Goal: Task Accomplishment & Management: Manage account settings

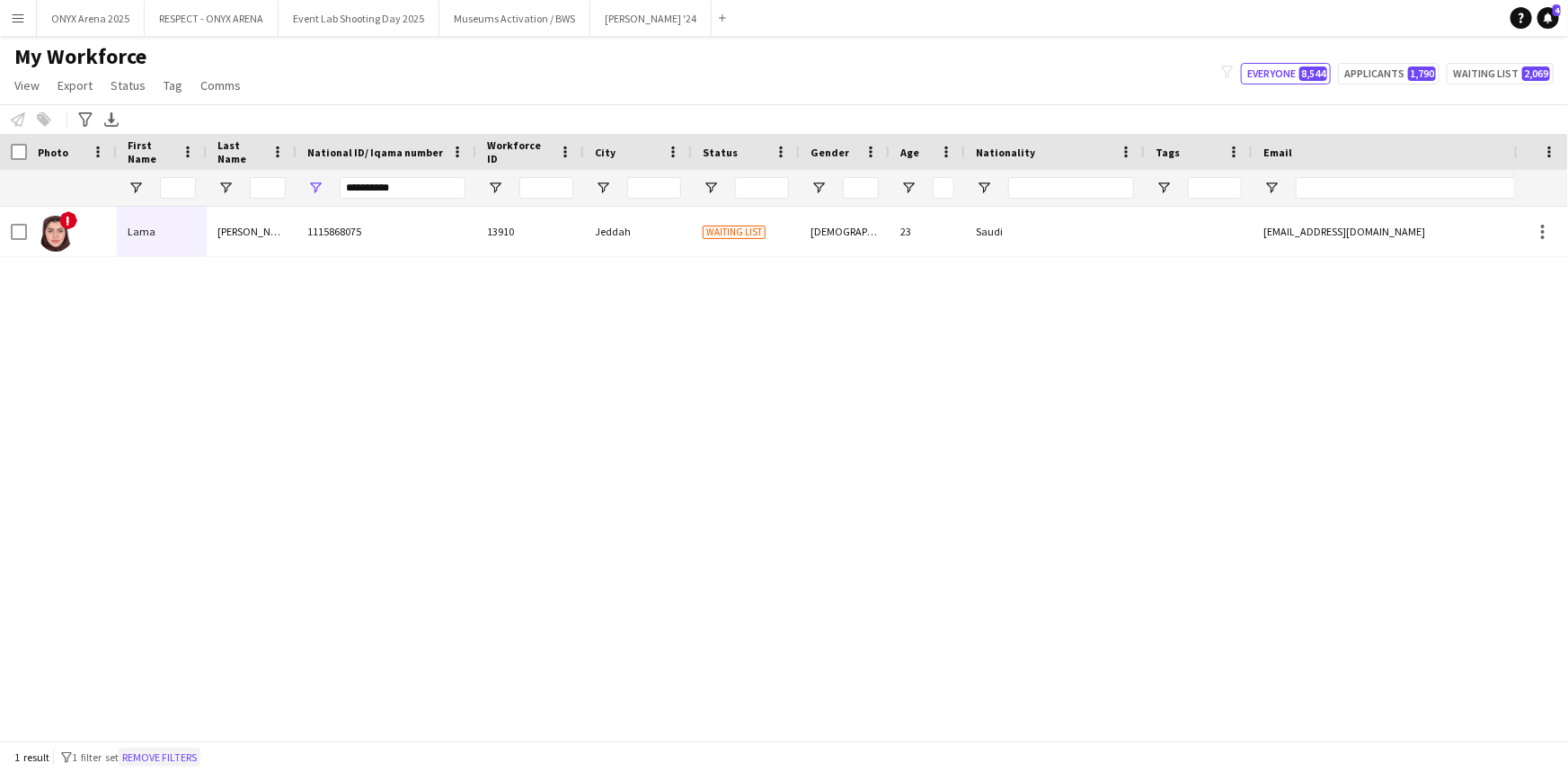
click at [190, 753] on button "Remove filters" at bounding box center [158, 757] width 82 height 20
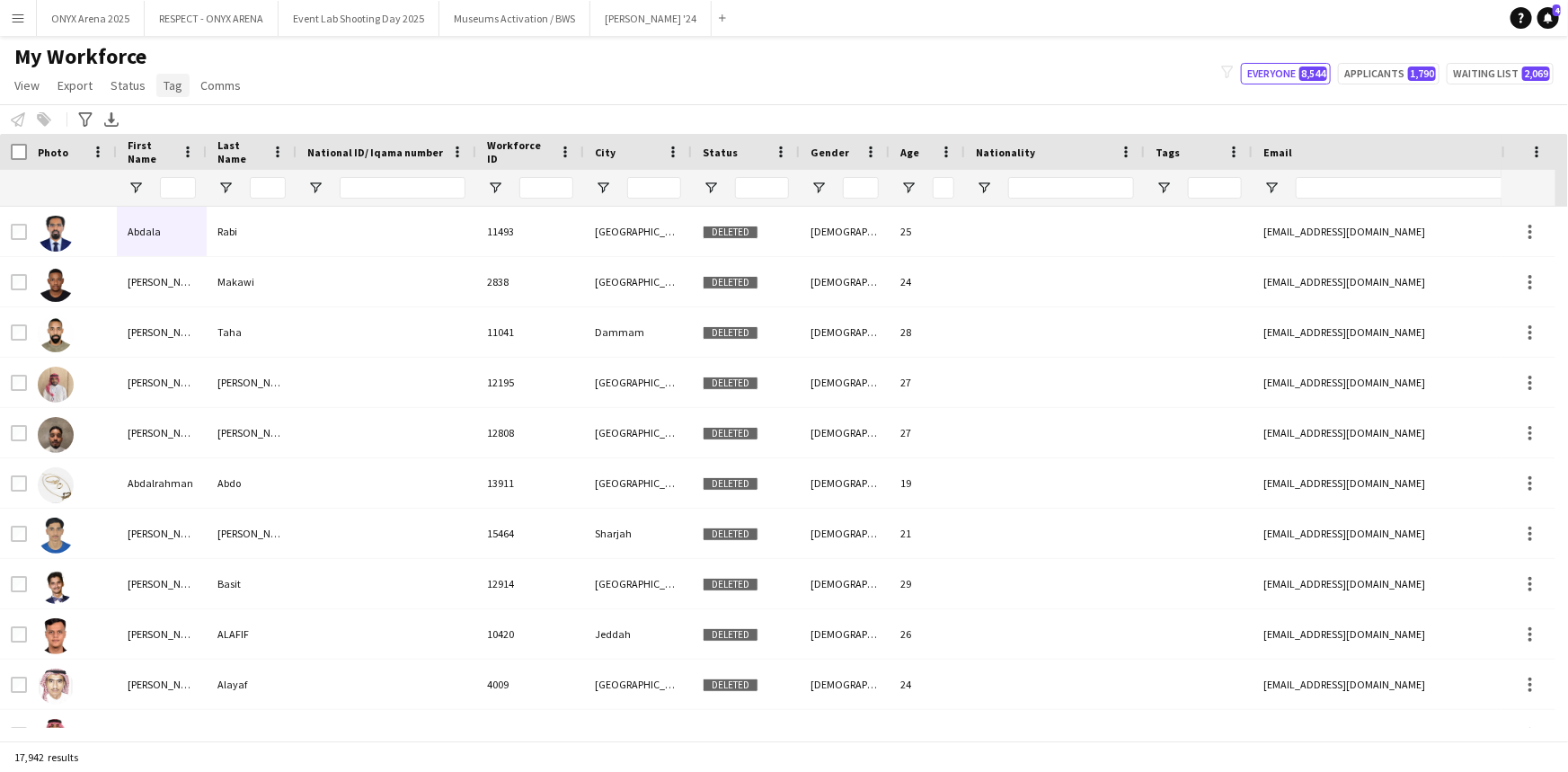
click at [171, 95] on link "Tag" at bounding box center [173, 86] width 33 height 24
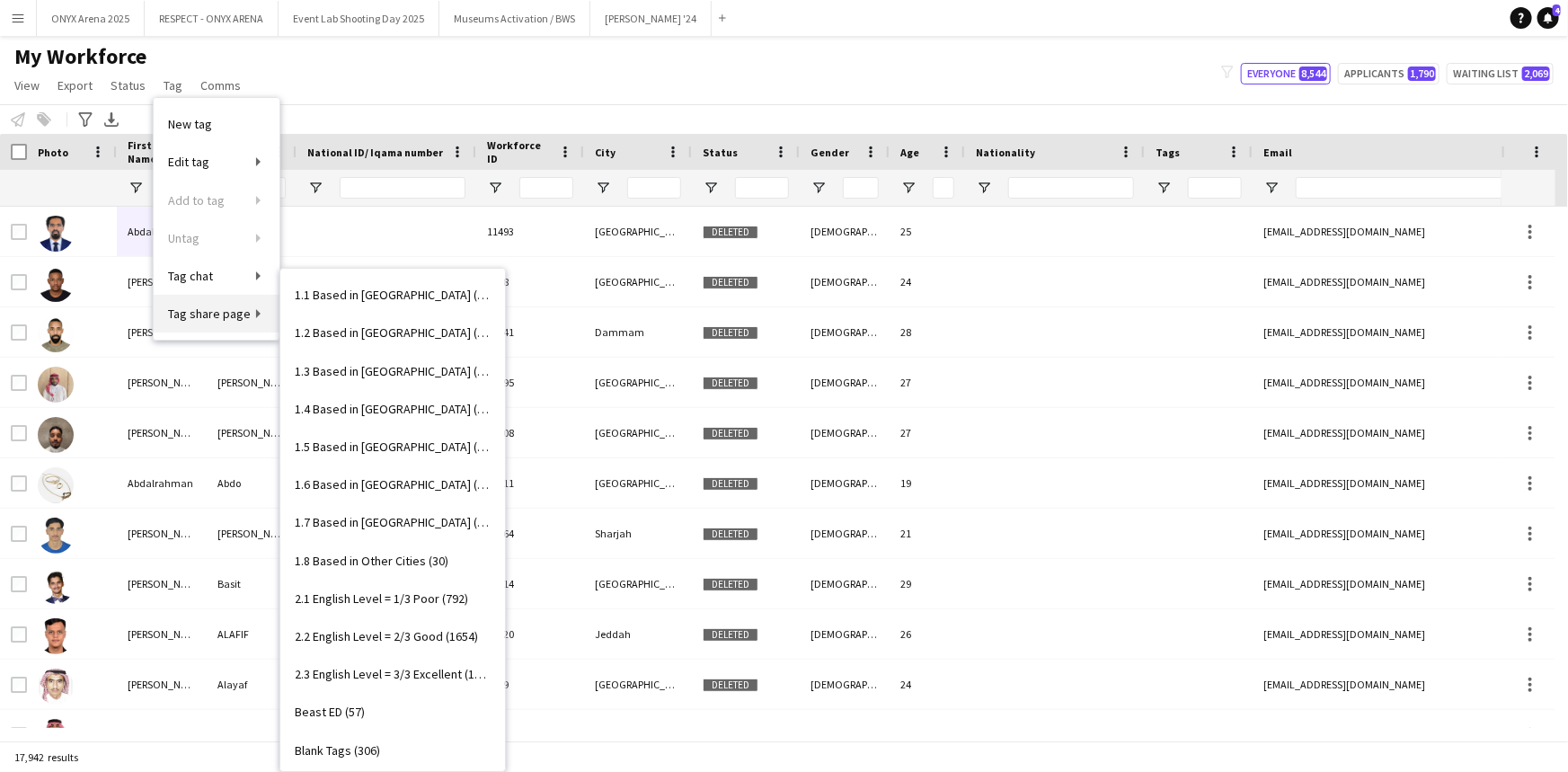
click at [190, 311] on span "Tag share page" at bounding box center [210, 313] width 83 height 16
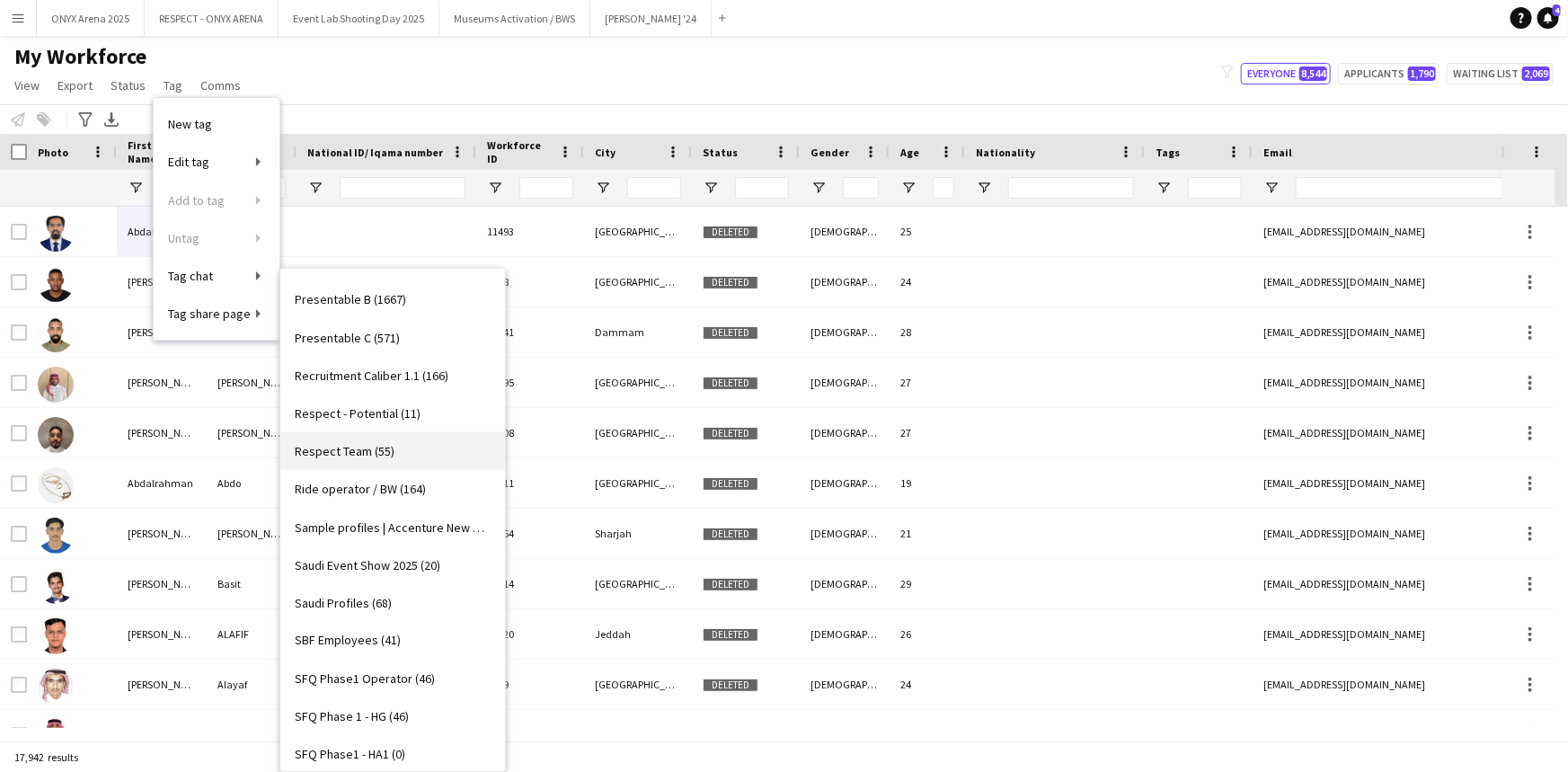
scroll to position [1388, 0]
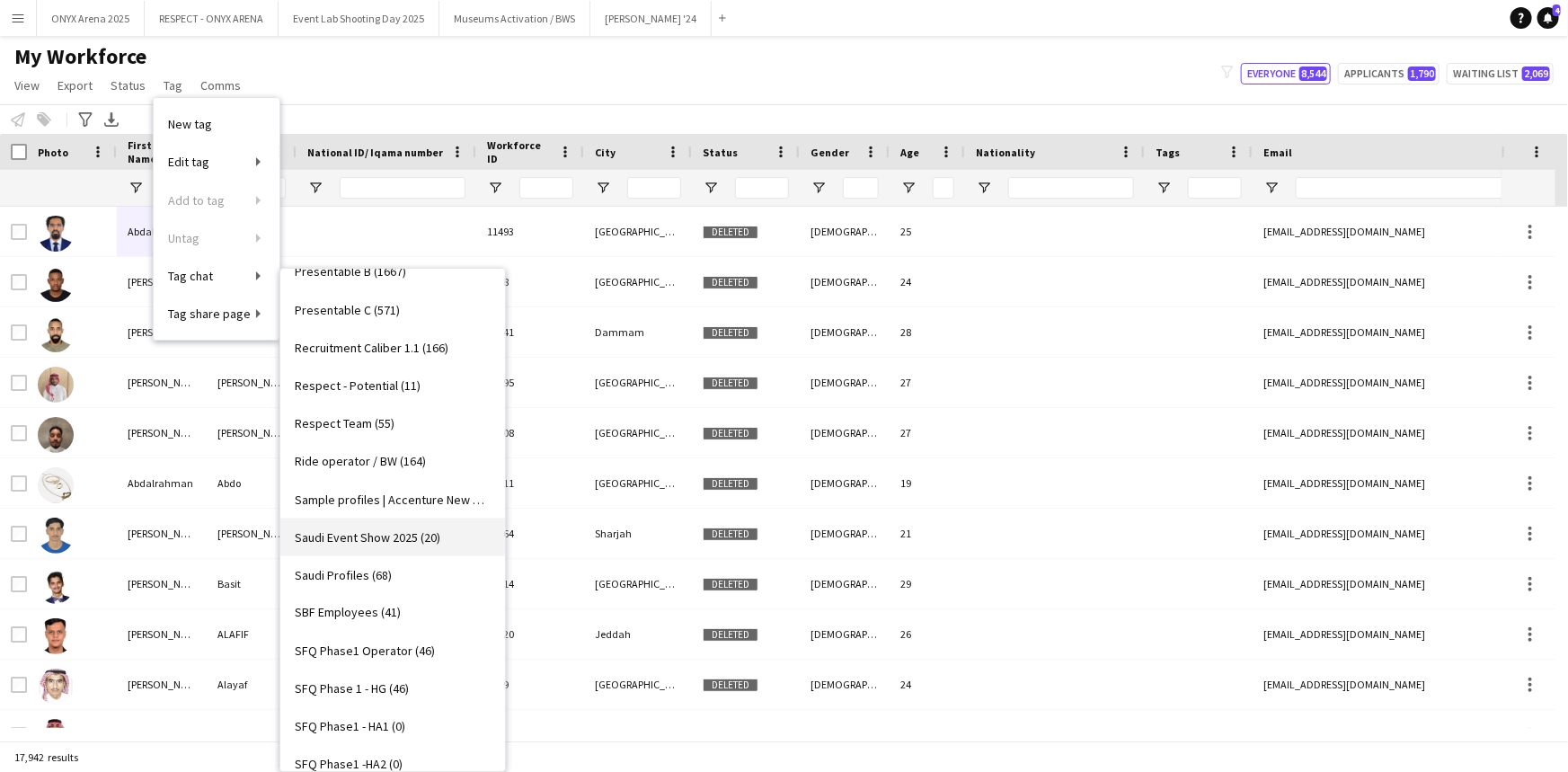
click at [364, 534] on span "Saudi Event Show 2025 (20)" at bounding box center [367, 538] width 146 height 16
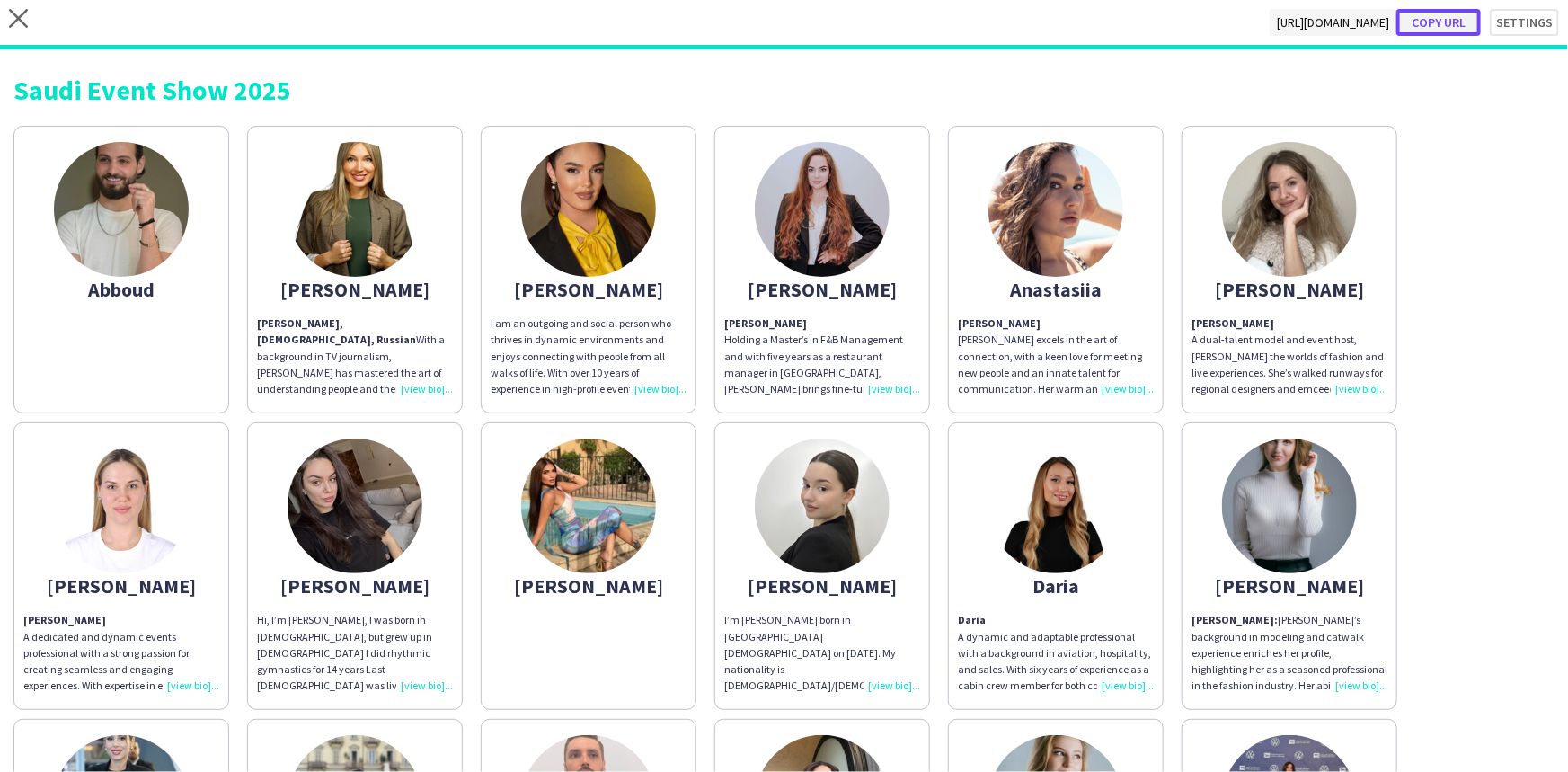
click at [1447, 27] on button "Copy url" at bounding box center [1438, 22] width 85 height 27
click at [23, 15] on icon at bounding box center [18, 18] width 19 height 19
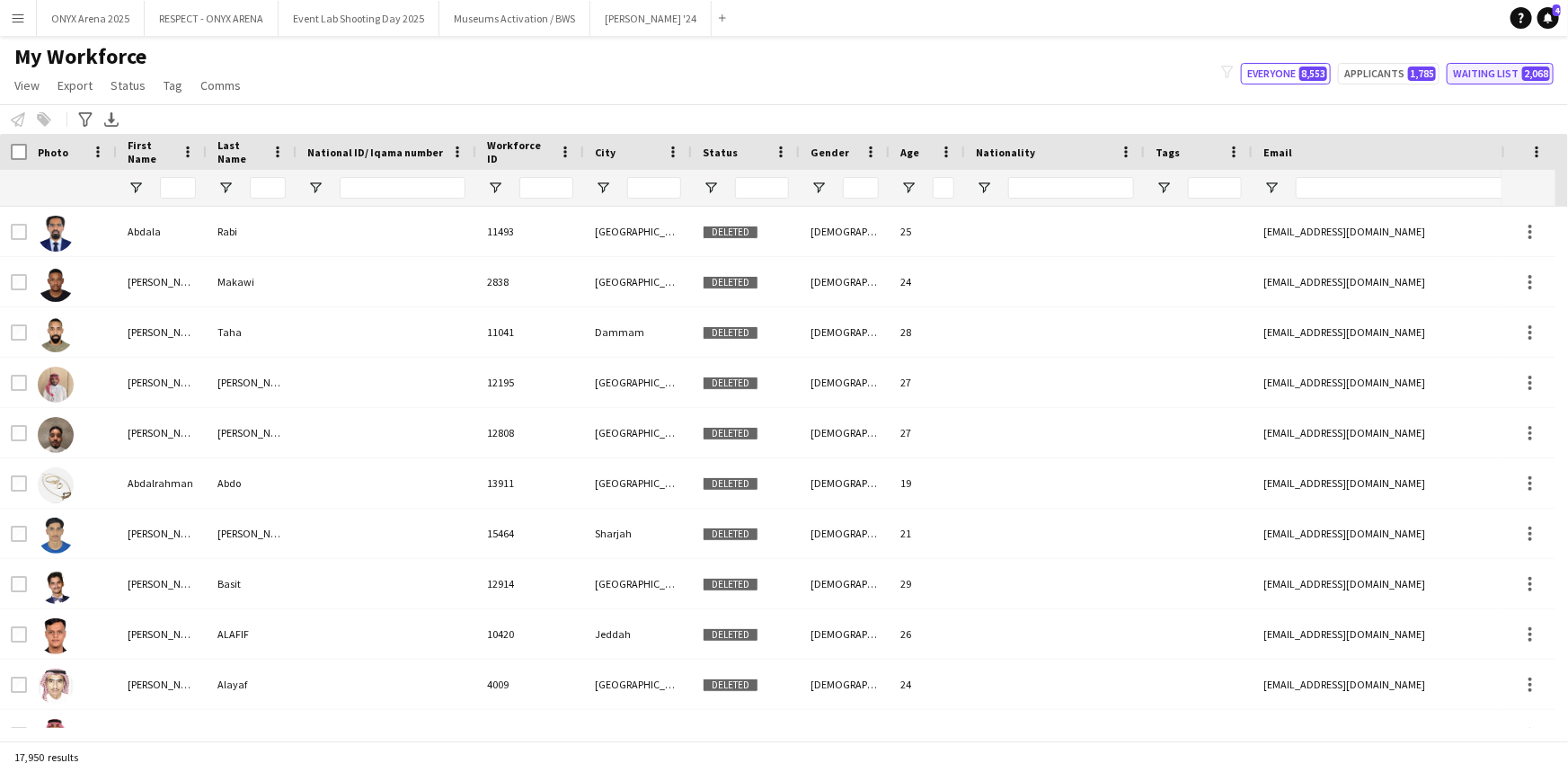
click at [1492, 67] on button "Waiting list 2,068" at bounding box center [1500, 74] width 107 height 22
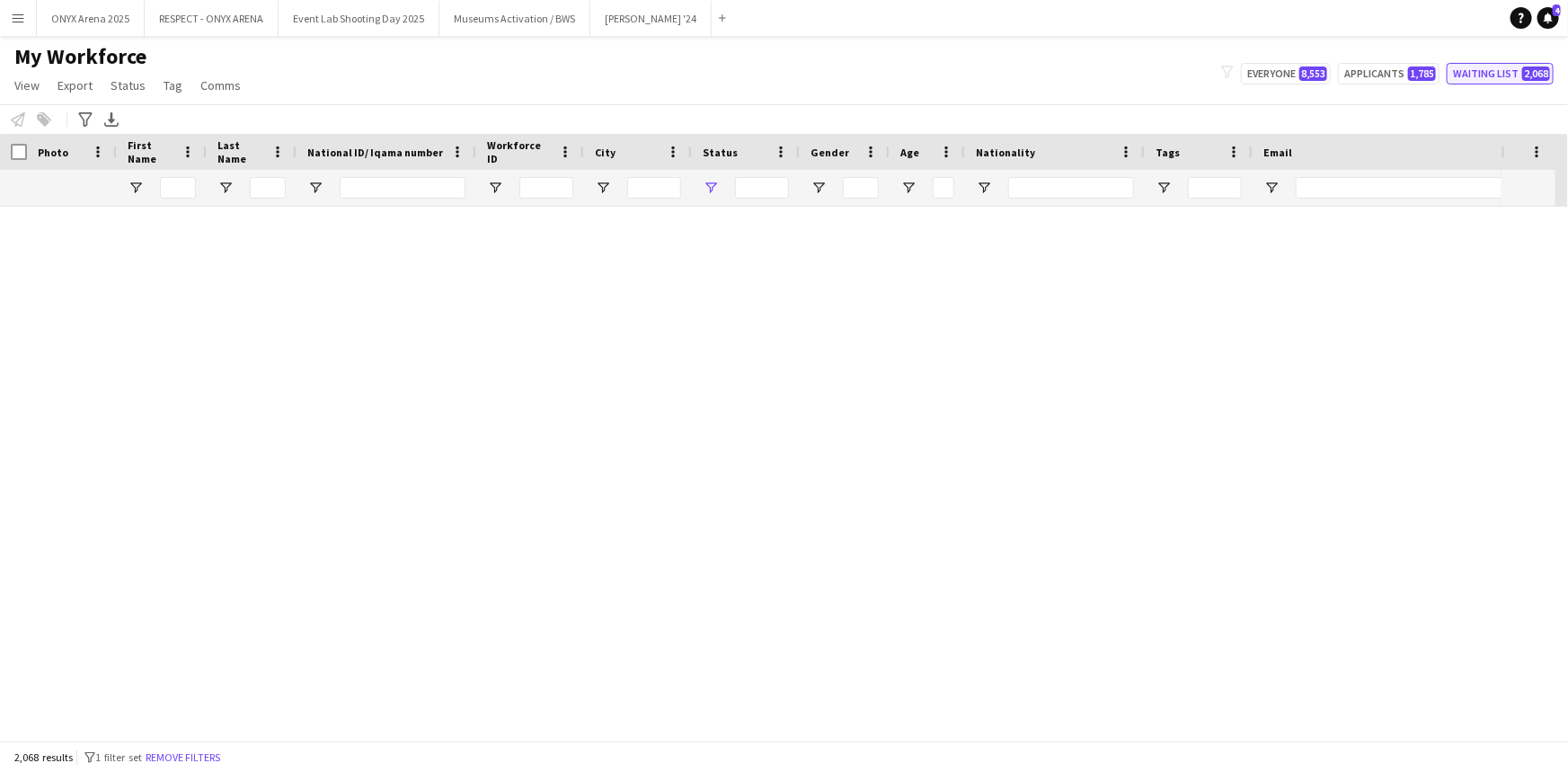
type input "**********"
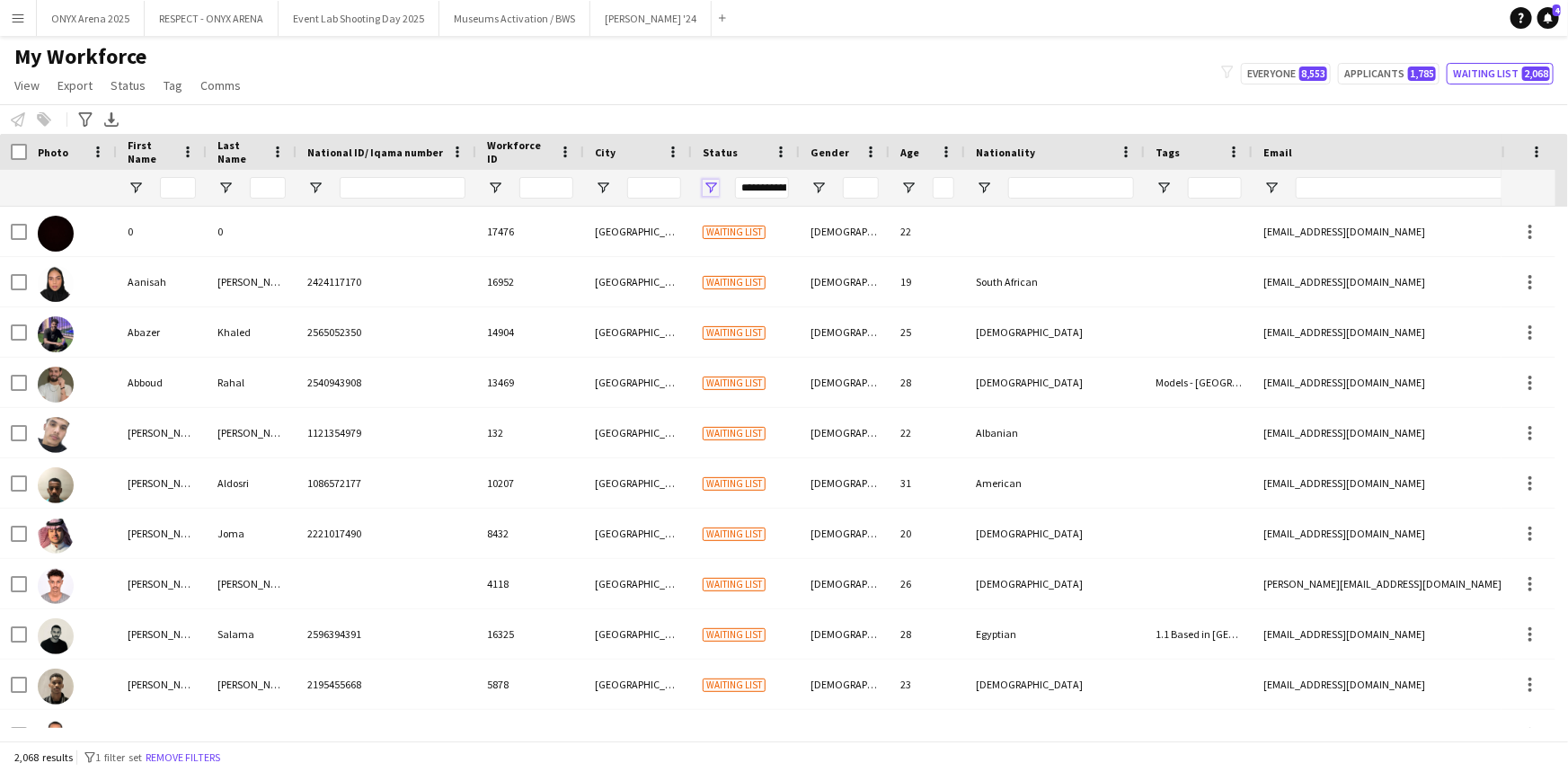
click at [706, 180] on span "Open Filter Menu" at bounding box center [711, 188] width 16 height 16
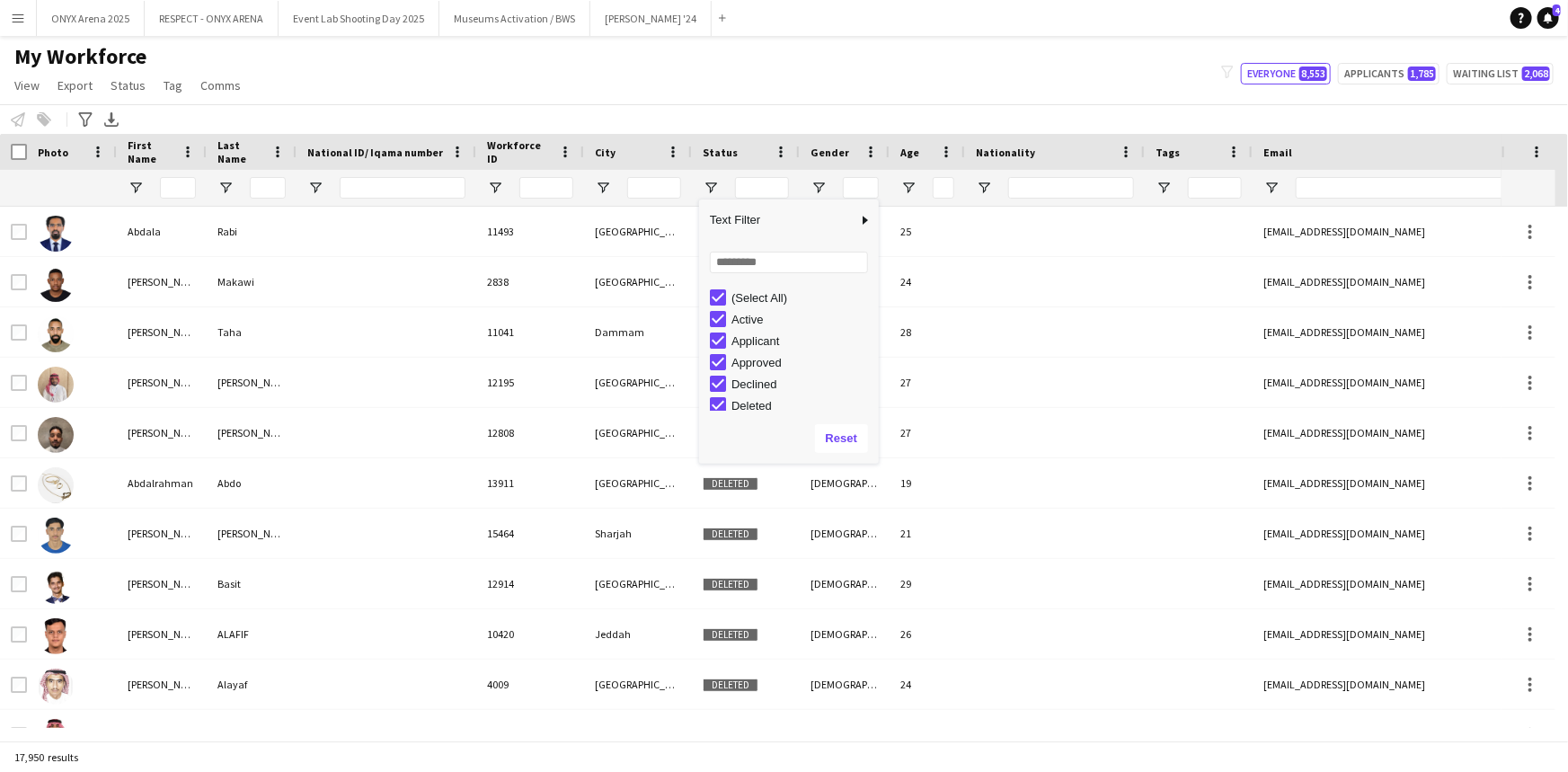
click at [719, 88] on div "My Workforce View Views Default view R4ven New view Update view Delete view Edi…" at bounding box center [784, 74] width 1568 height 61
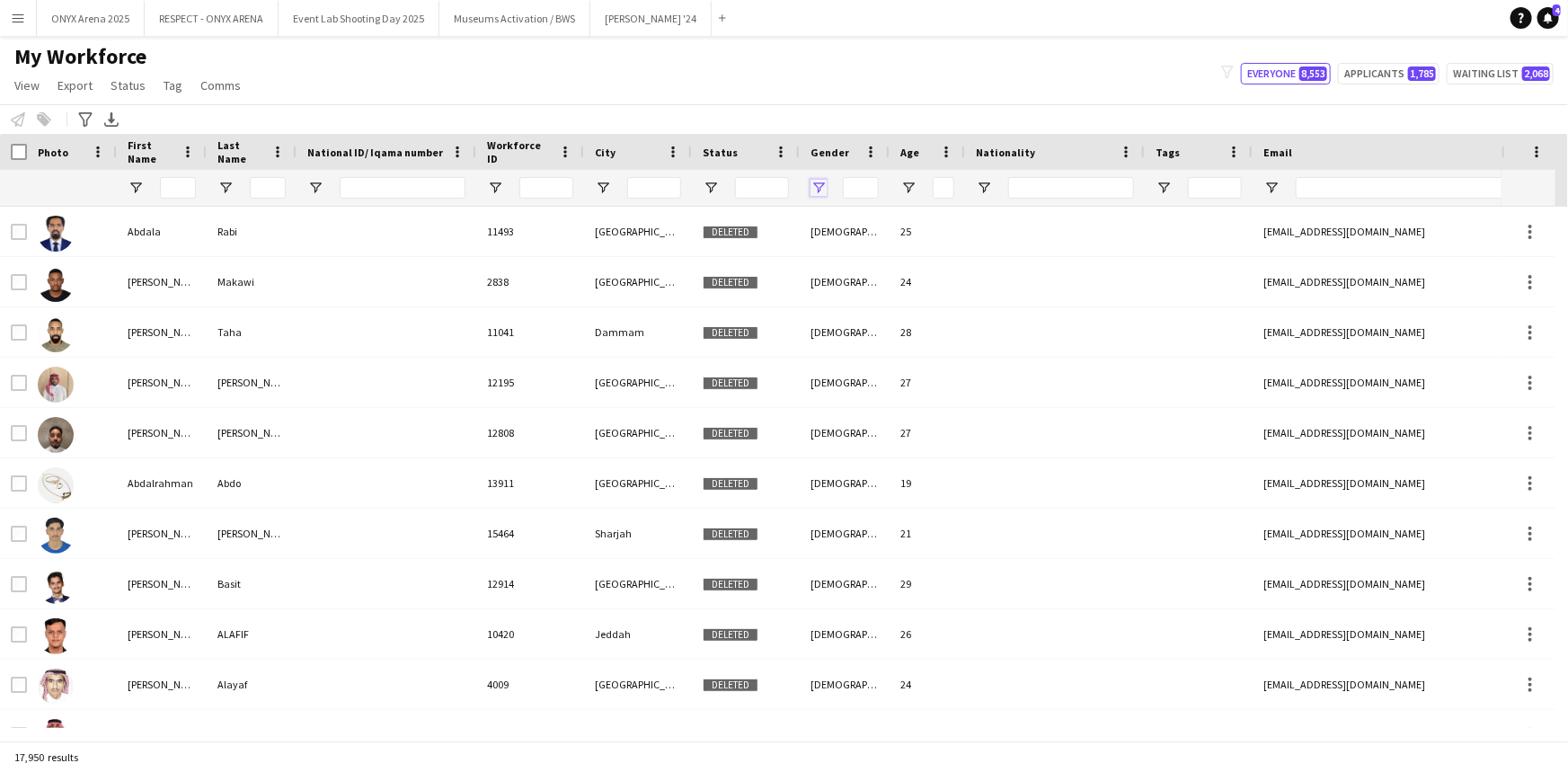
click at [814, 189] on span "Open Filter Menu" at bounding box center [818, 188] width 16 height 16
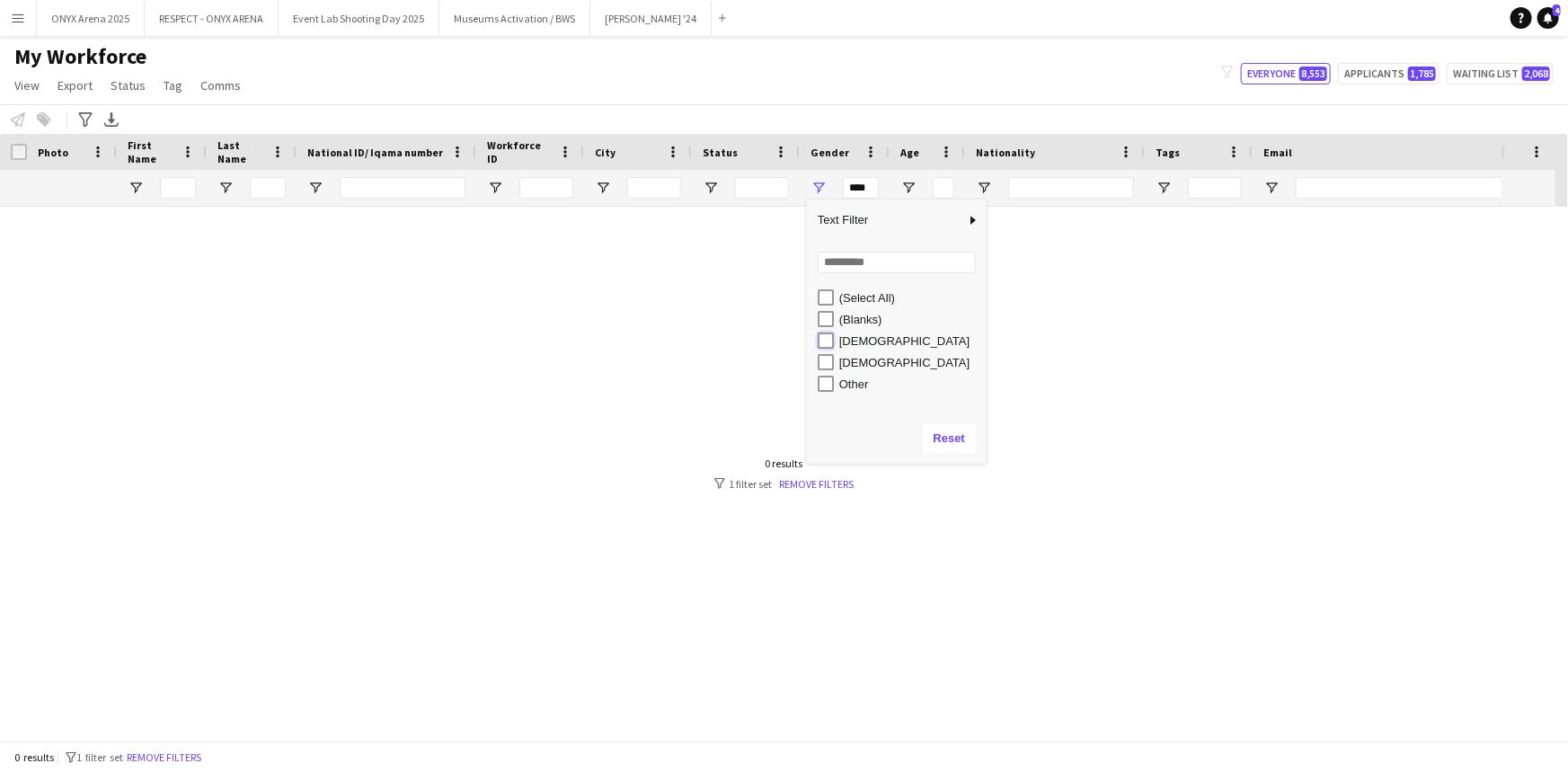
type input "**********"
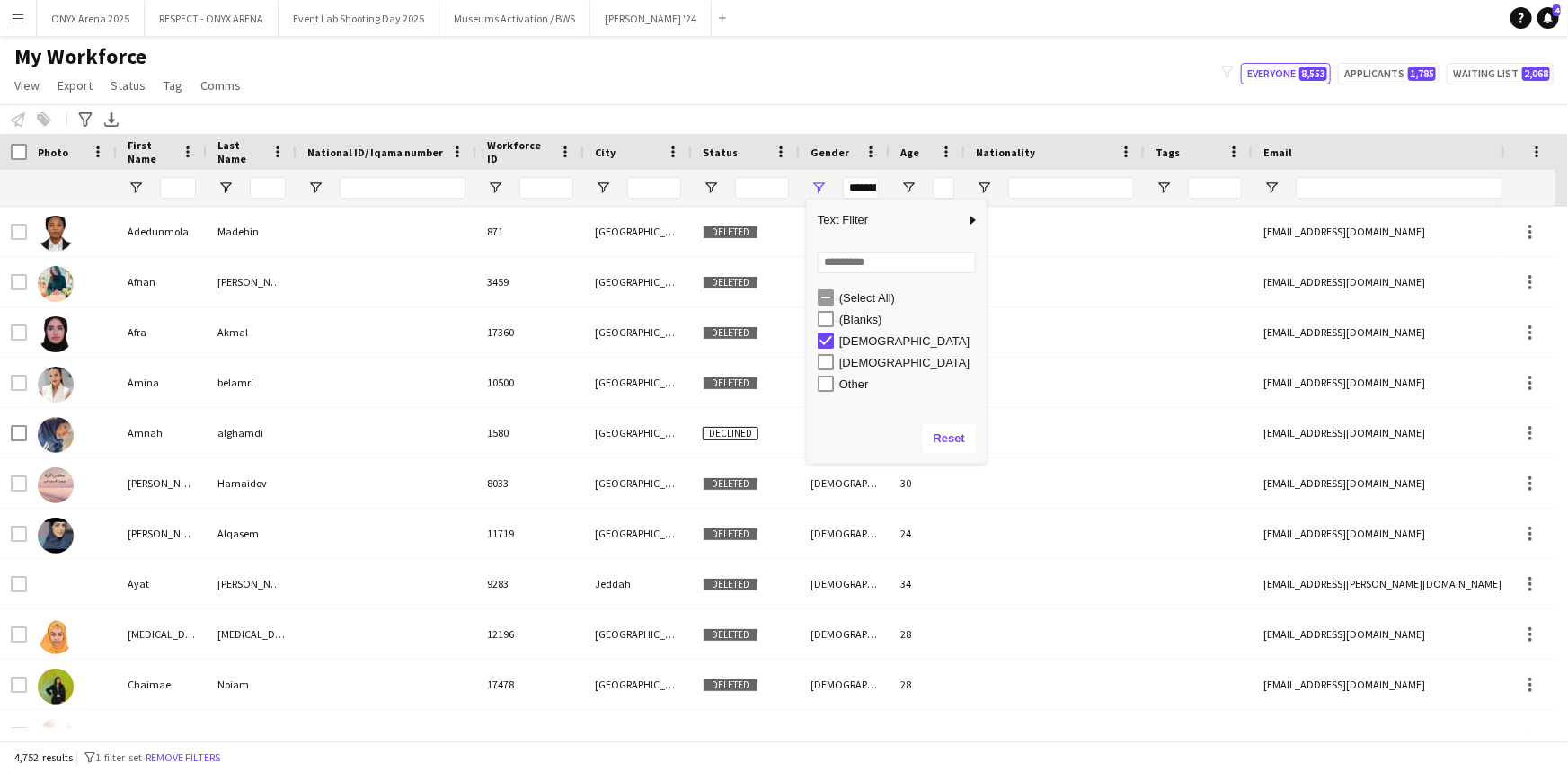
click at [885, 77] on div "My Workforce View Views Default view R4ven New view Update view Delete view Edi…" at bounding box center [784, 74] width 1568 height 61
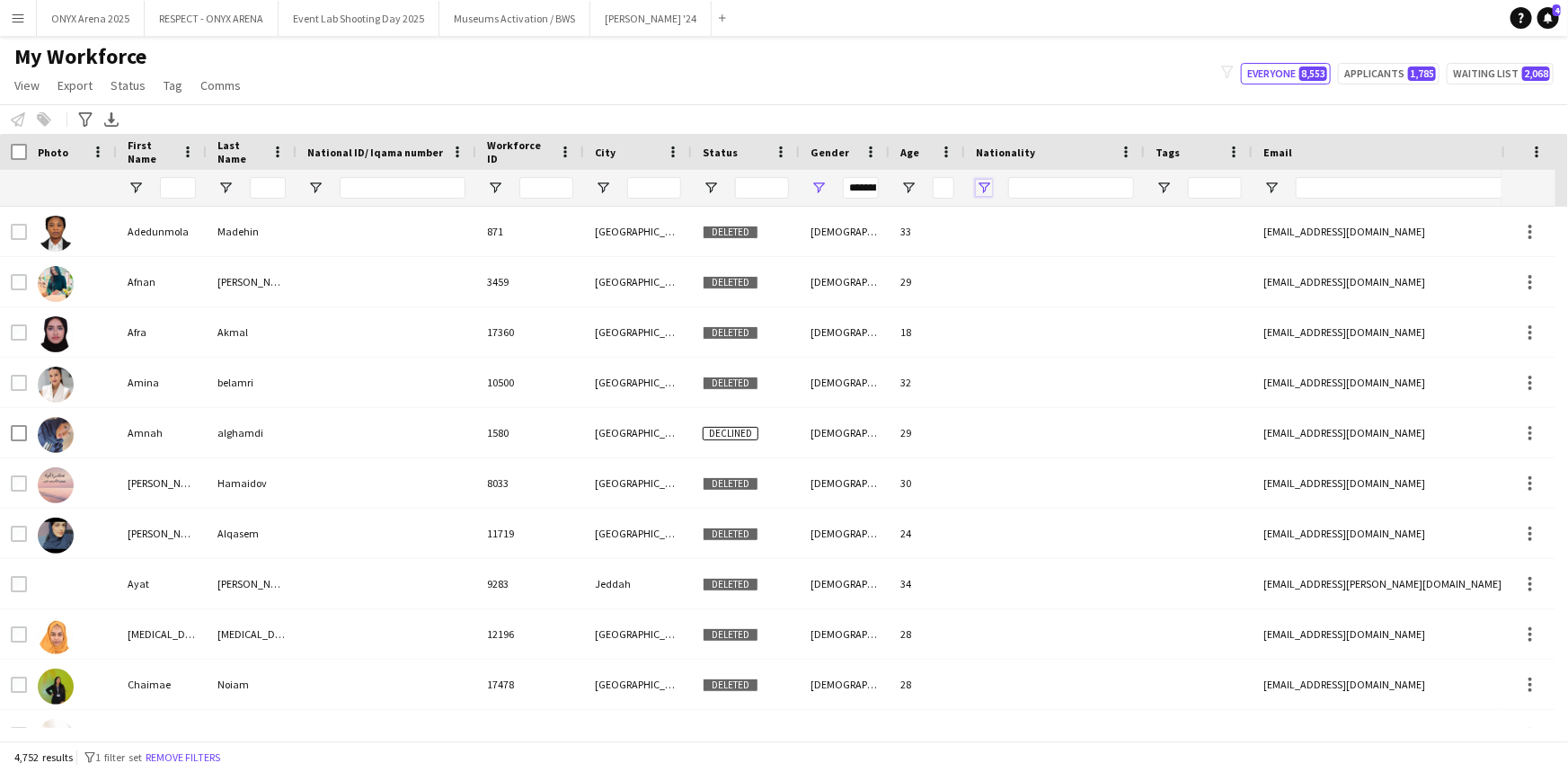
click at [983, 189] on span "Open Filter Menu" at bounding box center [983, 188] width 16 height 16
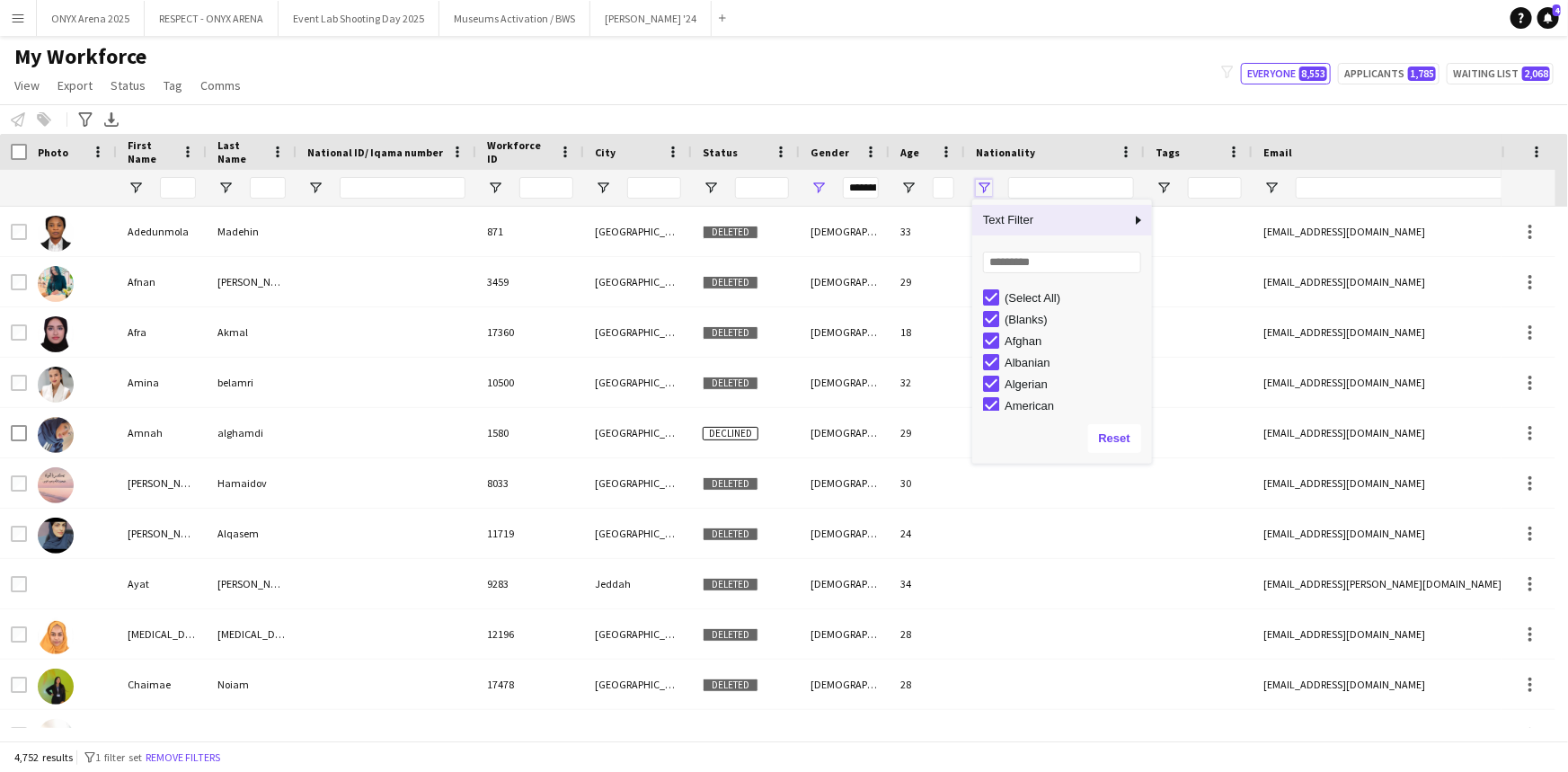
click at [983, 189] on span "Open Filter Menu" at bounding box center [983, 188] width 16 height 16
click at [709, 192] on span "Open Filter Menu" at bounding box center [711, 188] width 16 height 16
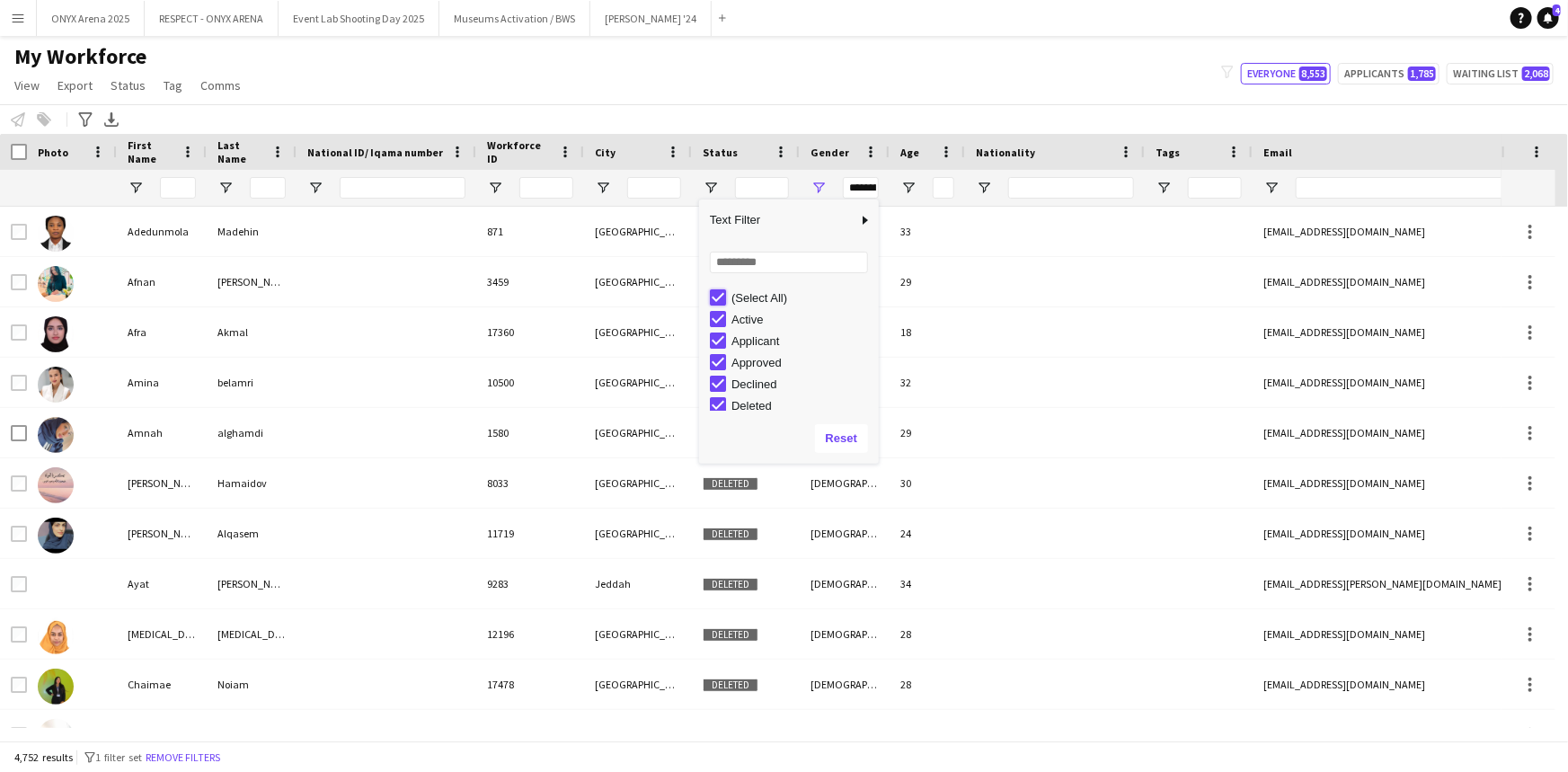
type input "***"
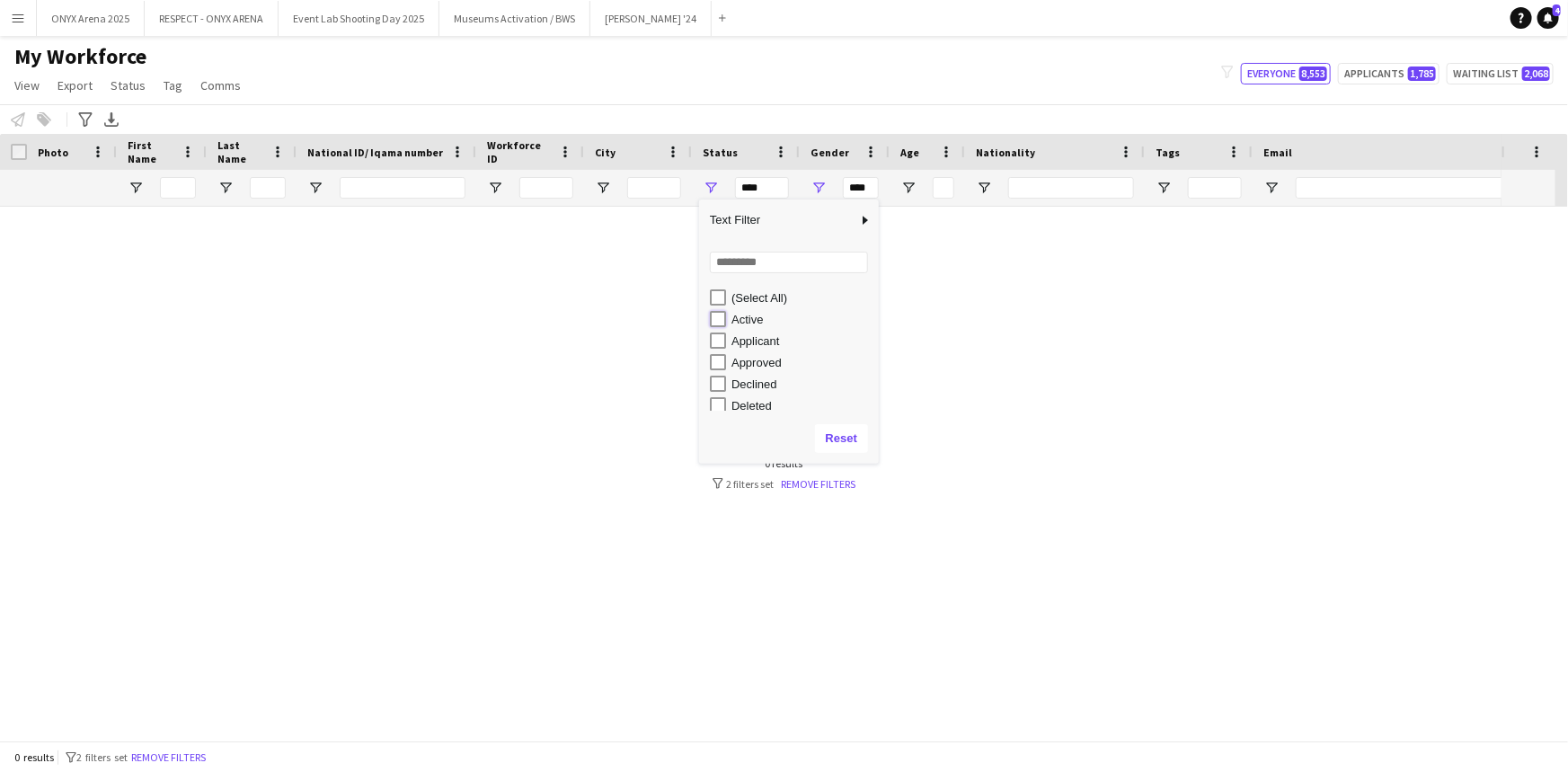
type input "**********"
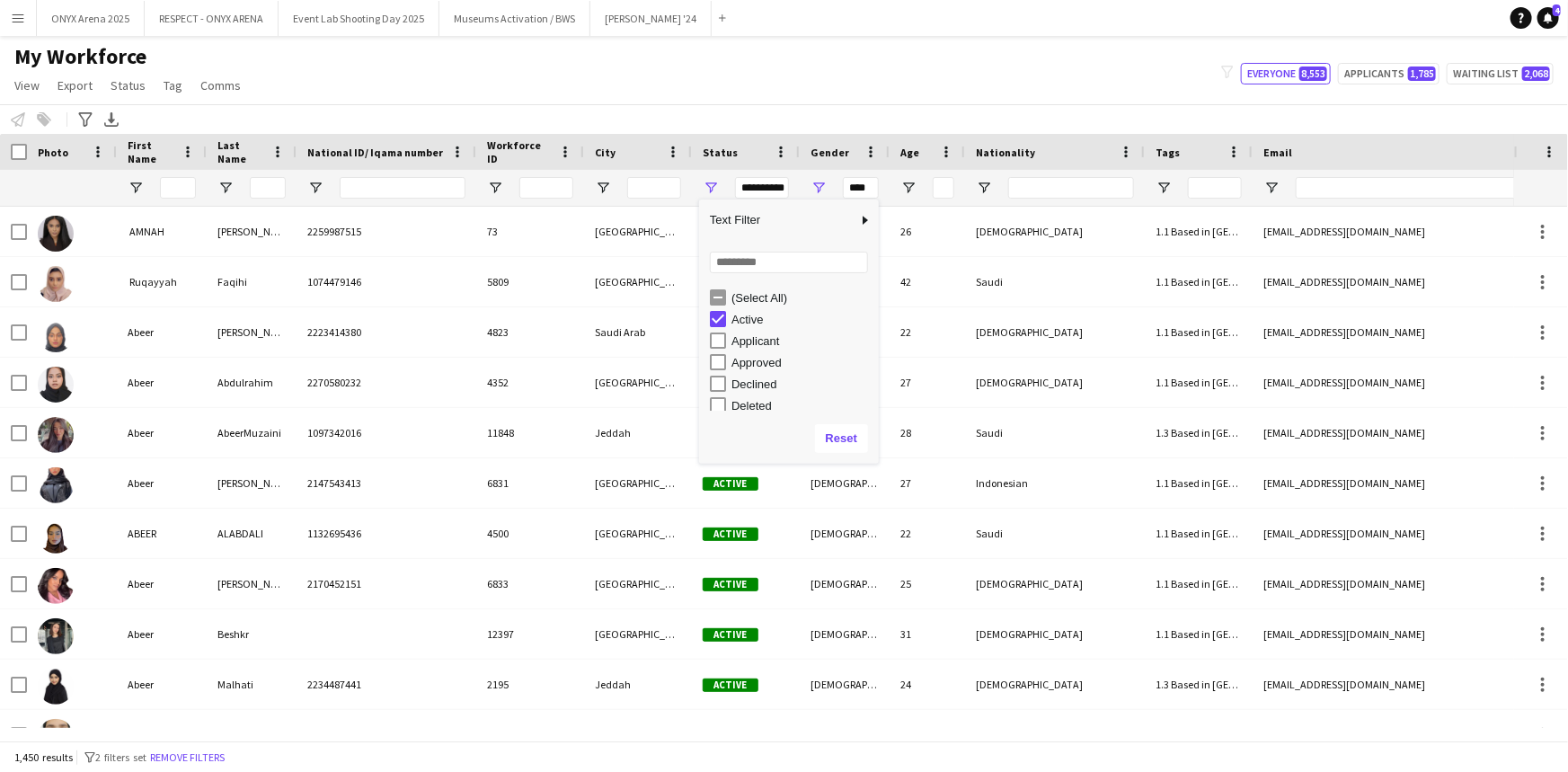
type input "**********"
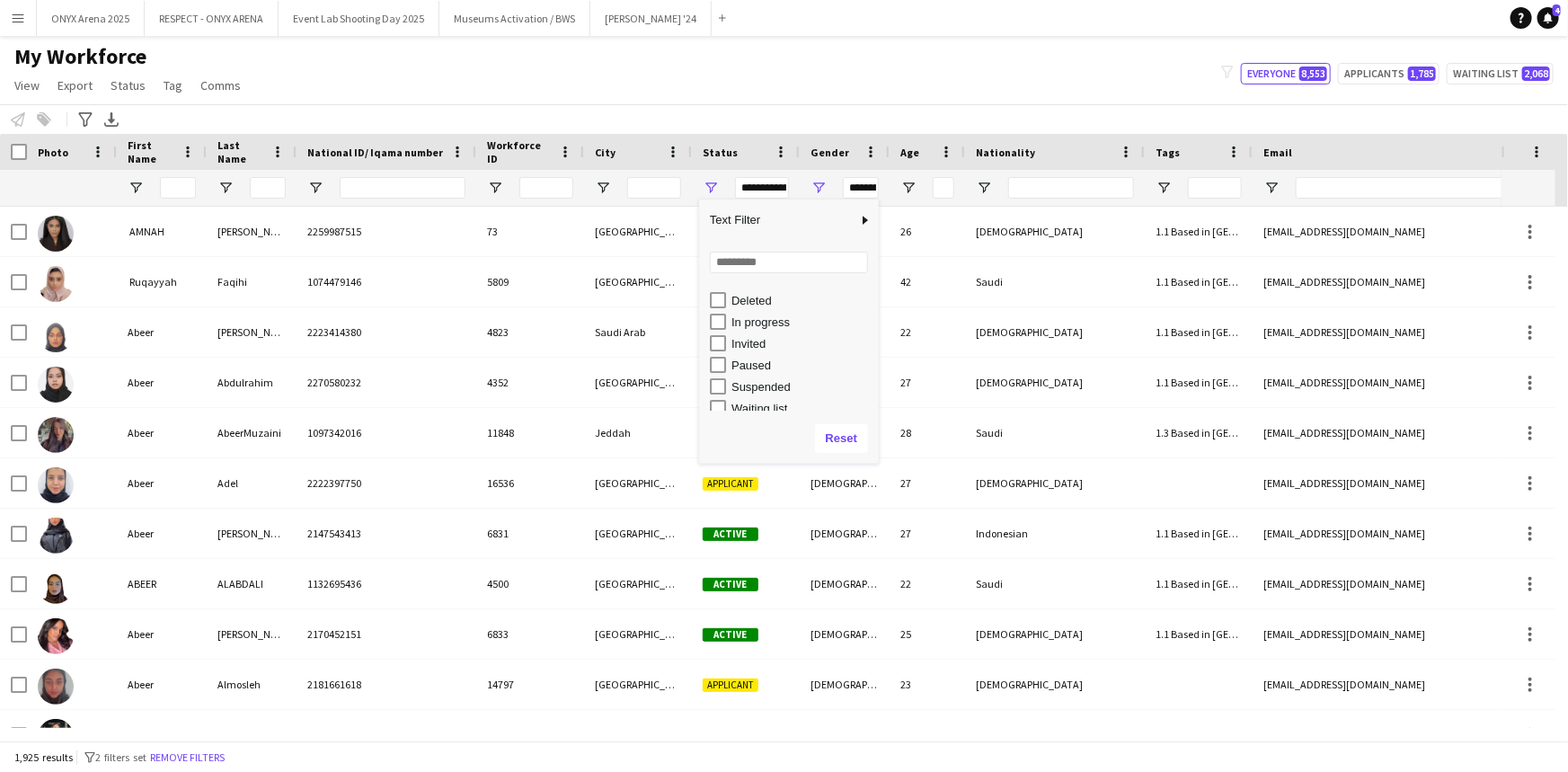
scroll to position [112, 0]
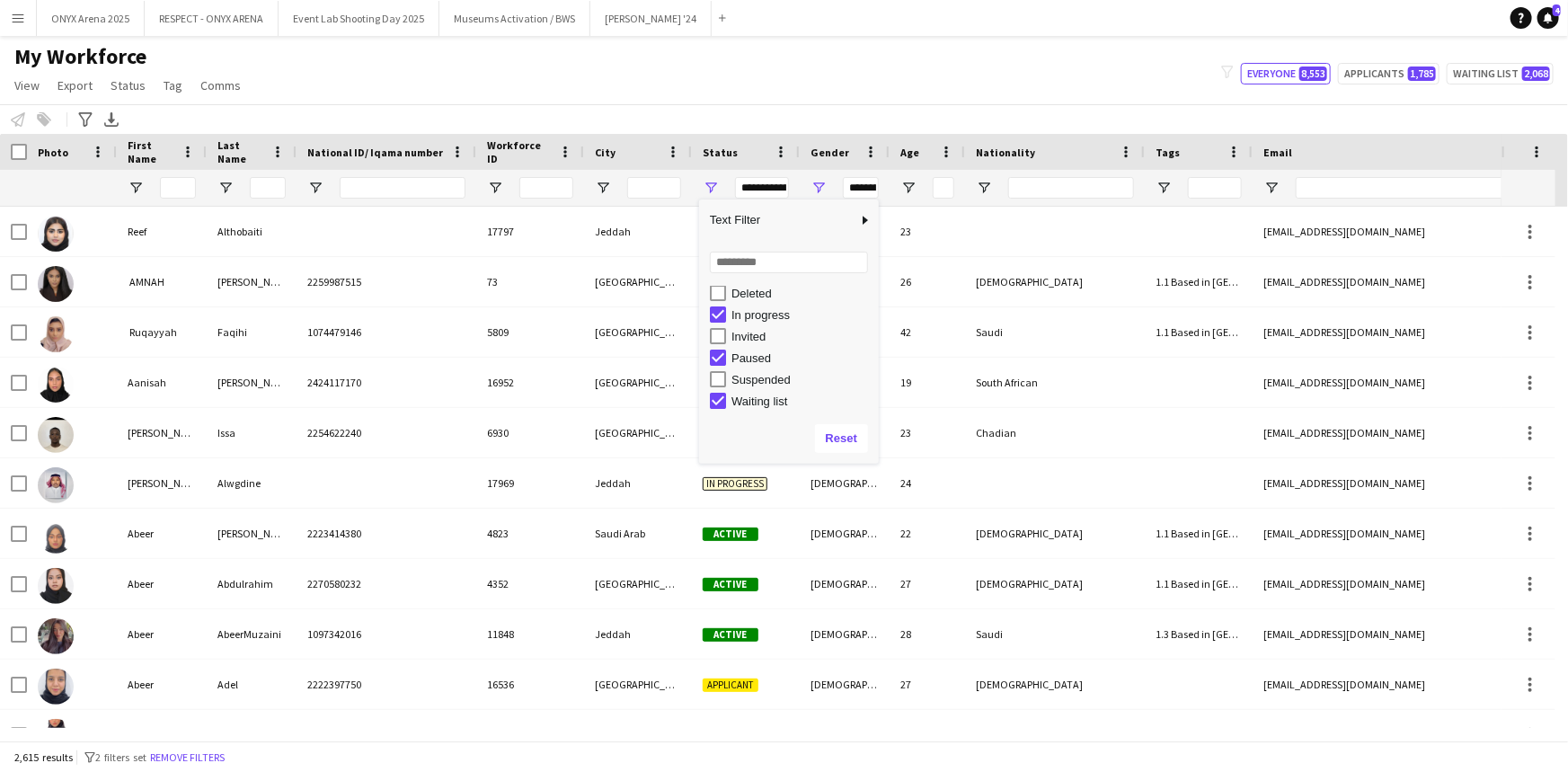
click at [725, 94] on div "My Workforce View Views Default view R4ven New view Update view Delete view Edi…" at bounding box center [784, 74] width 1568 height 61
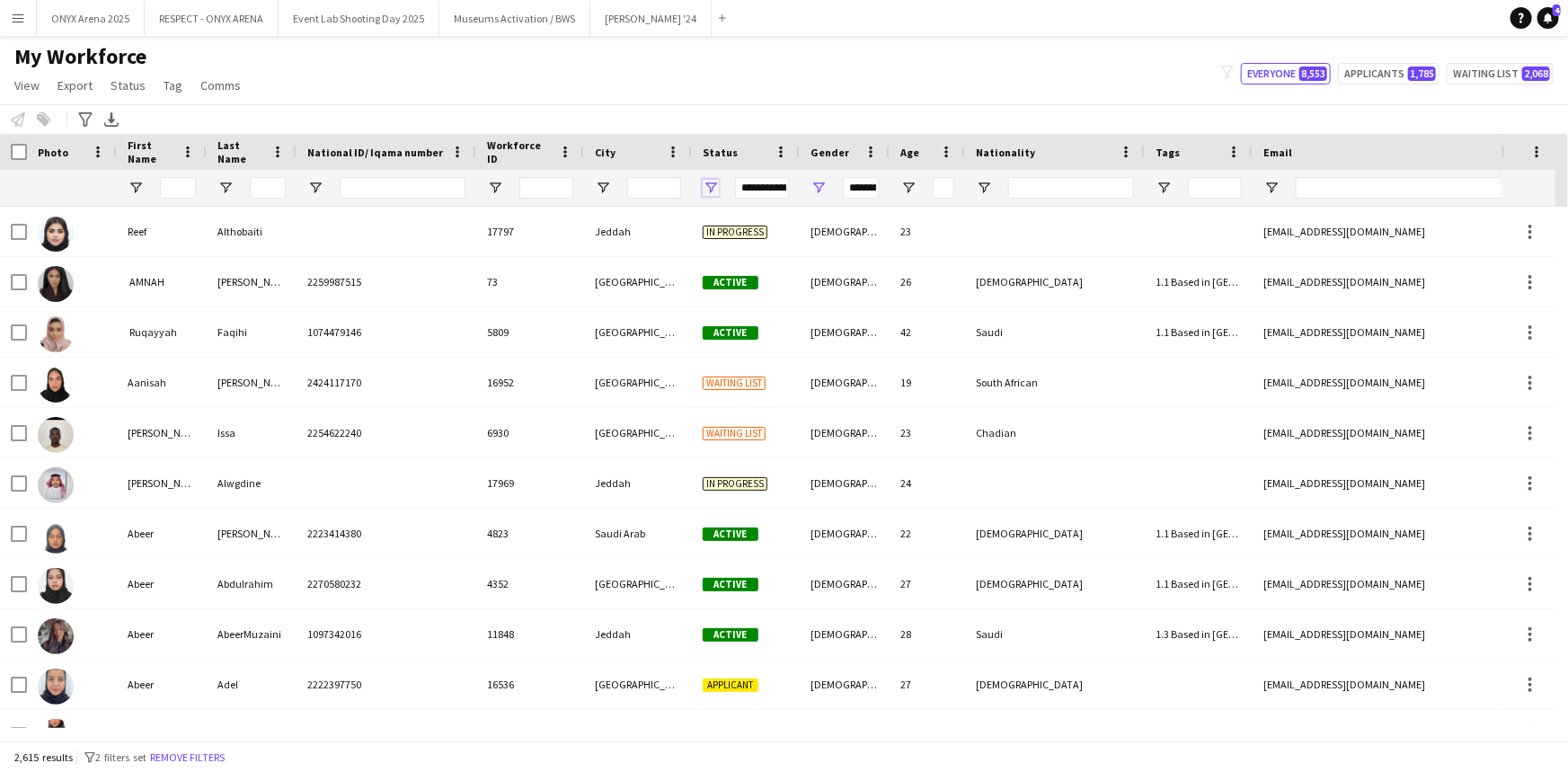
click at [713, 182] on span "Open Filter Menu" at bounding box center [711, 188] width 16 height 16
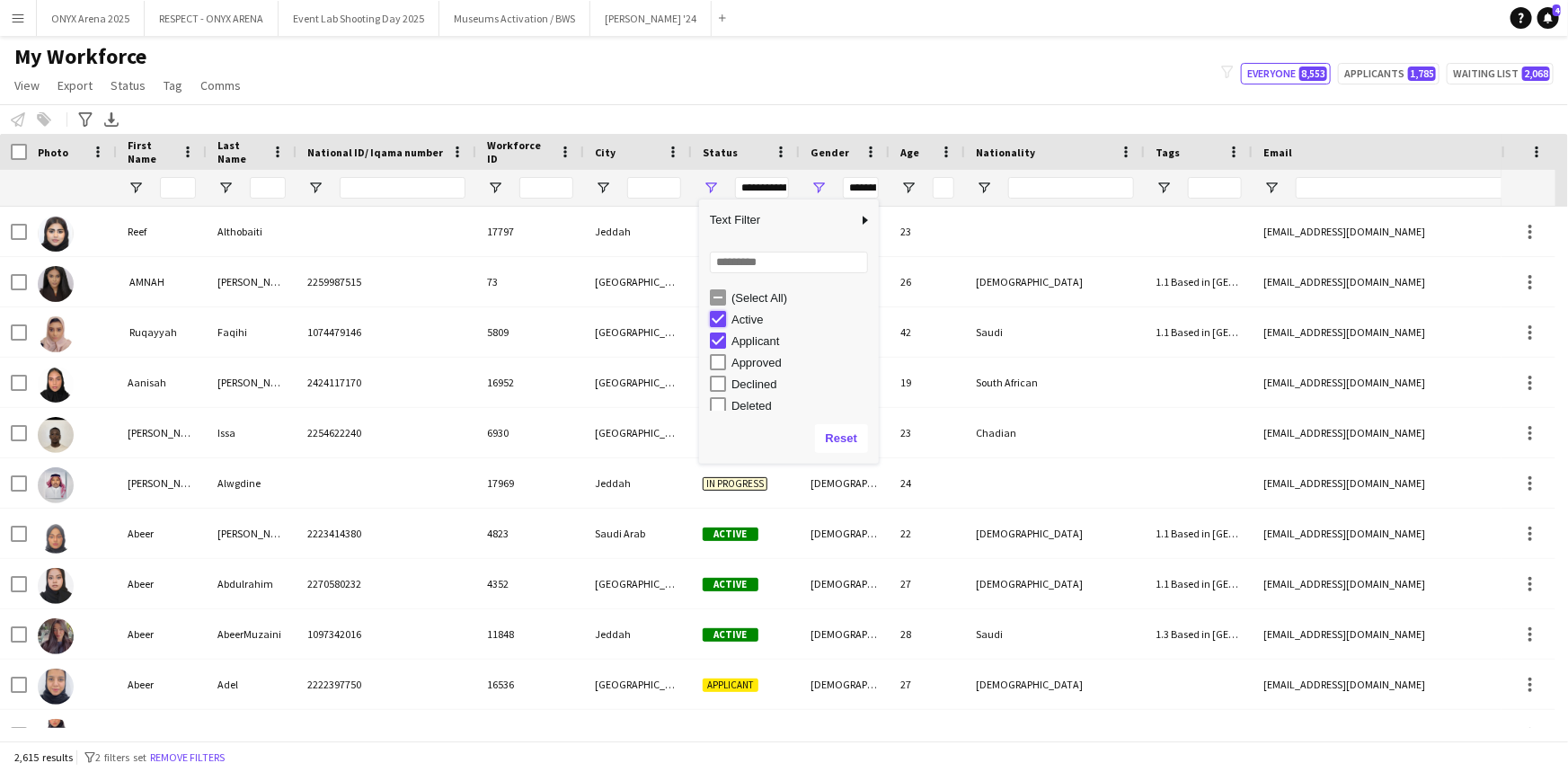
type input "**********"
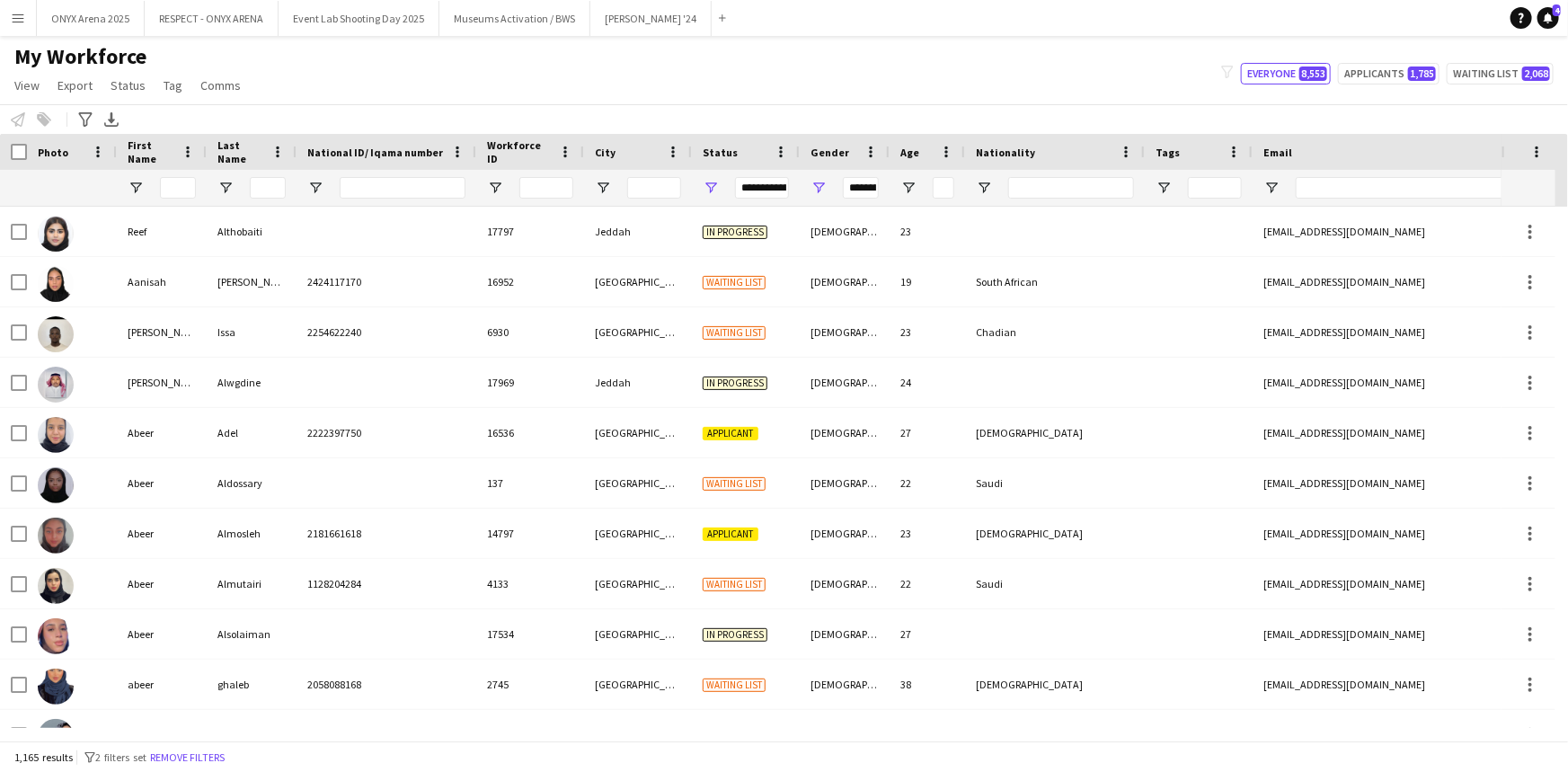
click at [714, 104] on div "Notify workforce Add to tag Select at least one crew to tag him or her. Advance…" at bounding box center [784, 119] width 1568 height 30
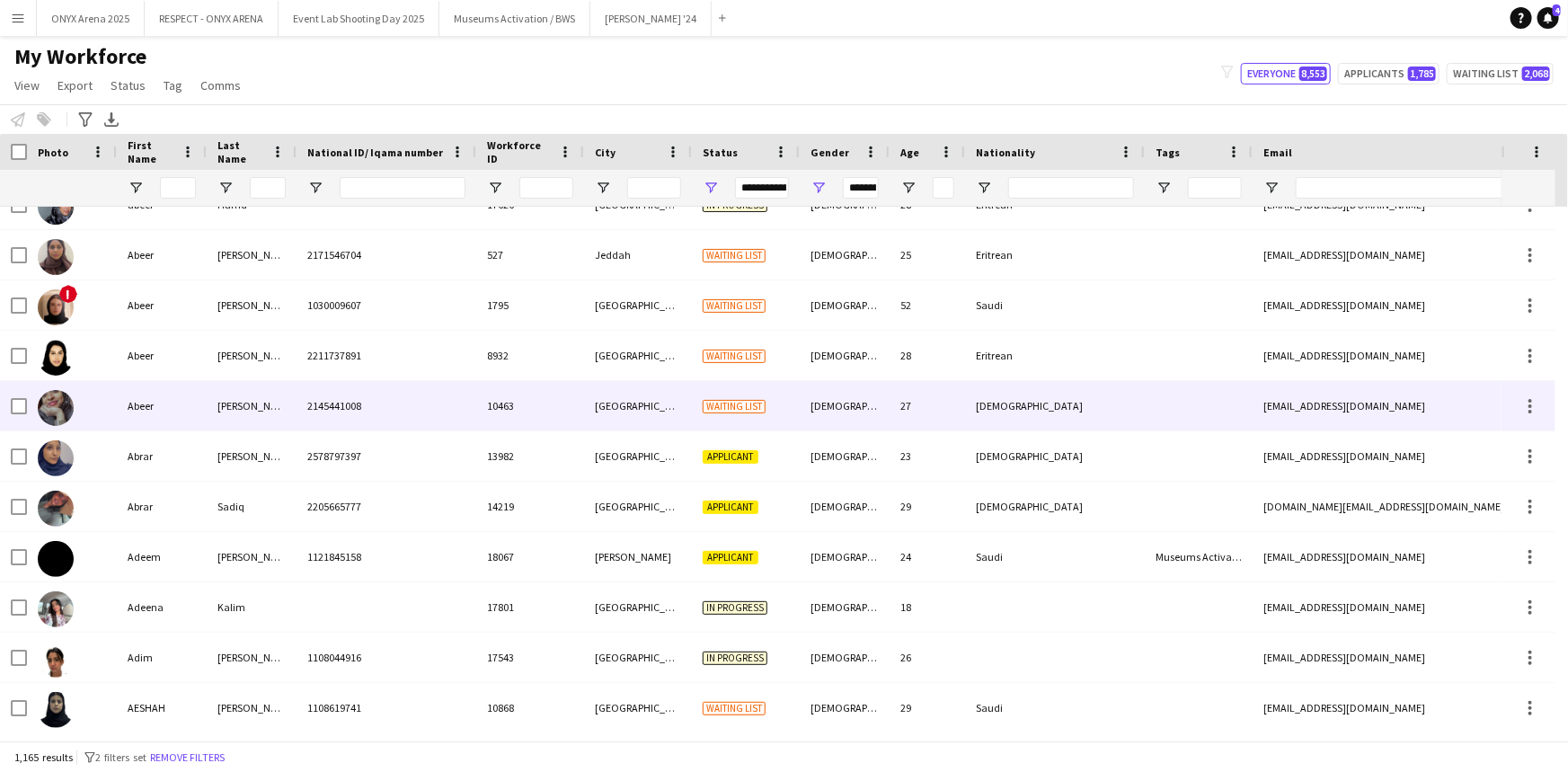
scroll to position [0, 0]
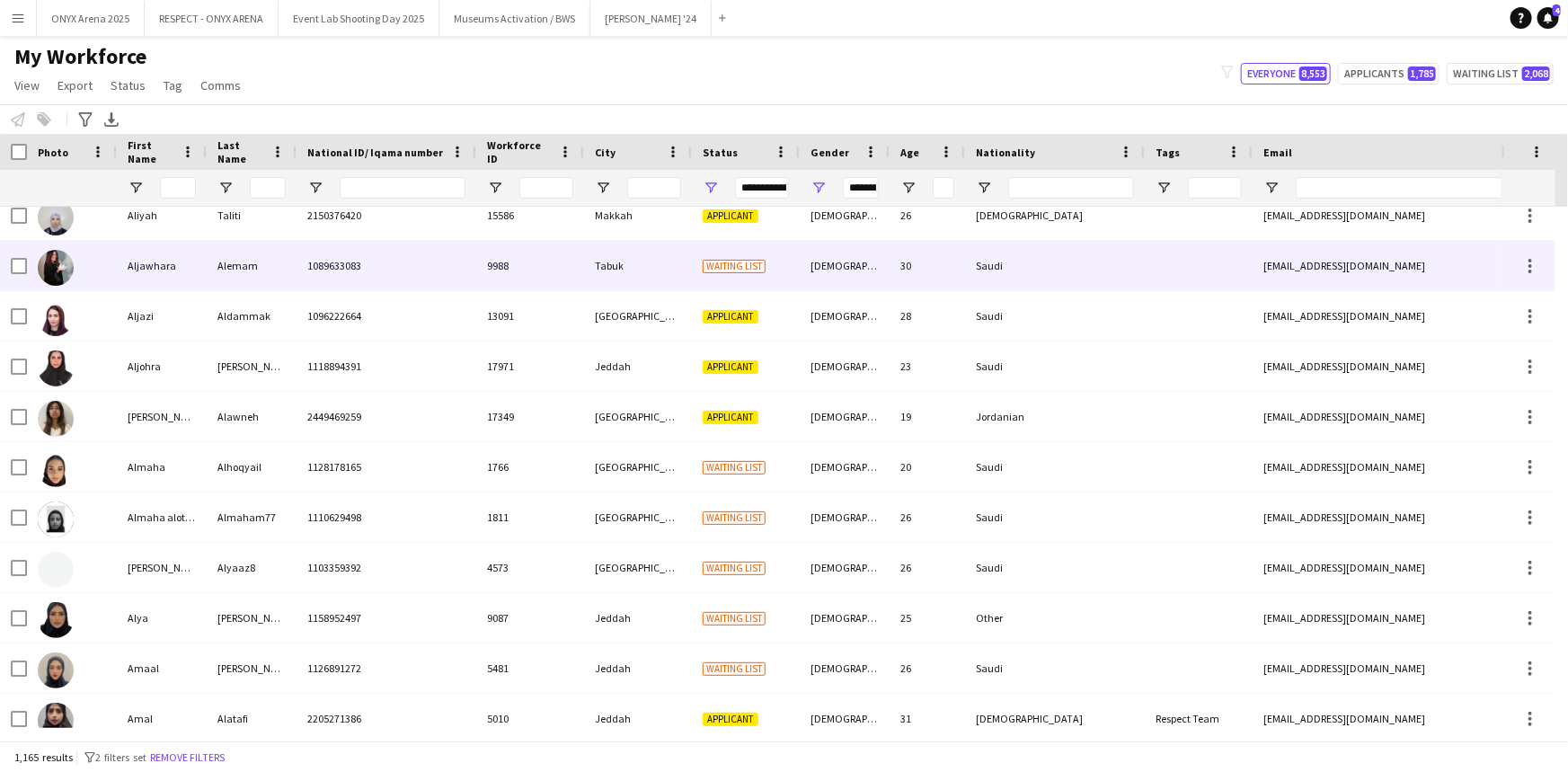
click at [186, 276] on div "Aljawhara" at bounding box center [161, 266] width 90 height 49
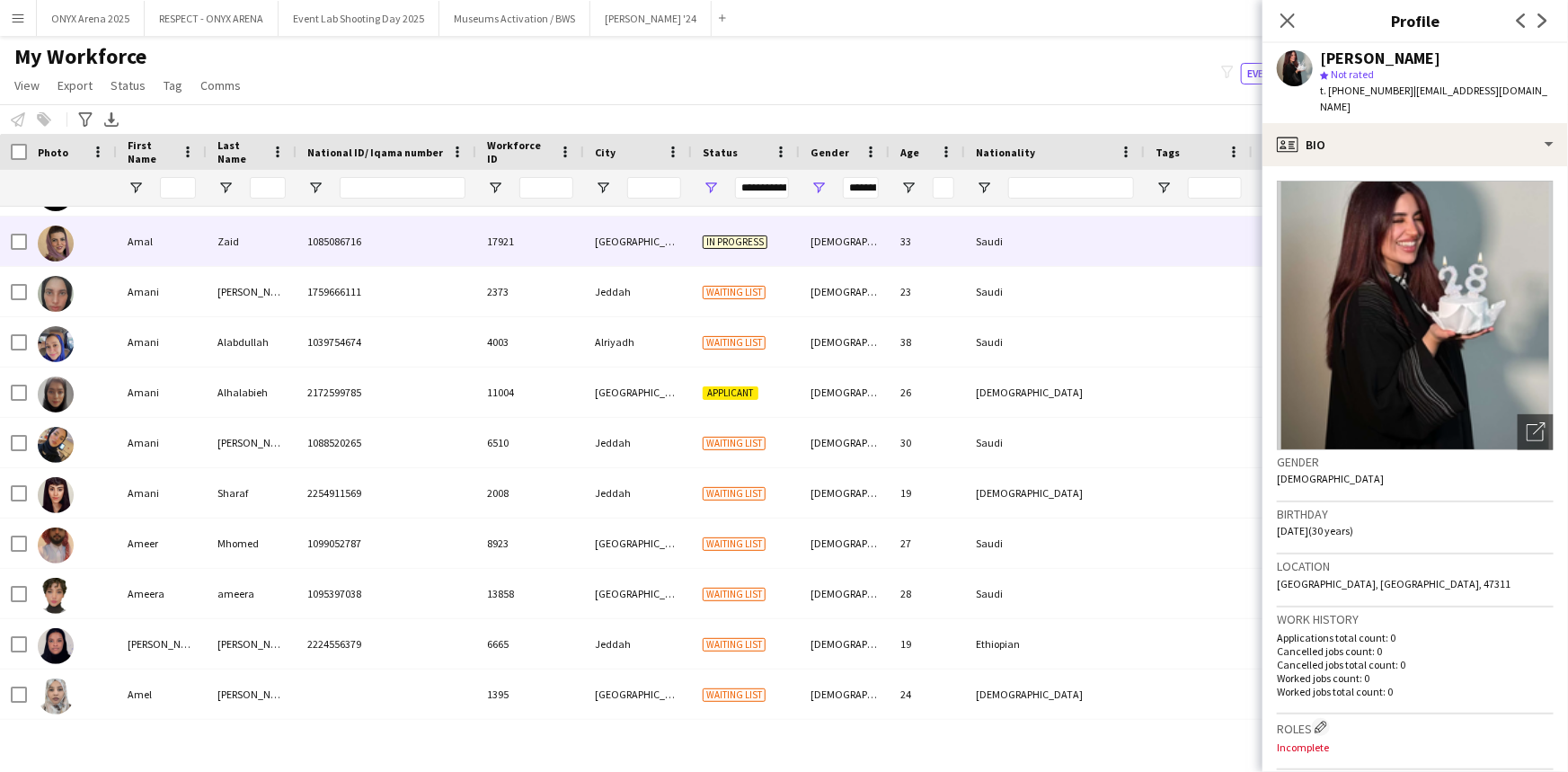
click at [170, 250] on div "Amal" at bounding box center [161, 241] width 90 height 49
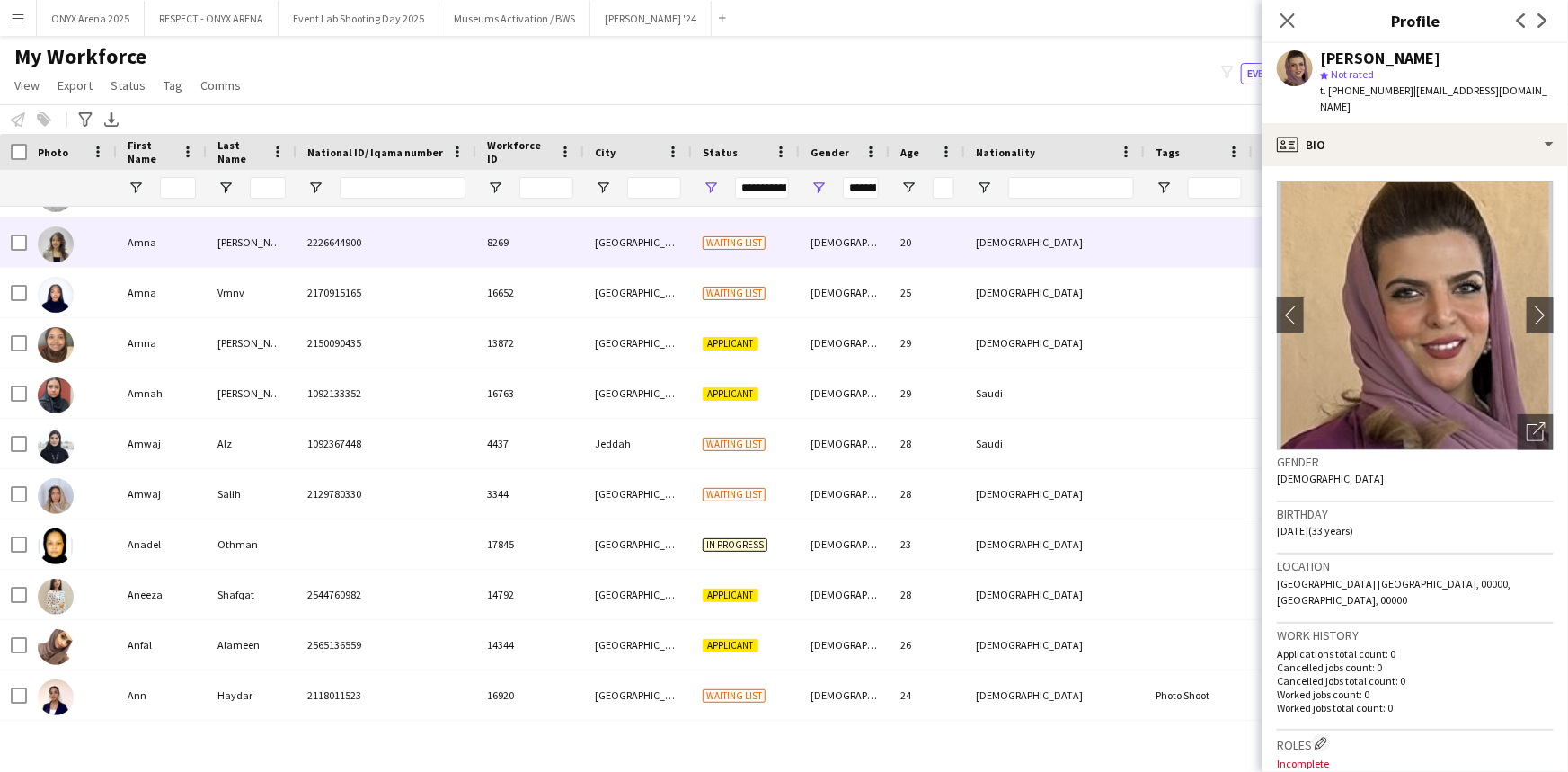
click at [178, 256] on div "Amna" at bounding box center [161, 242] width 90 height 49
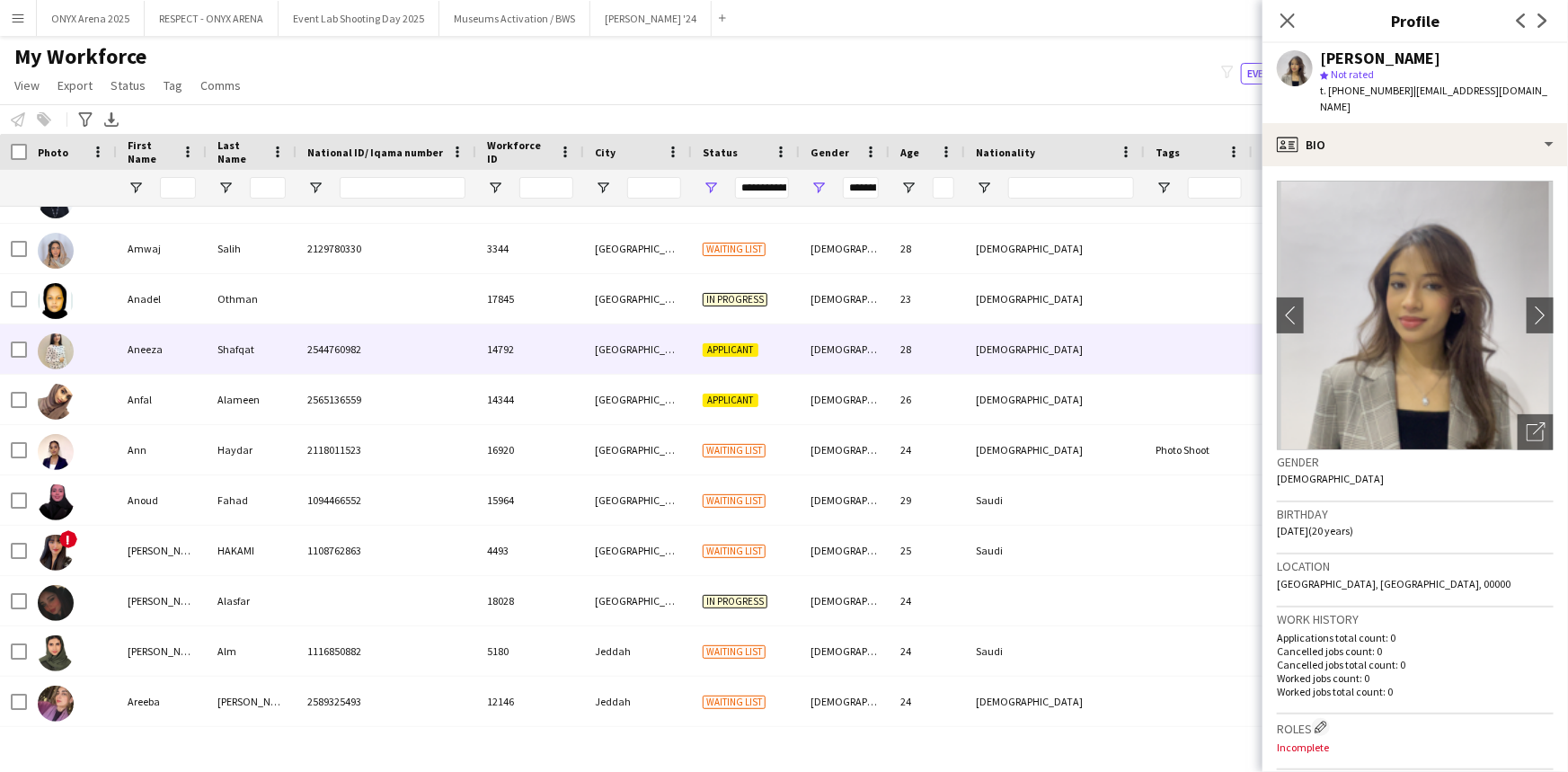
click at [166, 351] on div "Aneeza" at bounding box center [161, 349] width 90 height 49
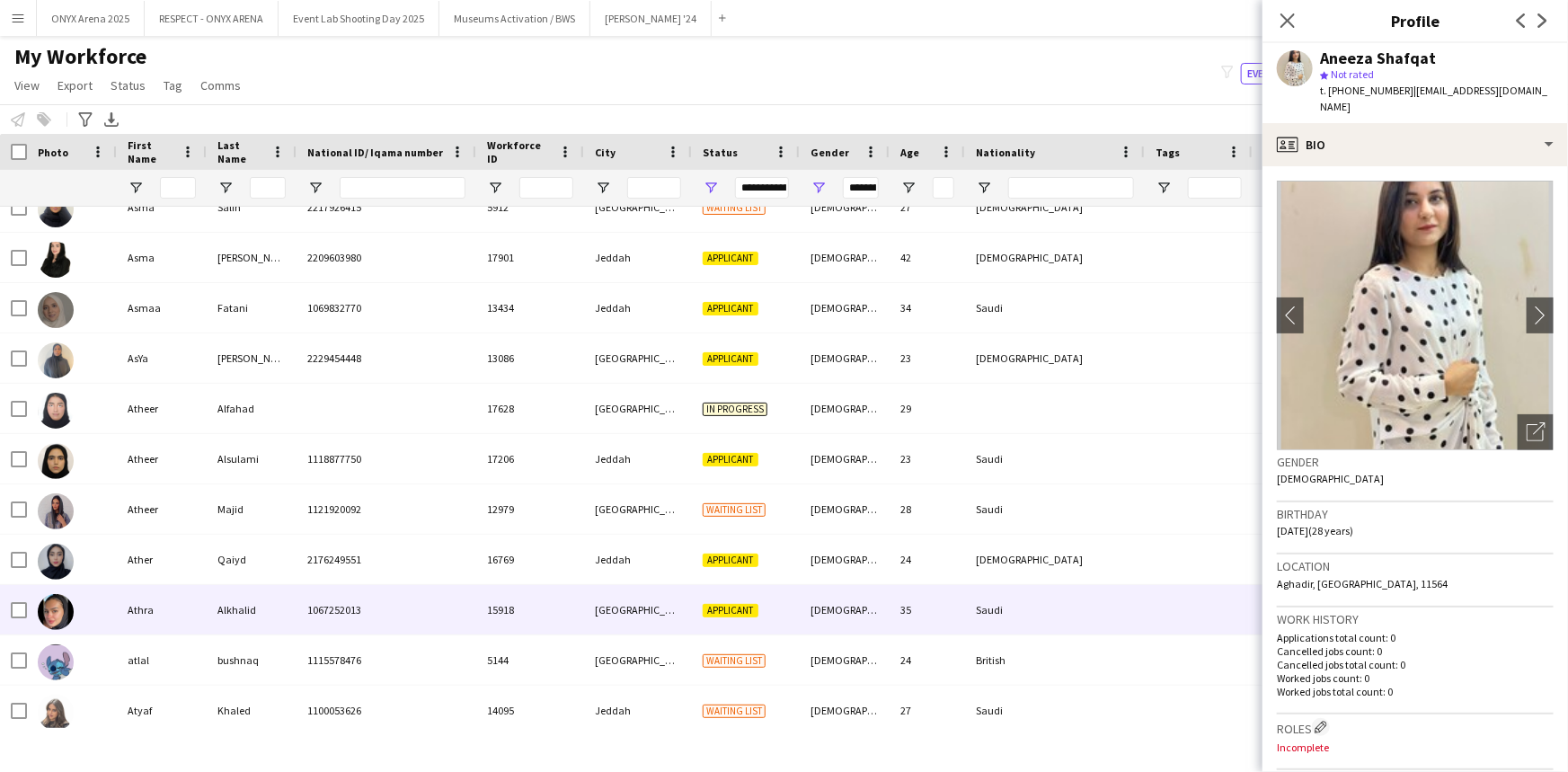
click at [333, 596] on div "1067252013" at bounding box center [386, 610] width 180 height 49
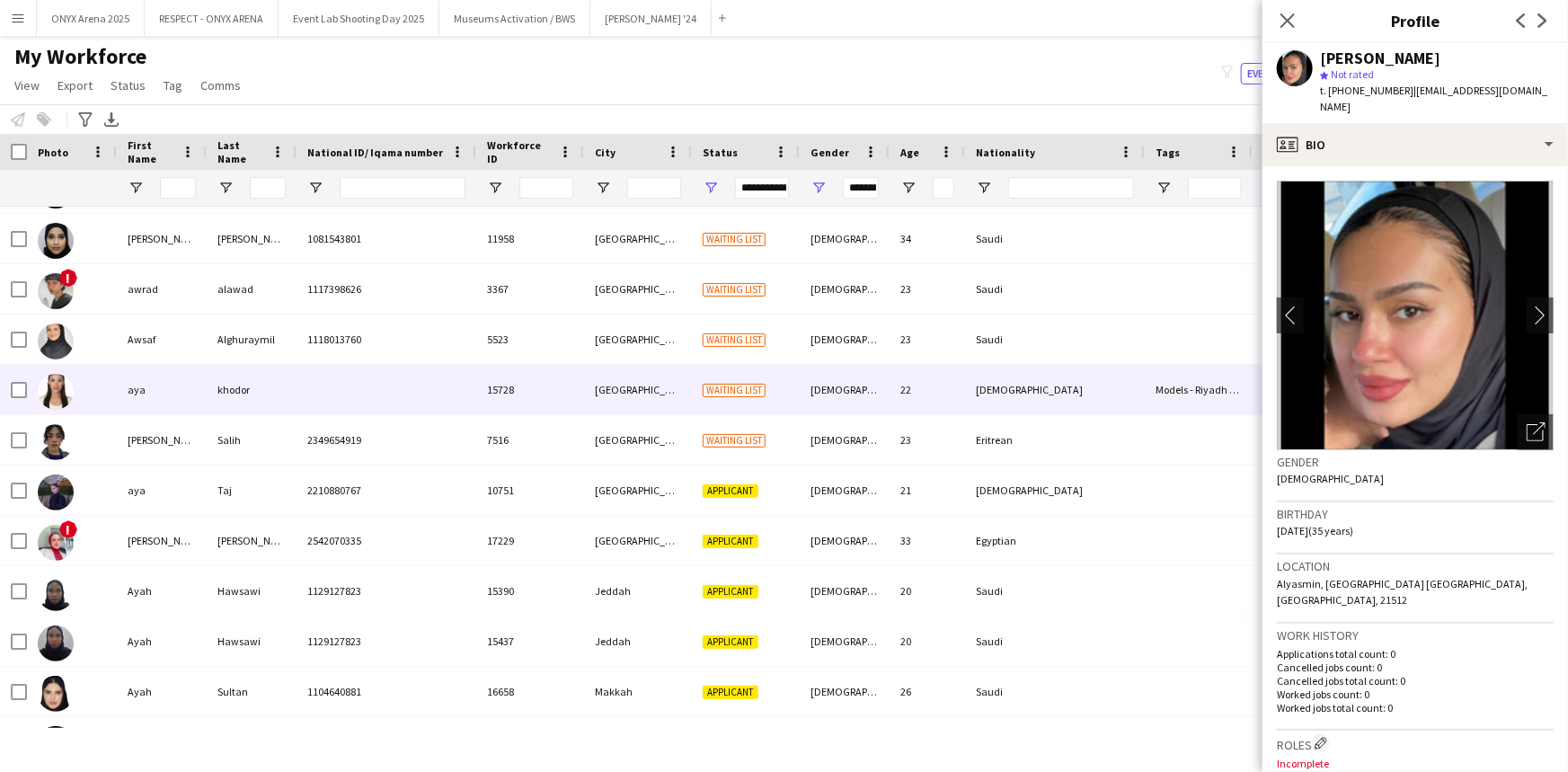
click at [442, 390] on div at bounding box center [386, 390] width 180 height 49
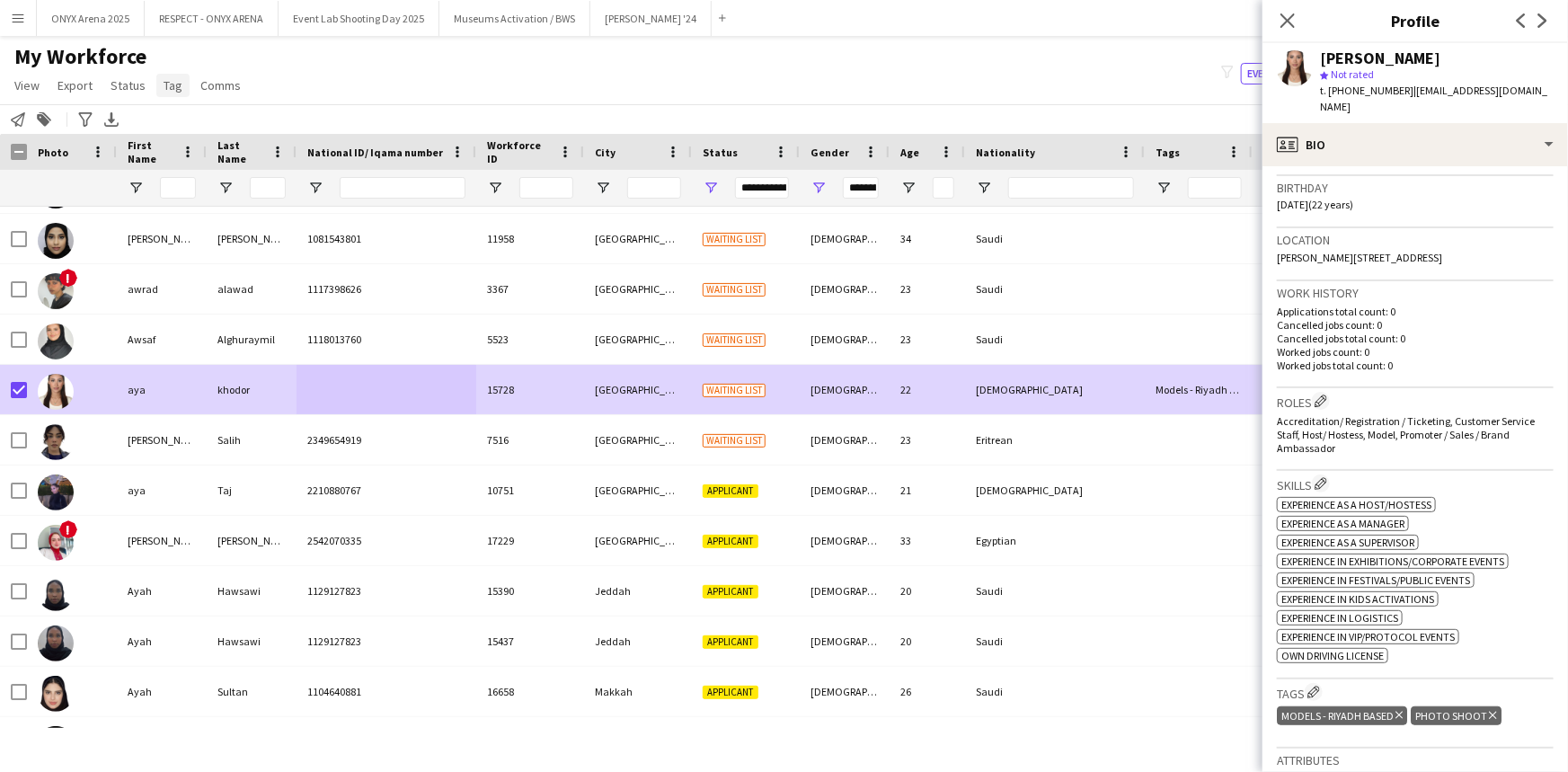
click at [168, 88] on span "Tag" at bounding box center [172, 85] width 19 height 16
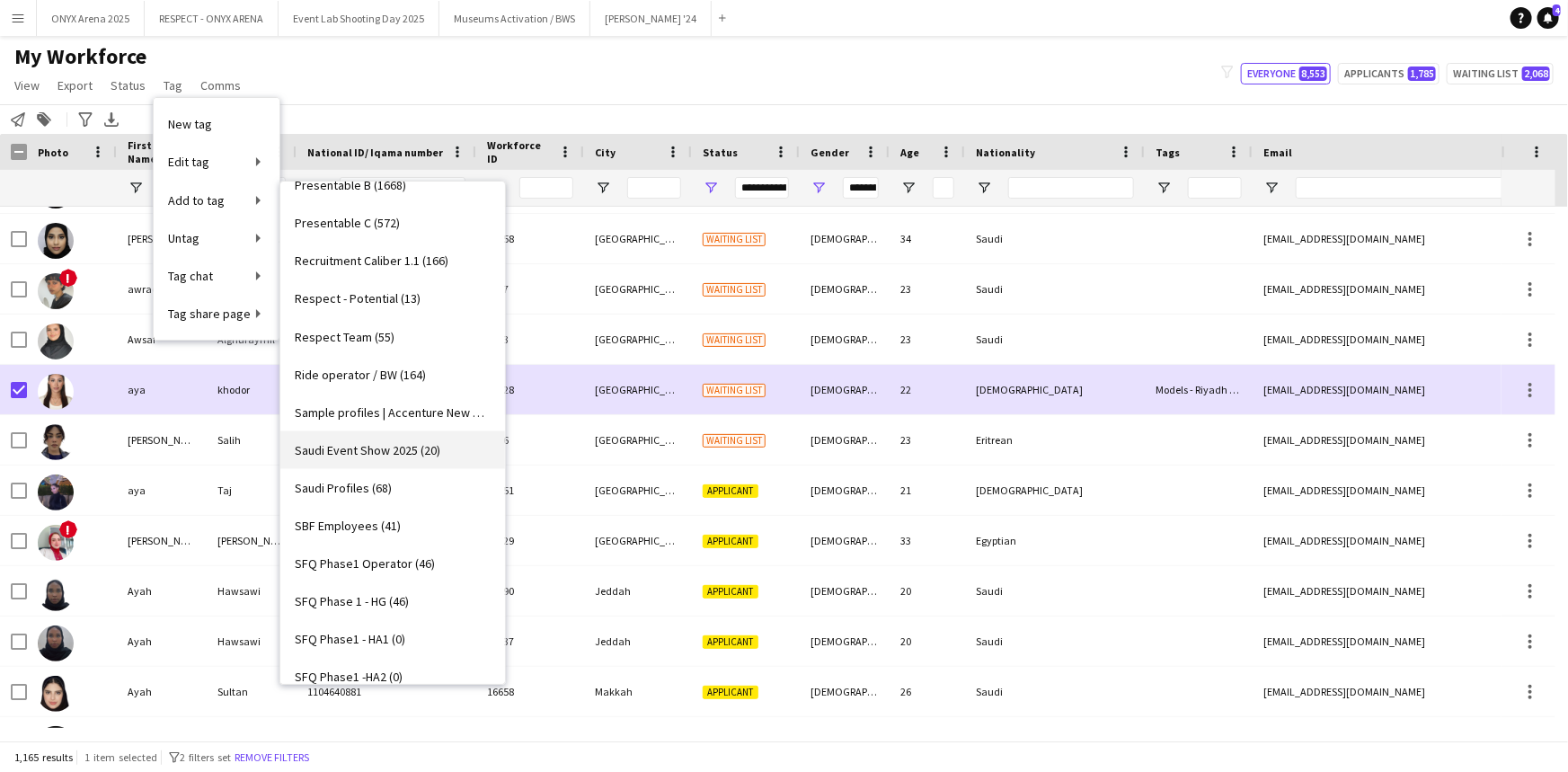
click at [403, 450] on span "Saudi Event Show 2025 (20)" at bounding box center [367, 450] width 146 height 16
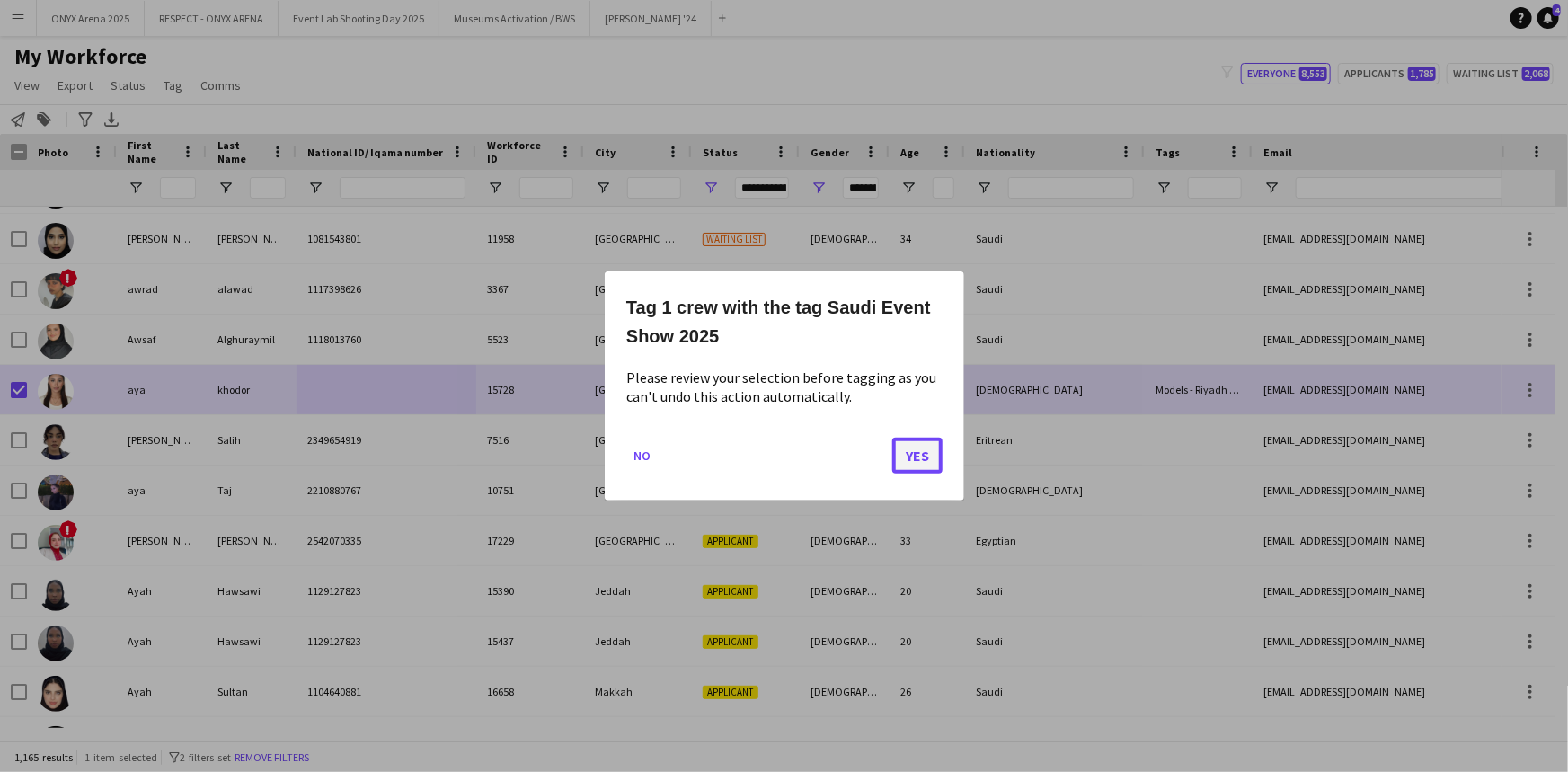
click at [902, 449] on button "Yes" at bounding box center [916, 456] width 50 height 36
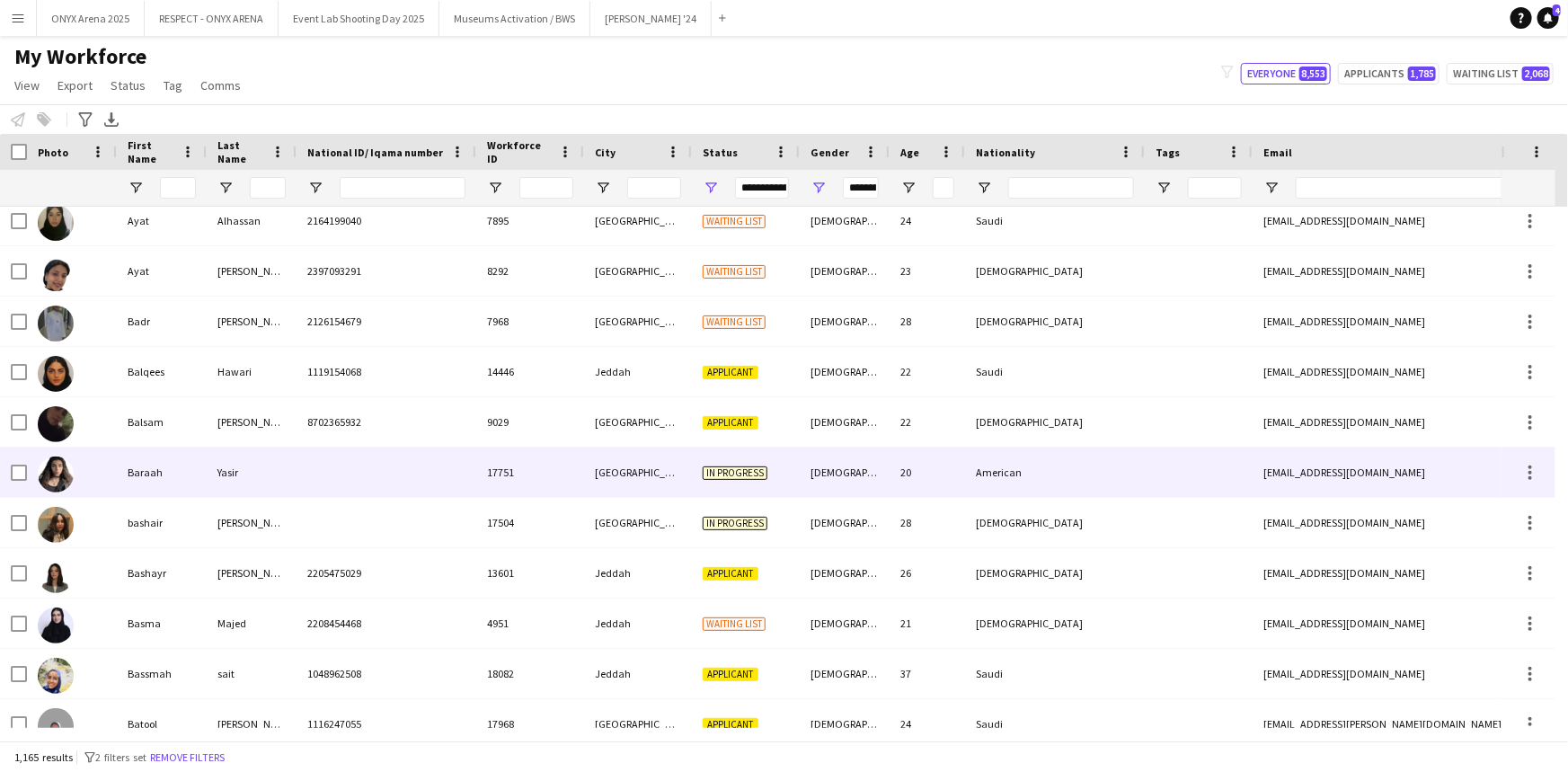
click at [421, 491] on div at bounding box center [386, 473] width 180 height 49
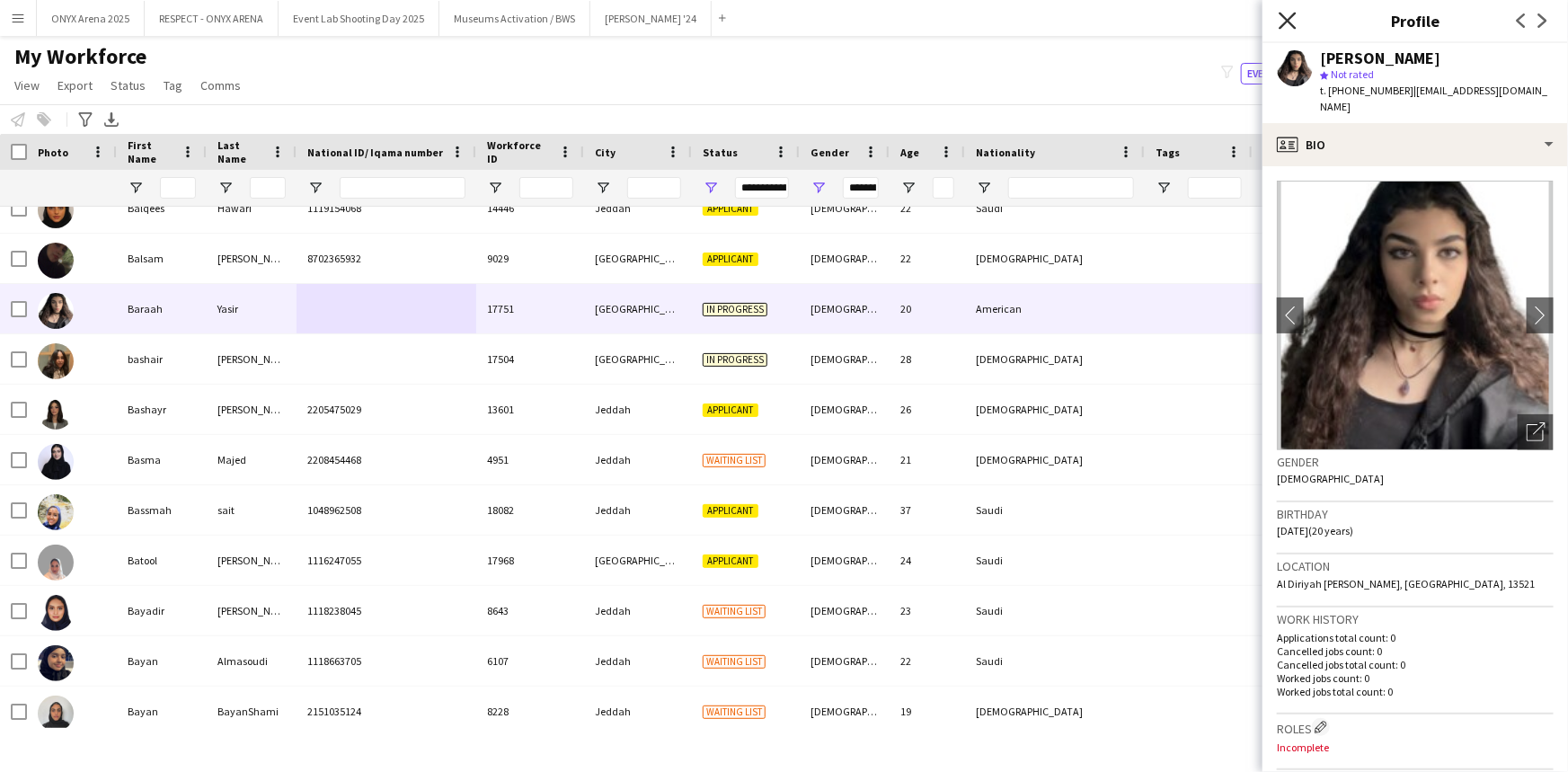
click at [1290, 18] on icon at bounding box center [1286, 20] width 17 height 17
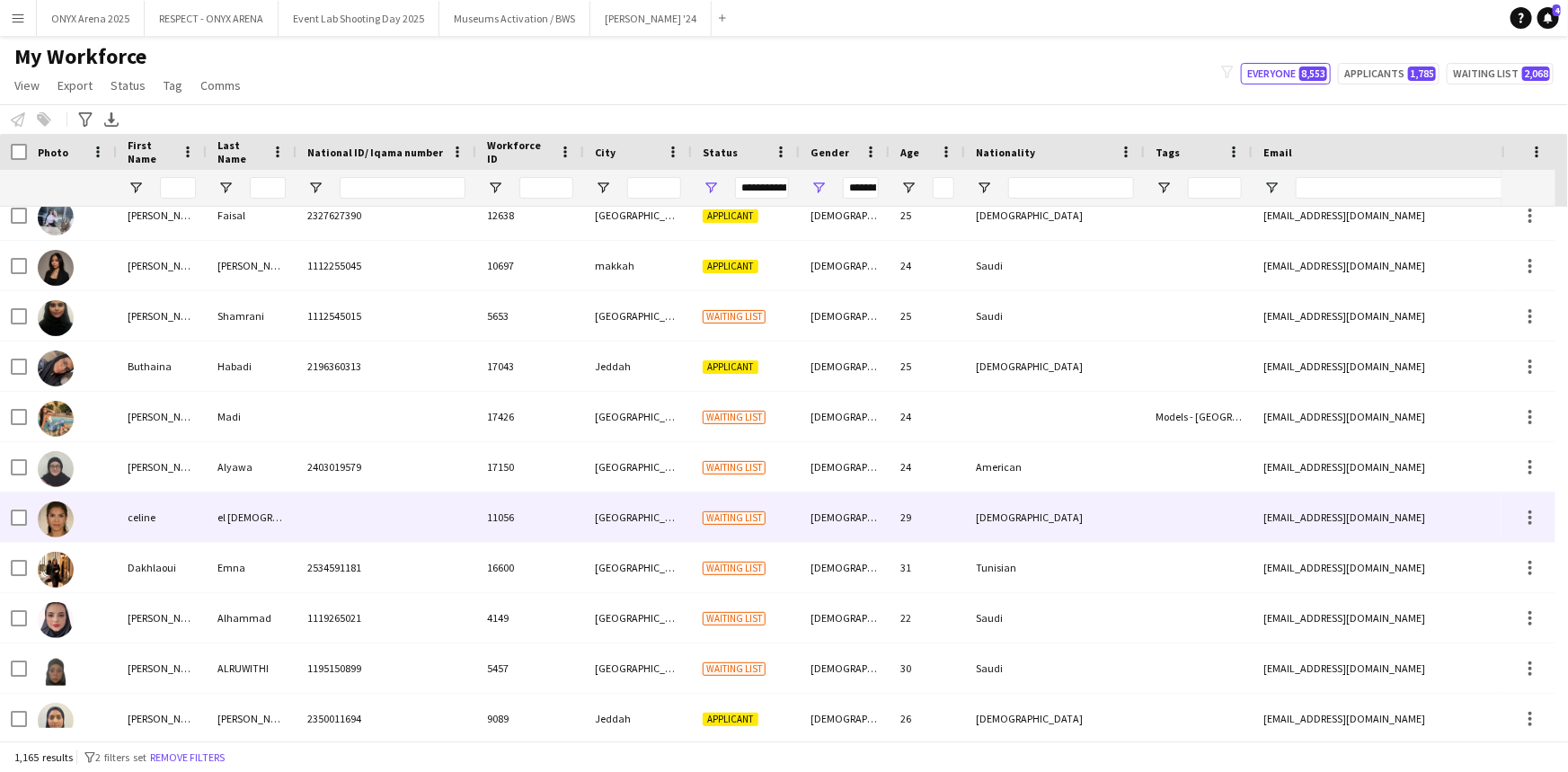
click at [326, 515] on div at bounding box center [386, 517] width 180 height 49
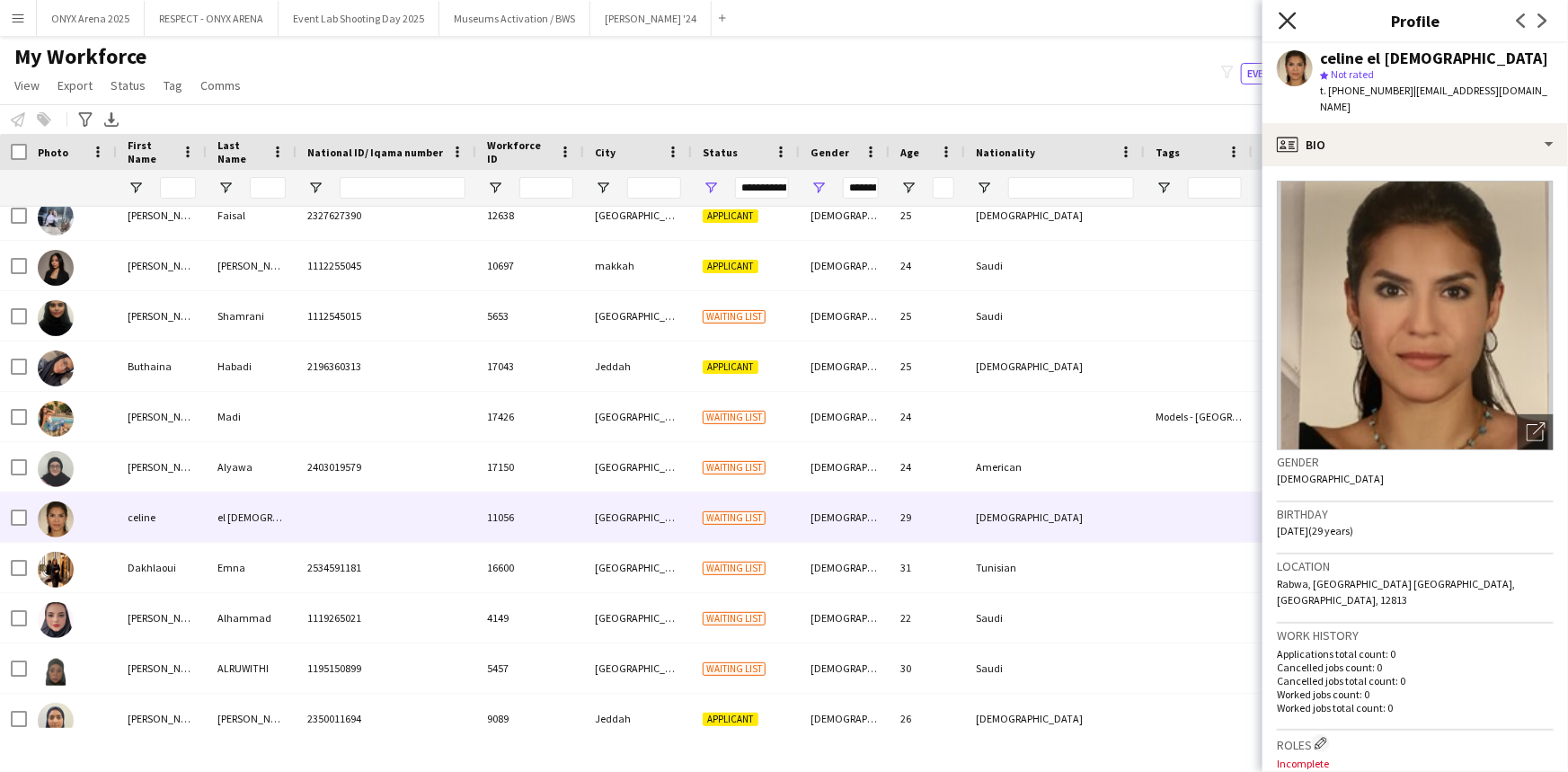
click at [1286, 19] on icon at bounding box center [1286, 20] width 17 height 17
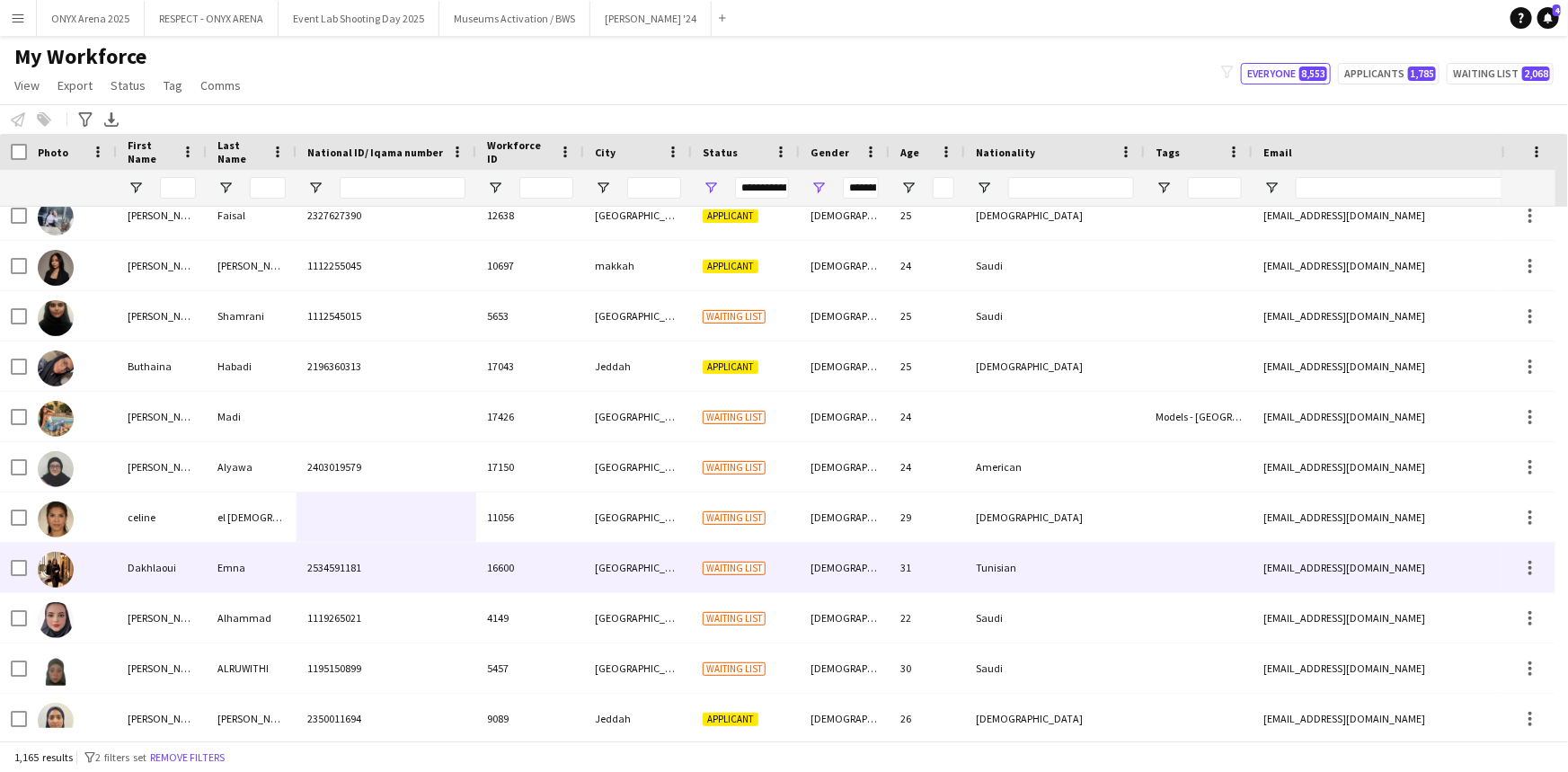
click at [468, 563] on div "2534591181" at bounding box center [386, 567] width 180 height 49
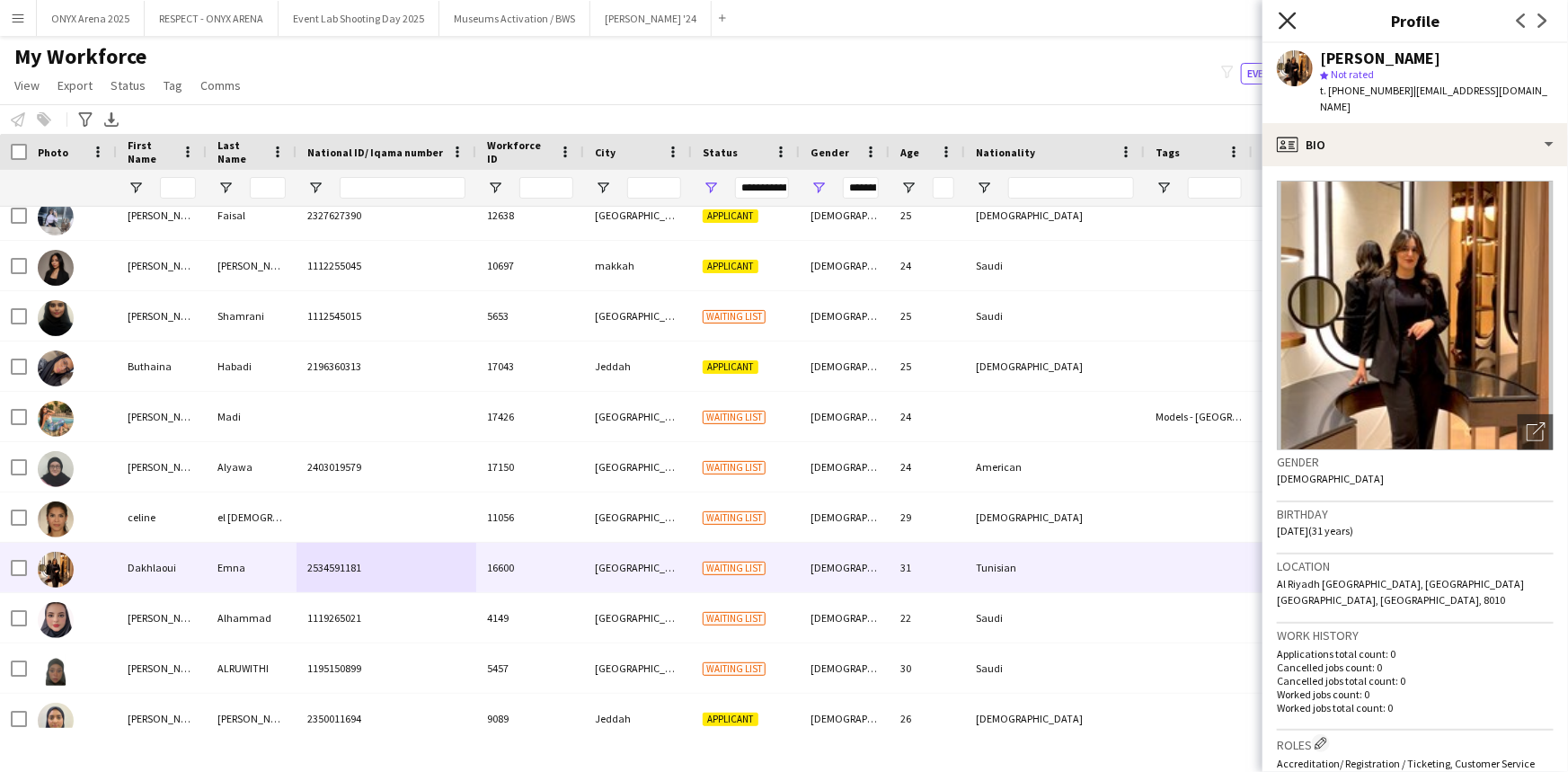
click at [1289, 26] on icon "Close pop-in" at bounding box center [1286, 20] width 17 height 17
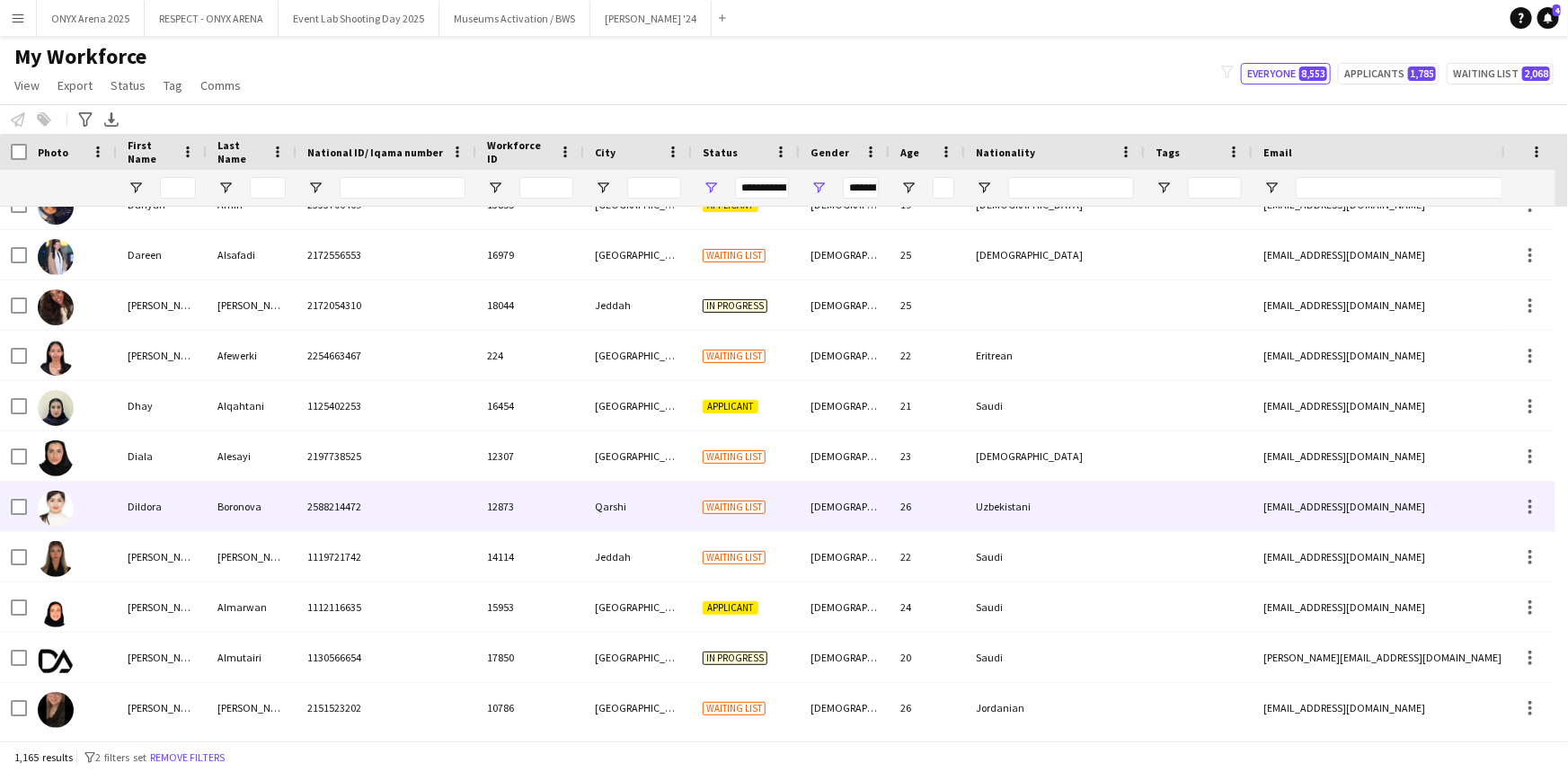
click at [448, 496] on div "2588214472" at bounding box center [386, 506] width 180 height 49
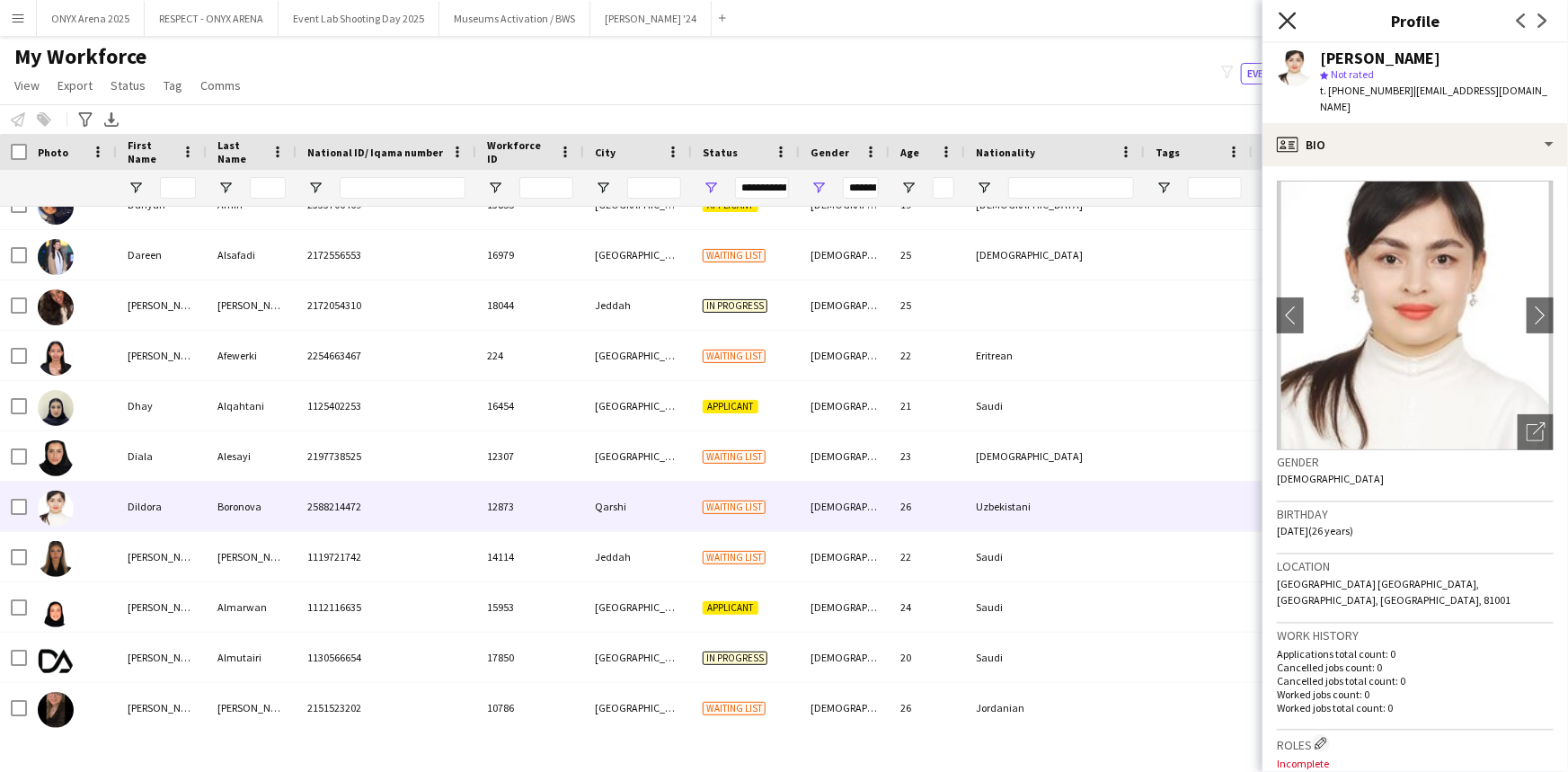
click at [1292, 21] on icon "Close pop-in" at bounding box center [1286, 20] width 17 height 17
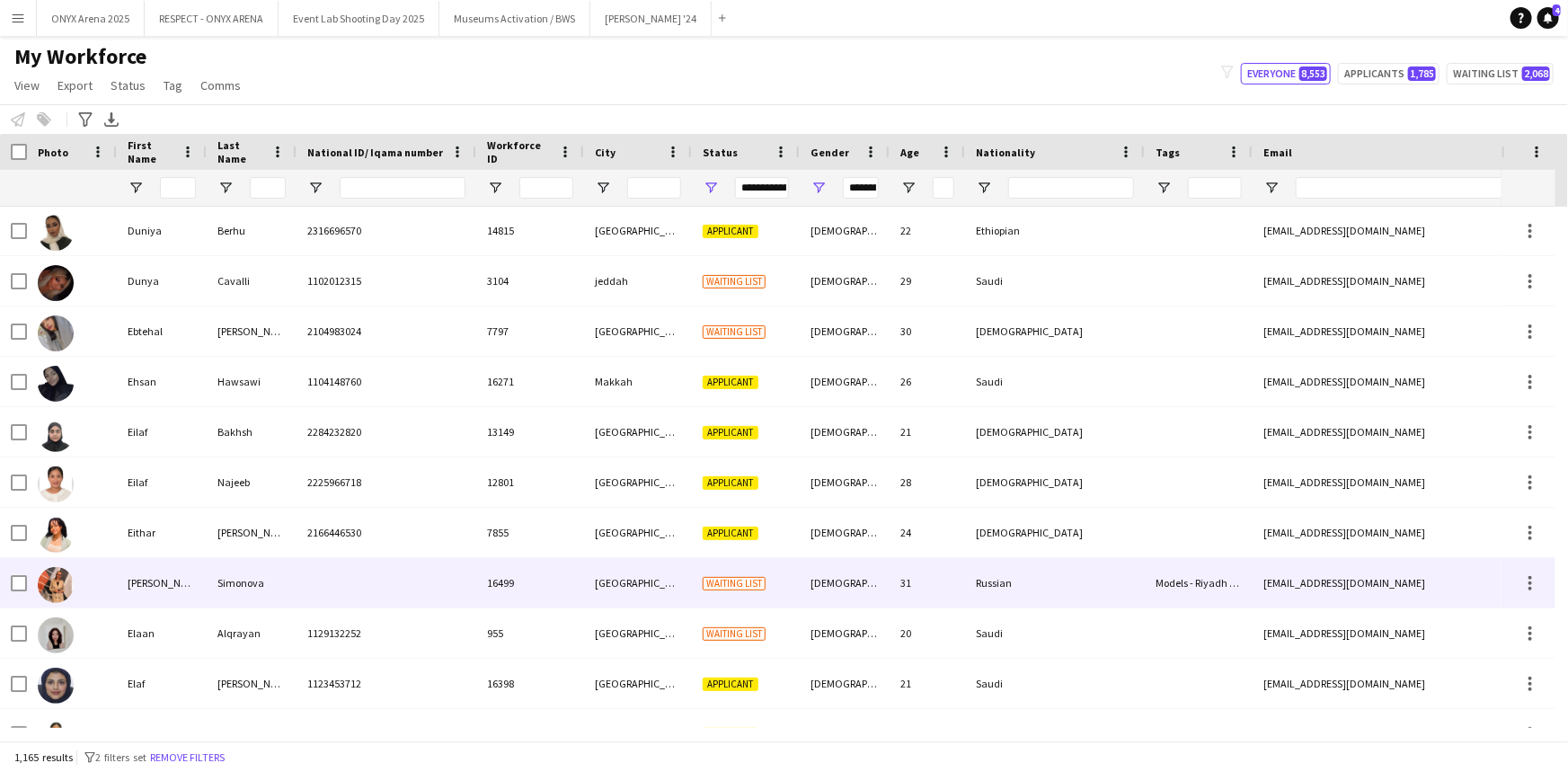
click at [804, 568] on div "[DEMOGRAPHIC_DATA]" at bounding box center [844, 583] width 90 height 49
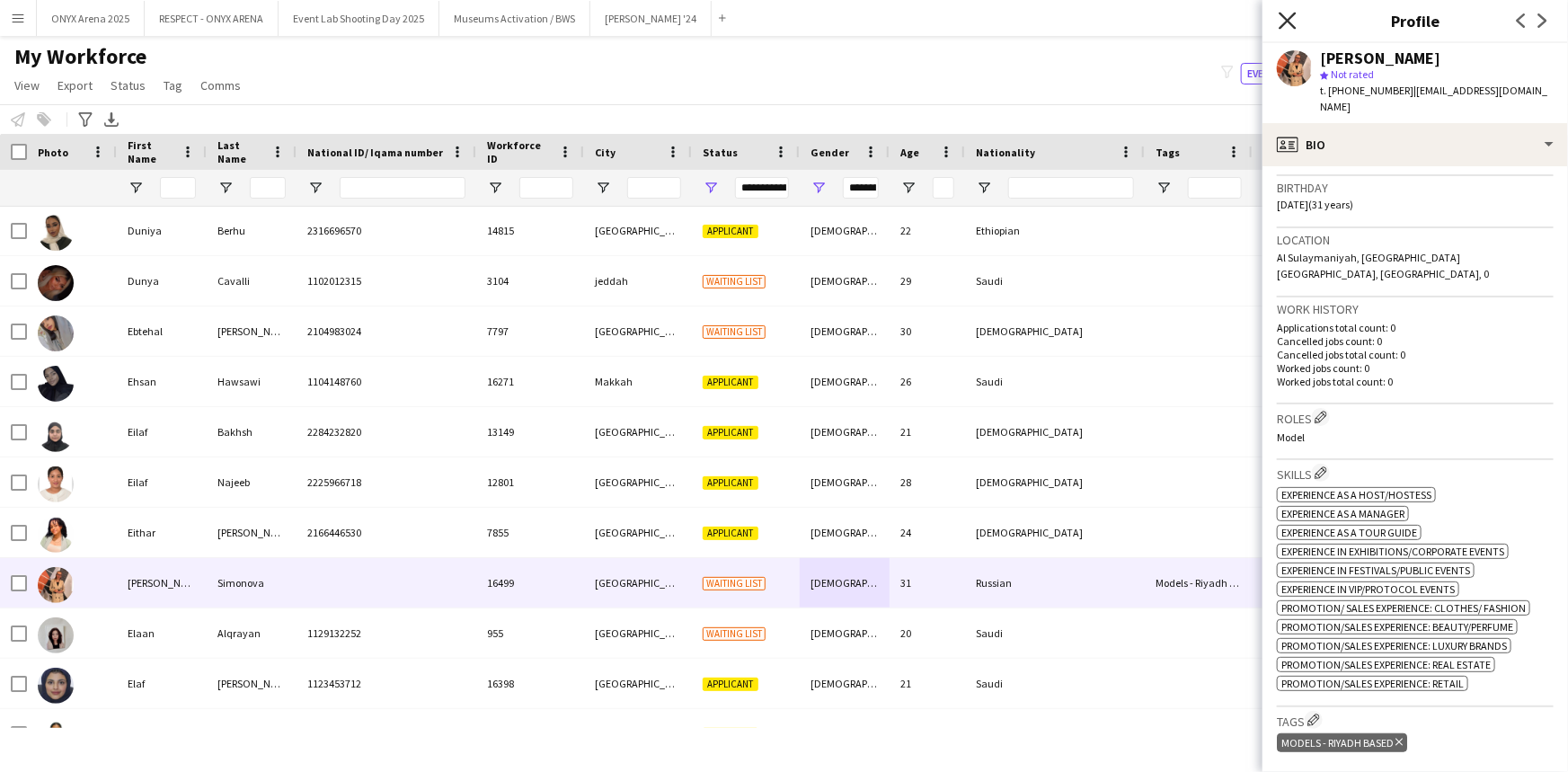
click at [1285, 20] on icon "Close pop-in" at bounding box center [1286, 20] width 17 height 17
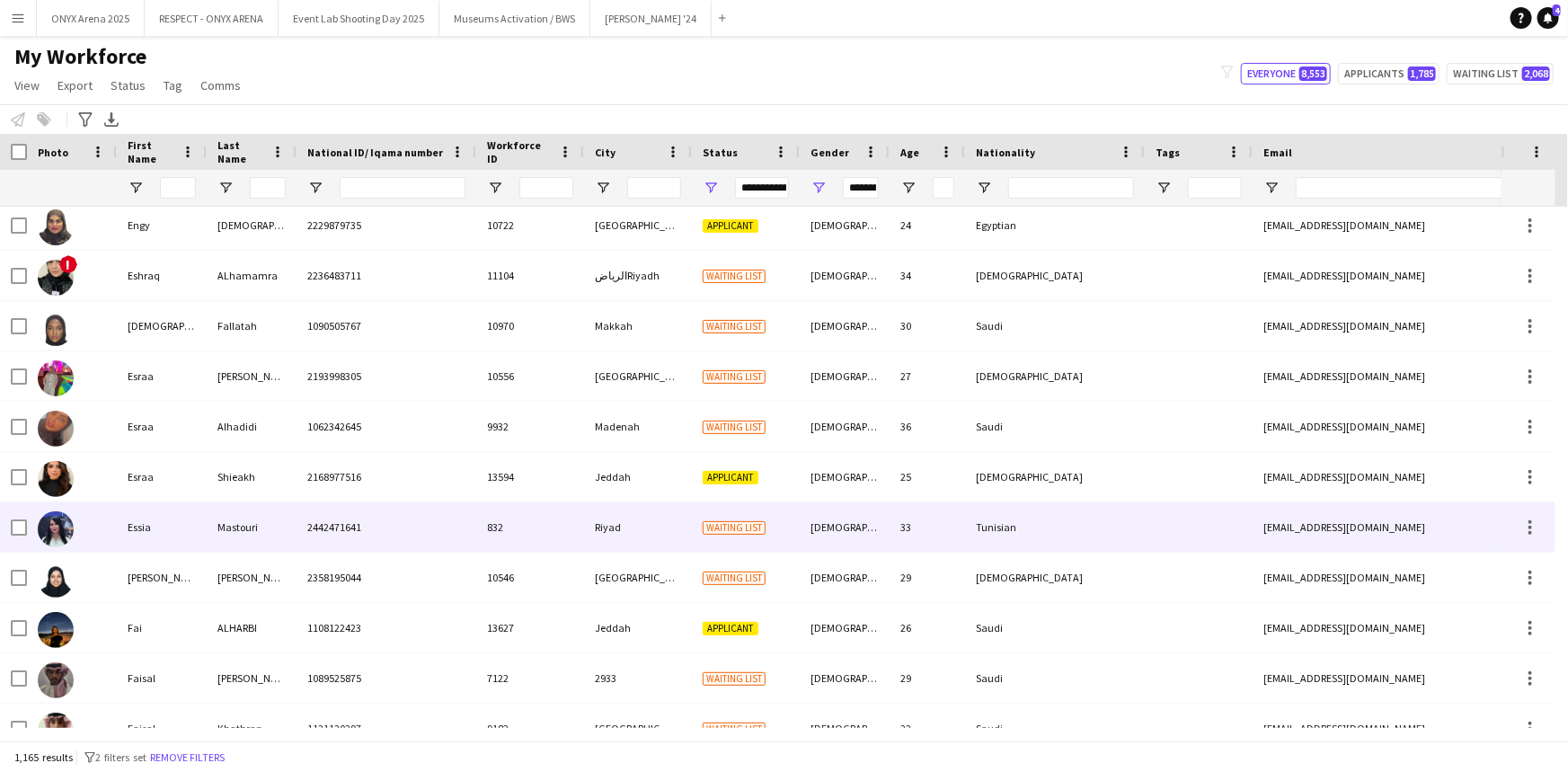
click at [909, 520] on div "33" at bounding box center [927, 527] width 76 height 49
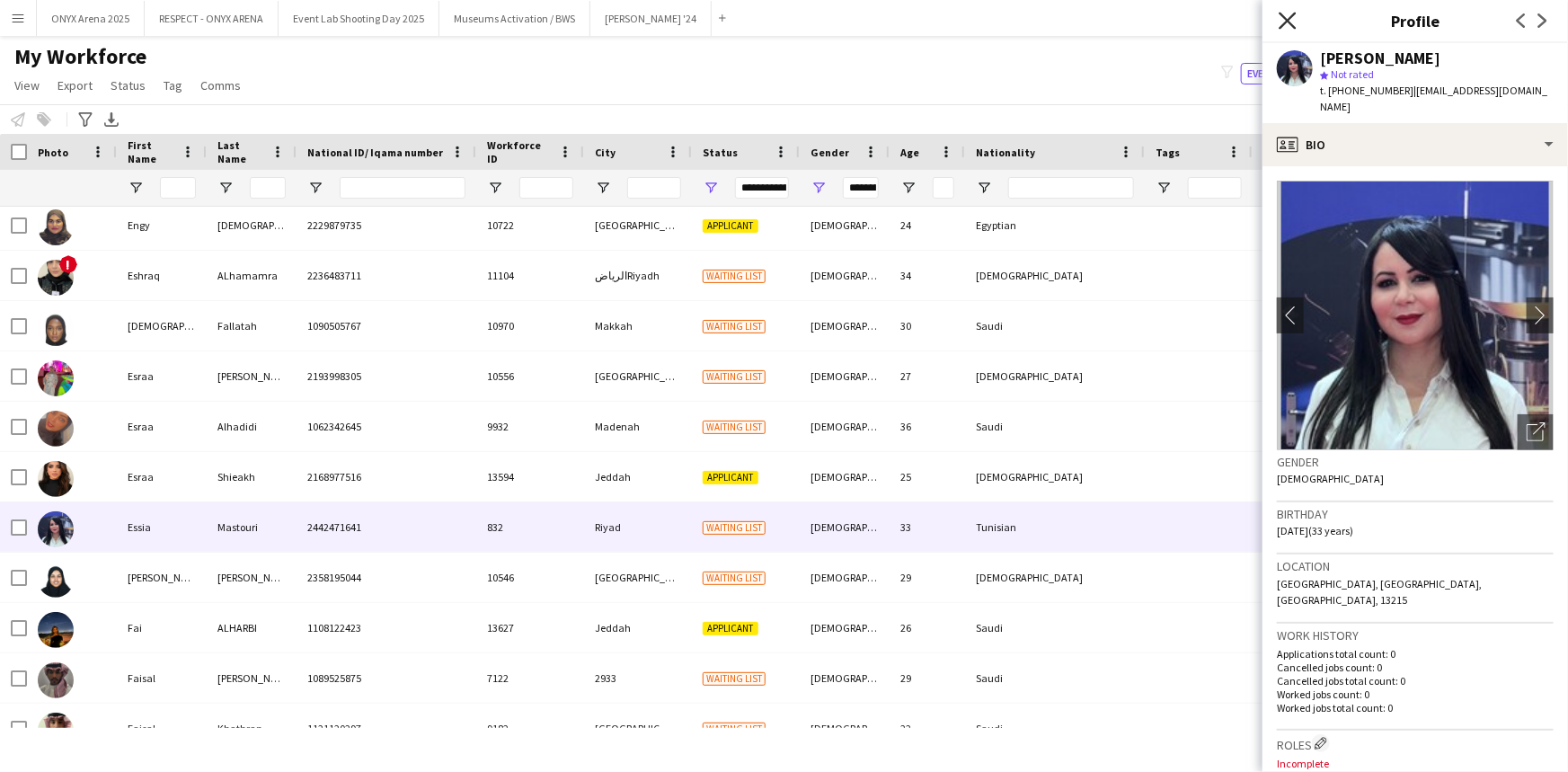
click at [1285, 27] on icon "Close pop-in" at bounding box center [1286, 20] width 17 height 17
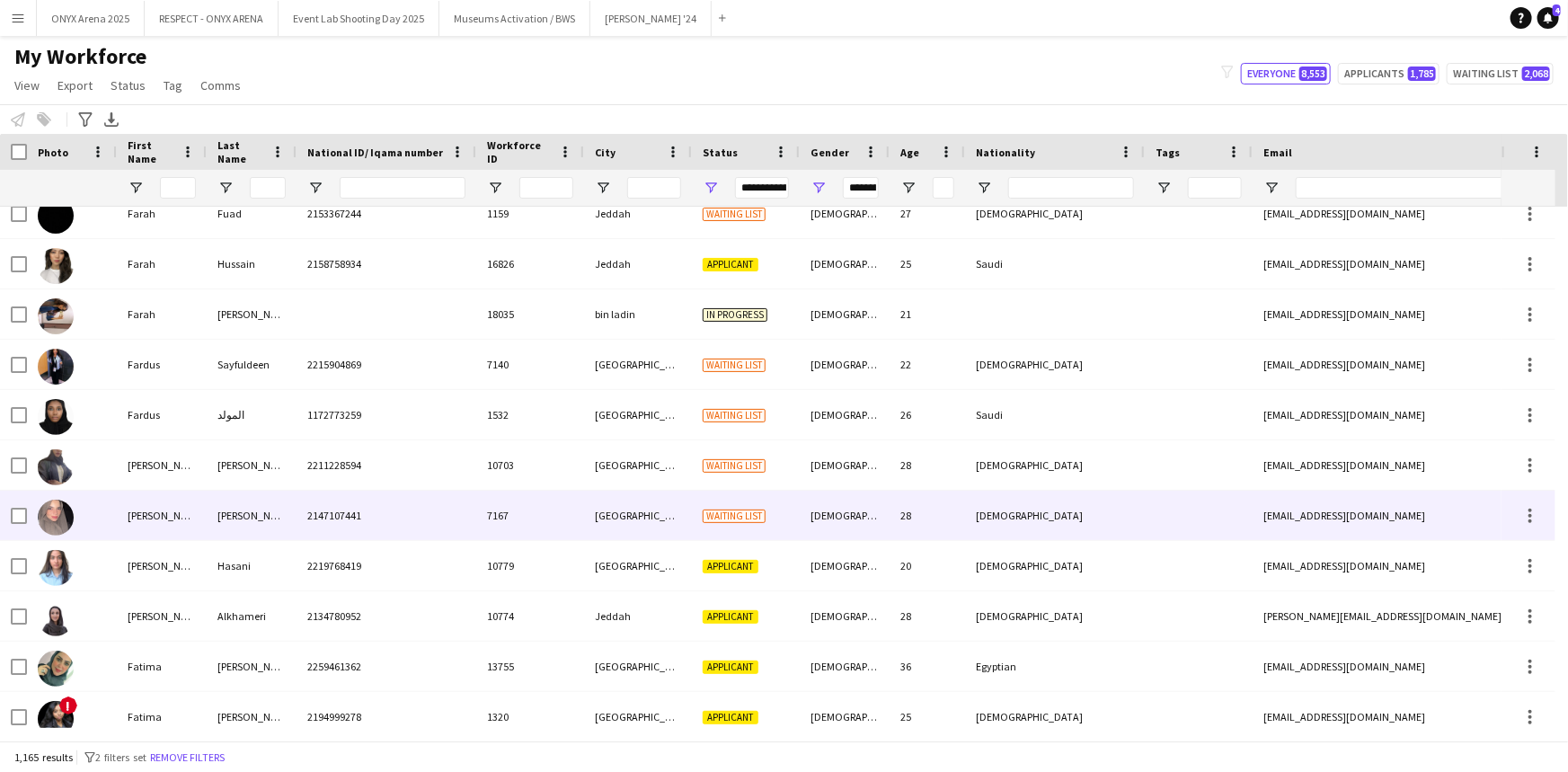
click at [846, 531] on div "[DEMOGRAPHIC_DATA]" at bounding box center [844, 515] width 90 height 49
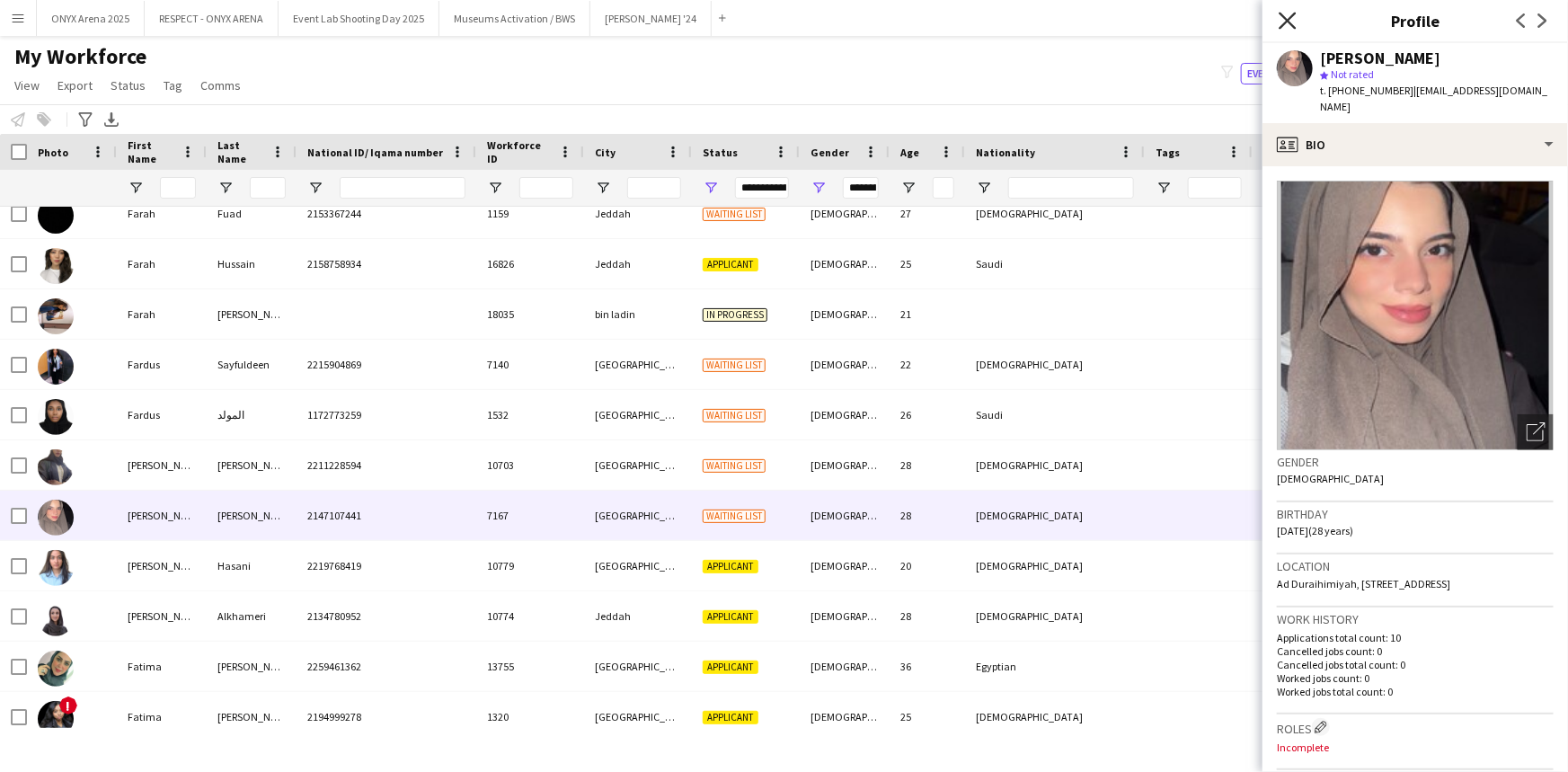
click at [1282, 18] on icon "Close pop-in" at bounding box center [1286, 20] width 17 height 17
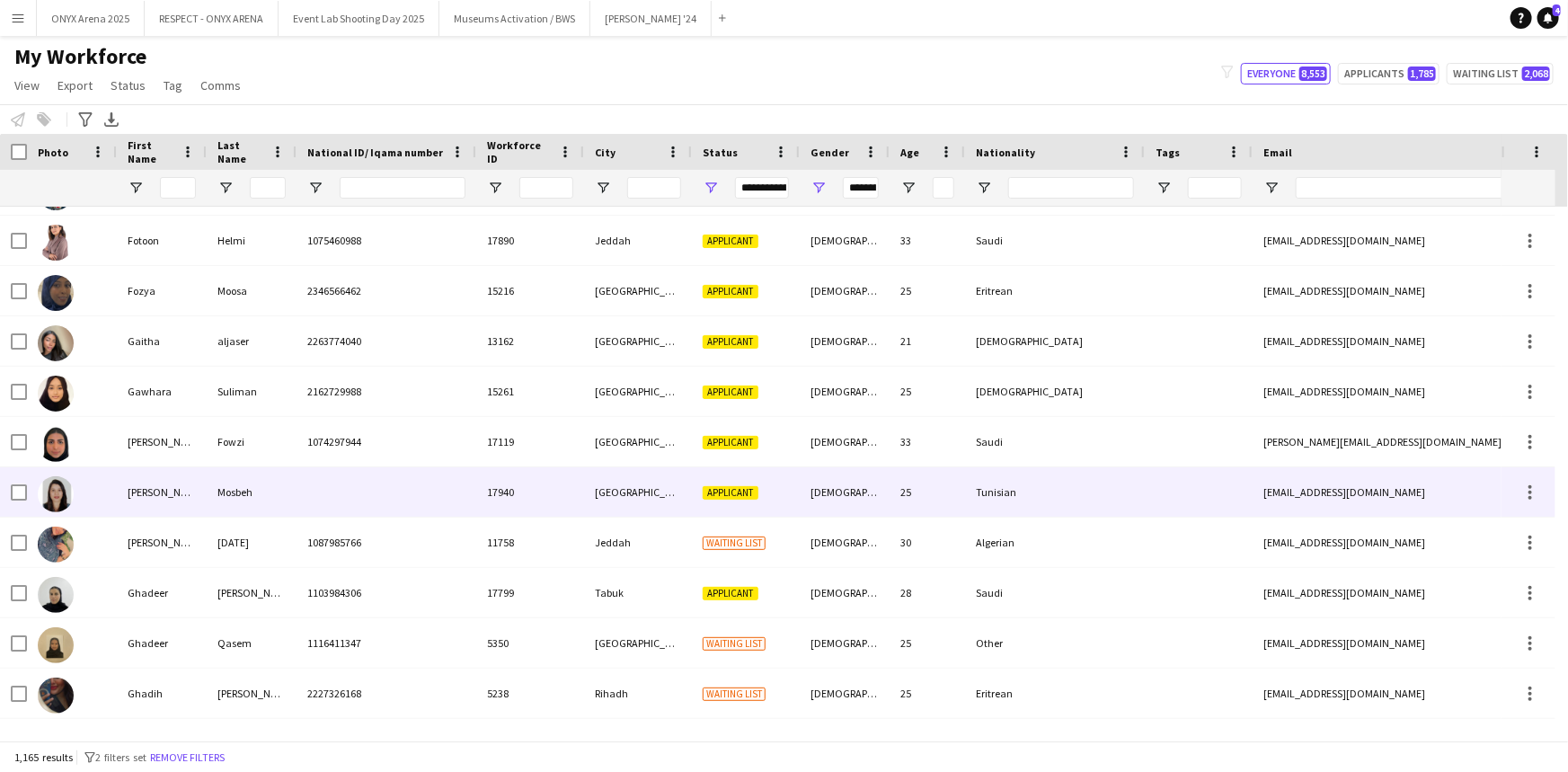
click at [859, 493] on div "[DEMOGRAPHIC_DATA]" at bounding box center [844, 492] width 90 height 49
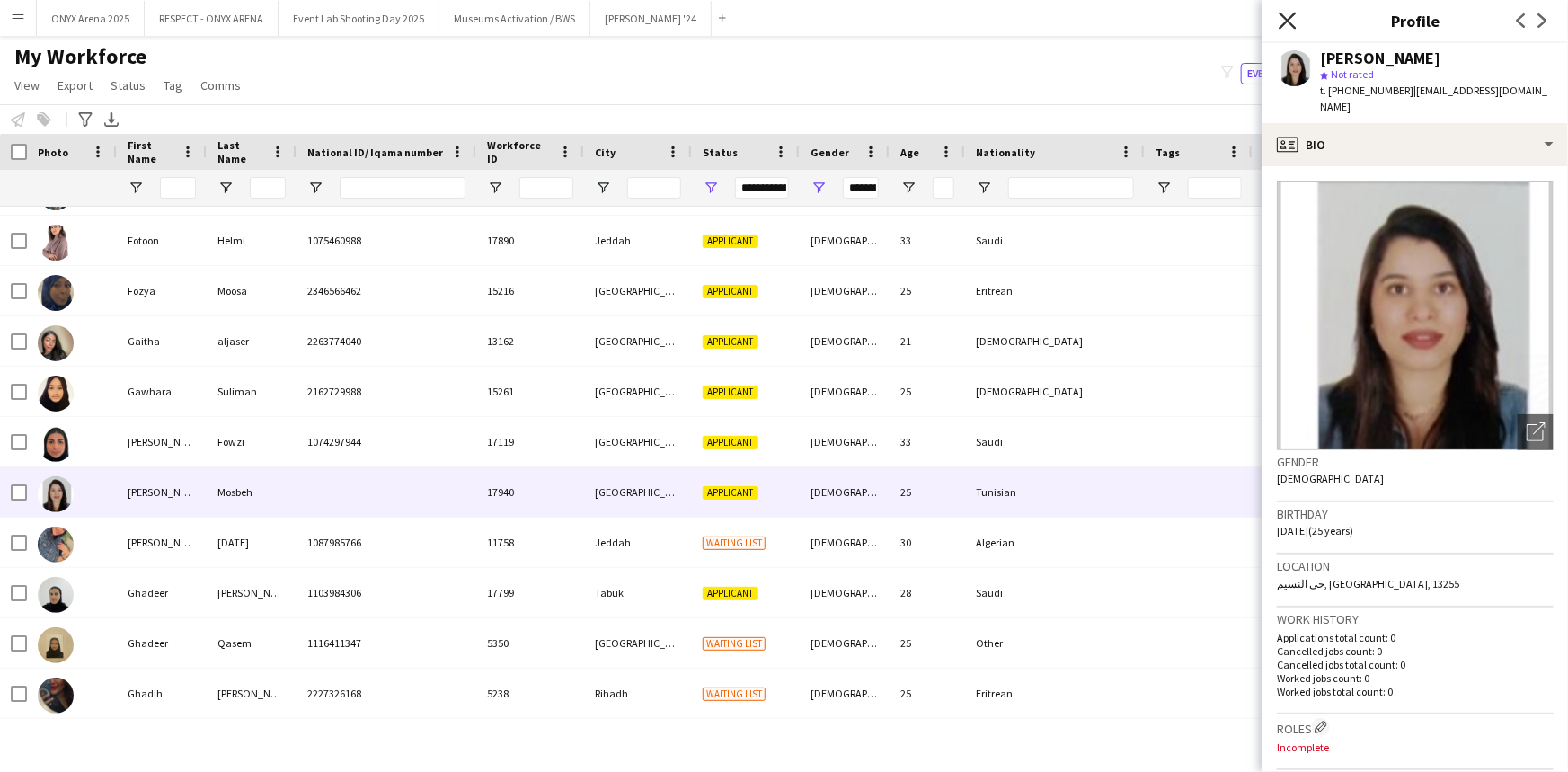
click at [1286, 26] on icon "Close pop-in" at bounding box center [1286, 20] width 17 height 17
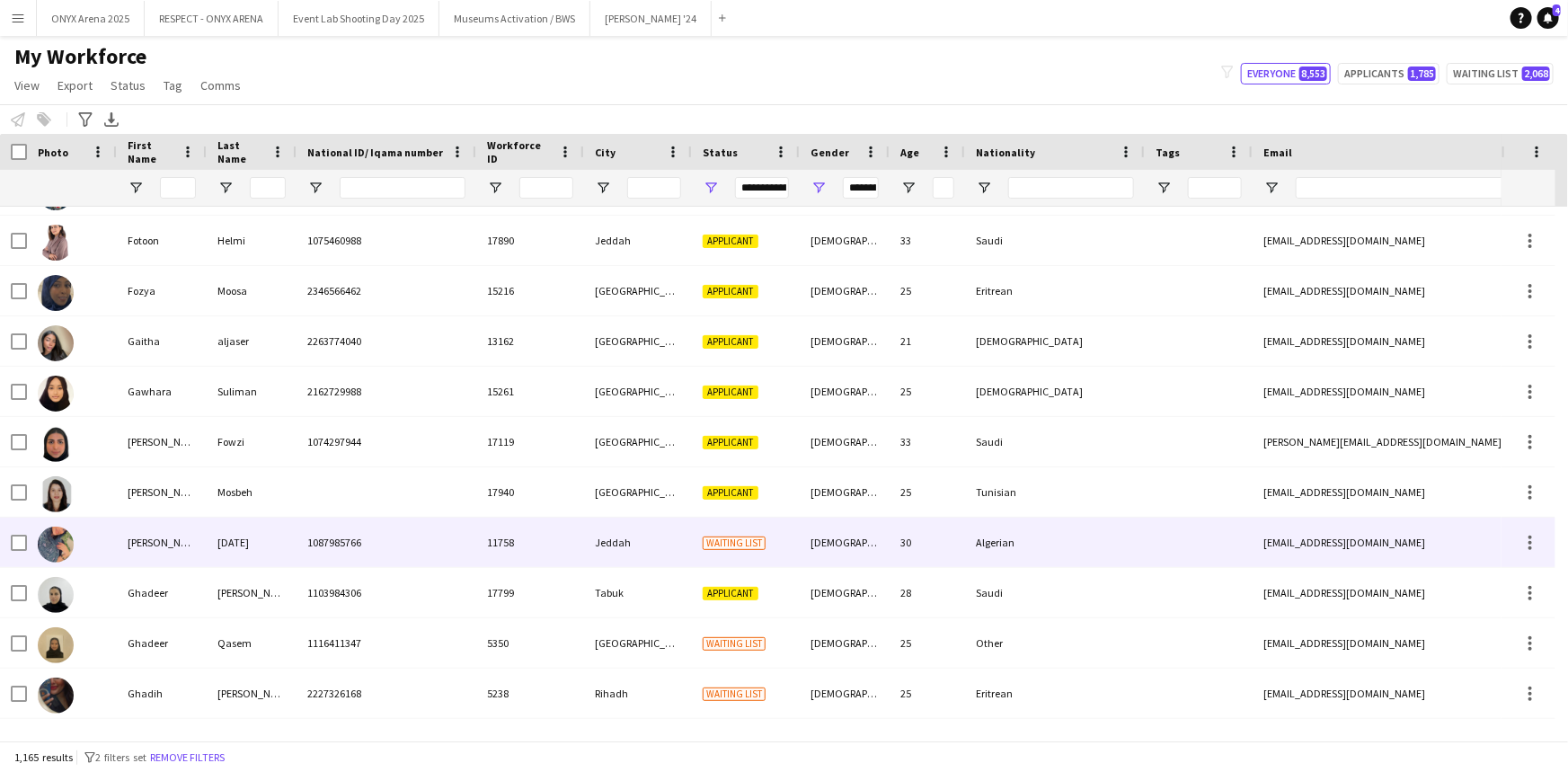
click at [837, 537] on div "[DEMOGRAPHIC_DATA]" at bounding box center [844, 543] width 90 height 49
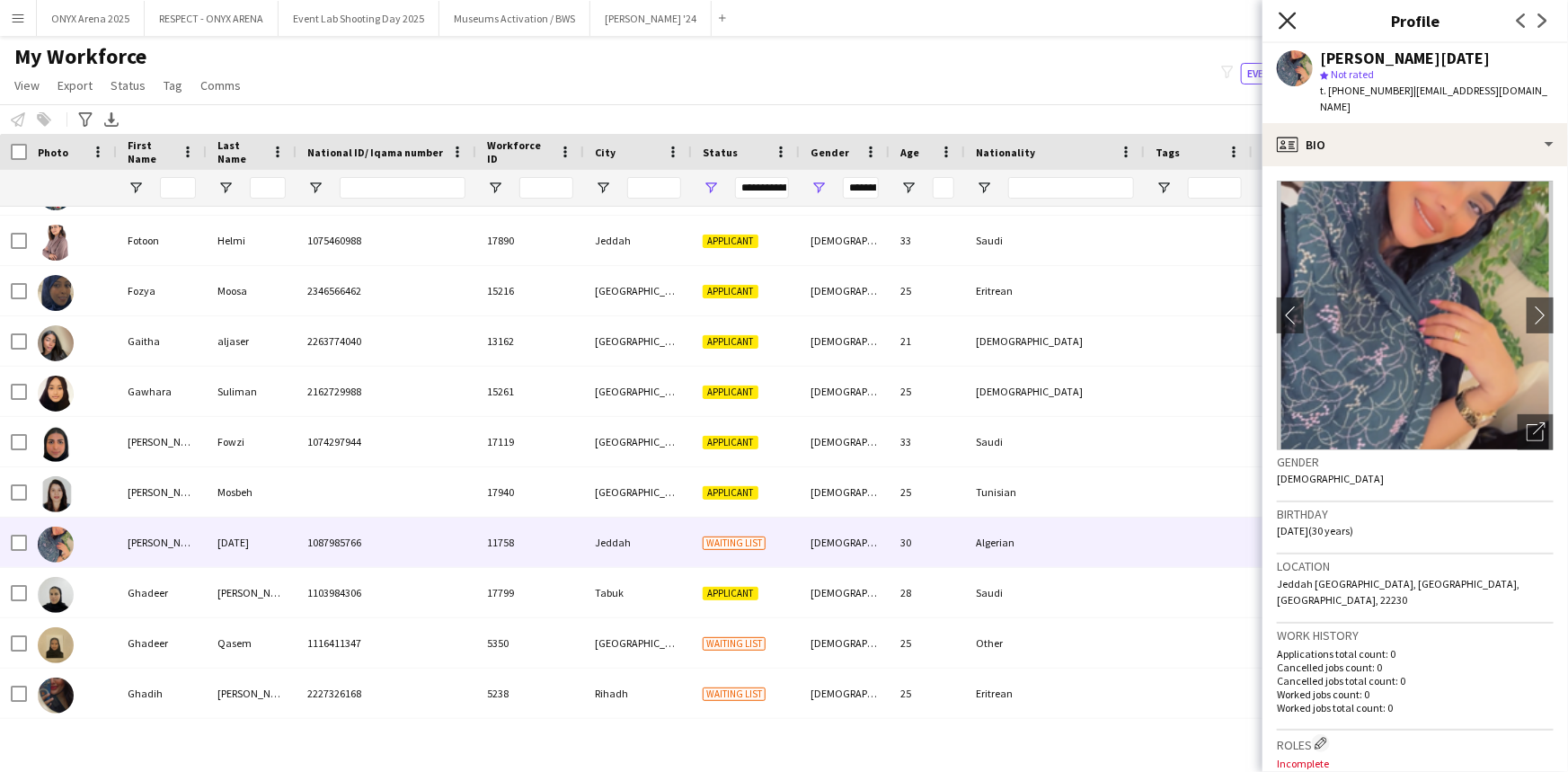
click at [1289, 16] on icon "Close pop-in" at bounding box center [1286, 20] width 17 height 17
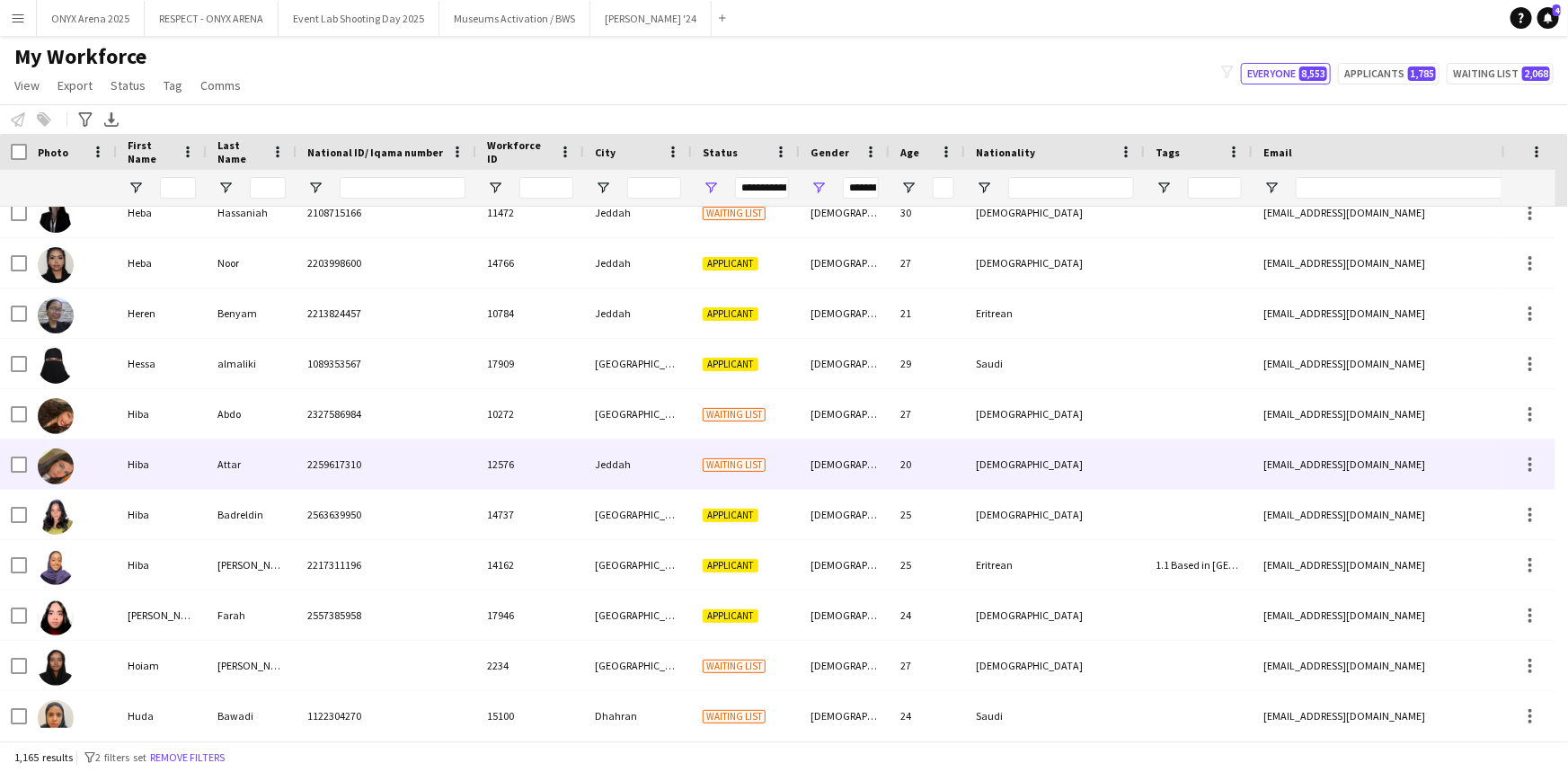
click at [819, 476] on div "[DEMOGRAPHIC_DATA]" at bounding box center [844, 464] width 90 height 49
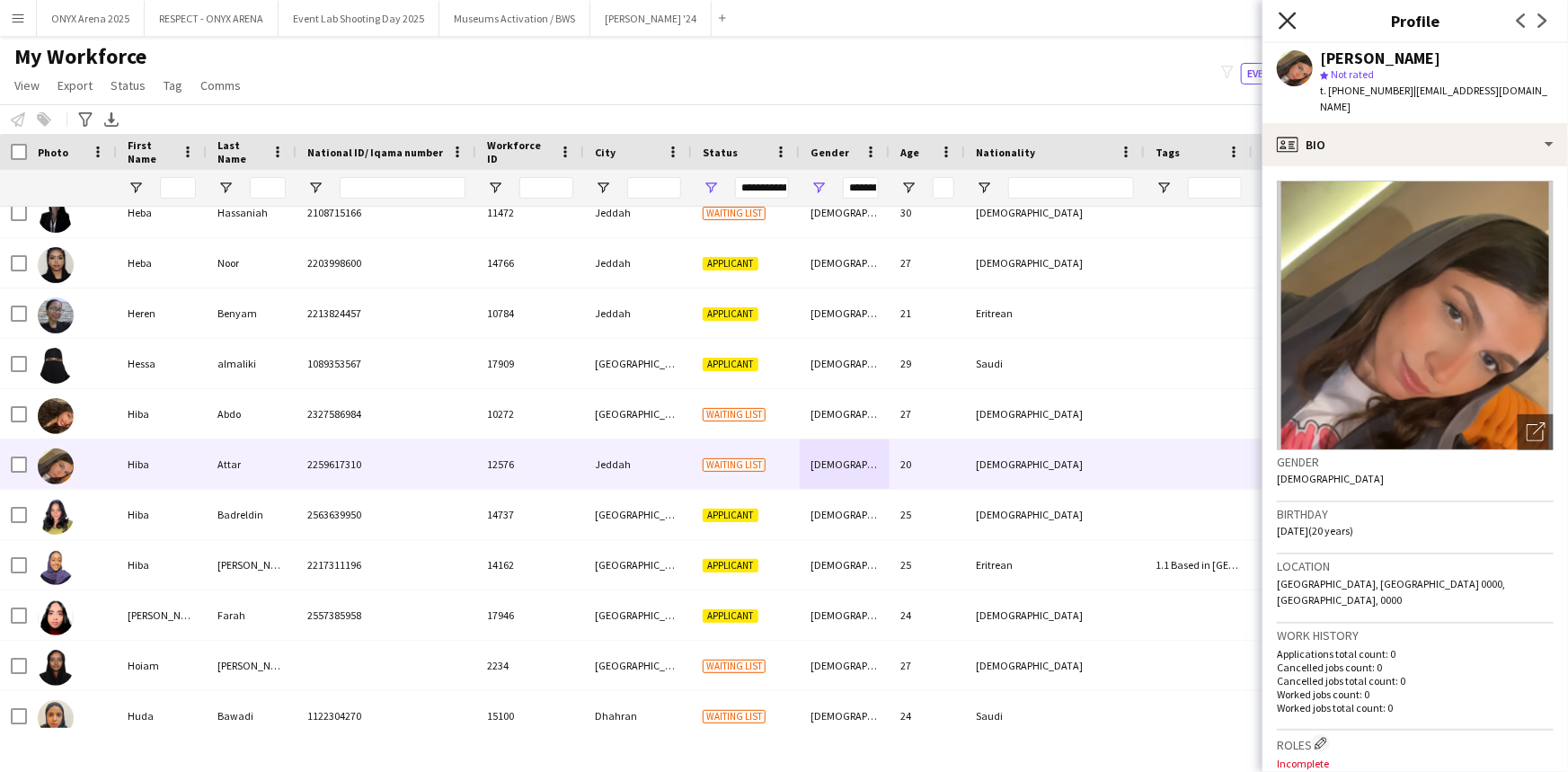
click at [1290, 19] on icon at bounding box center [1286, 20] width 17 height 17
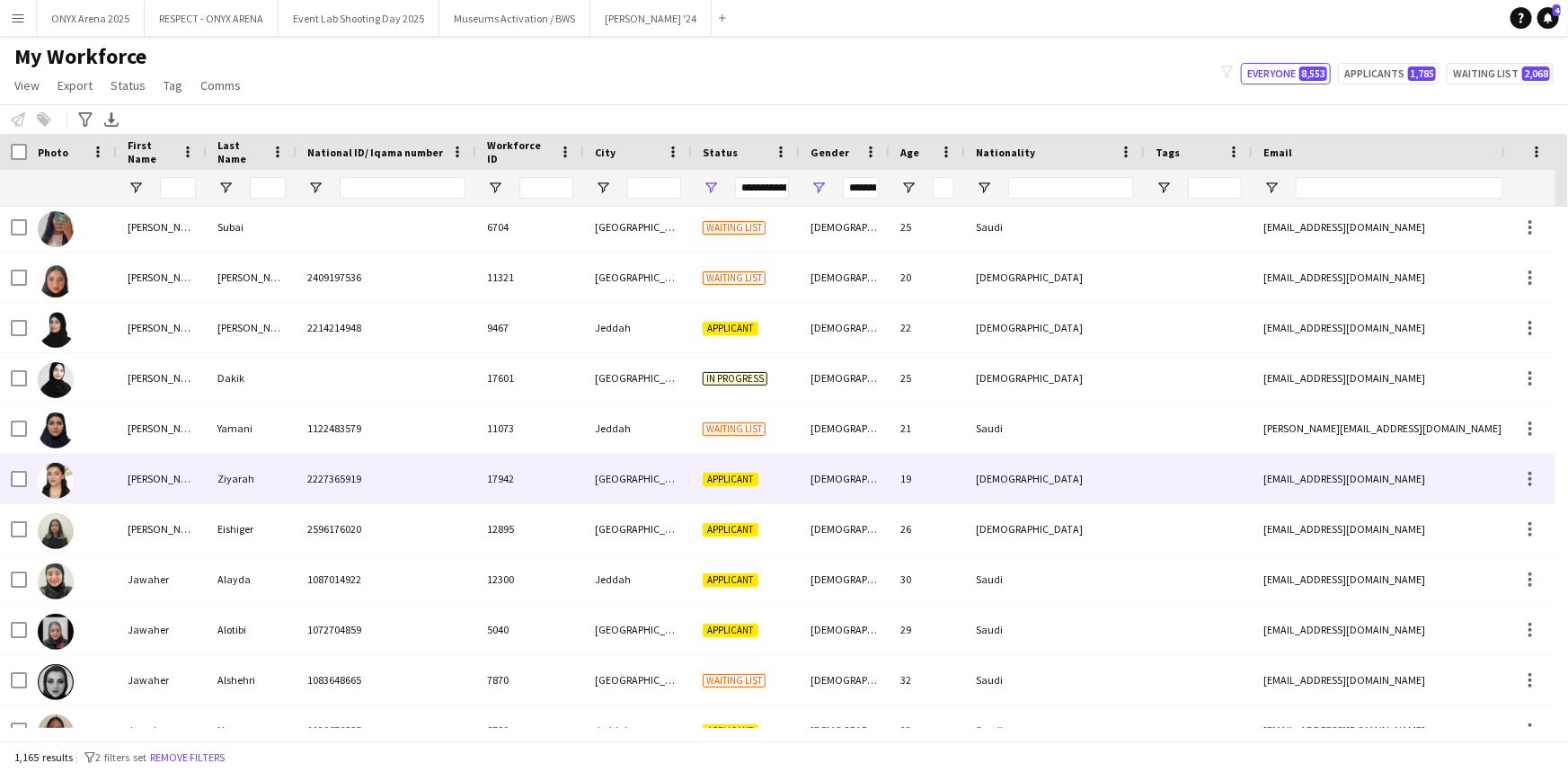
click at [892, 469] on div "19" at bounding box center [927, 479] width 76 height 49
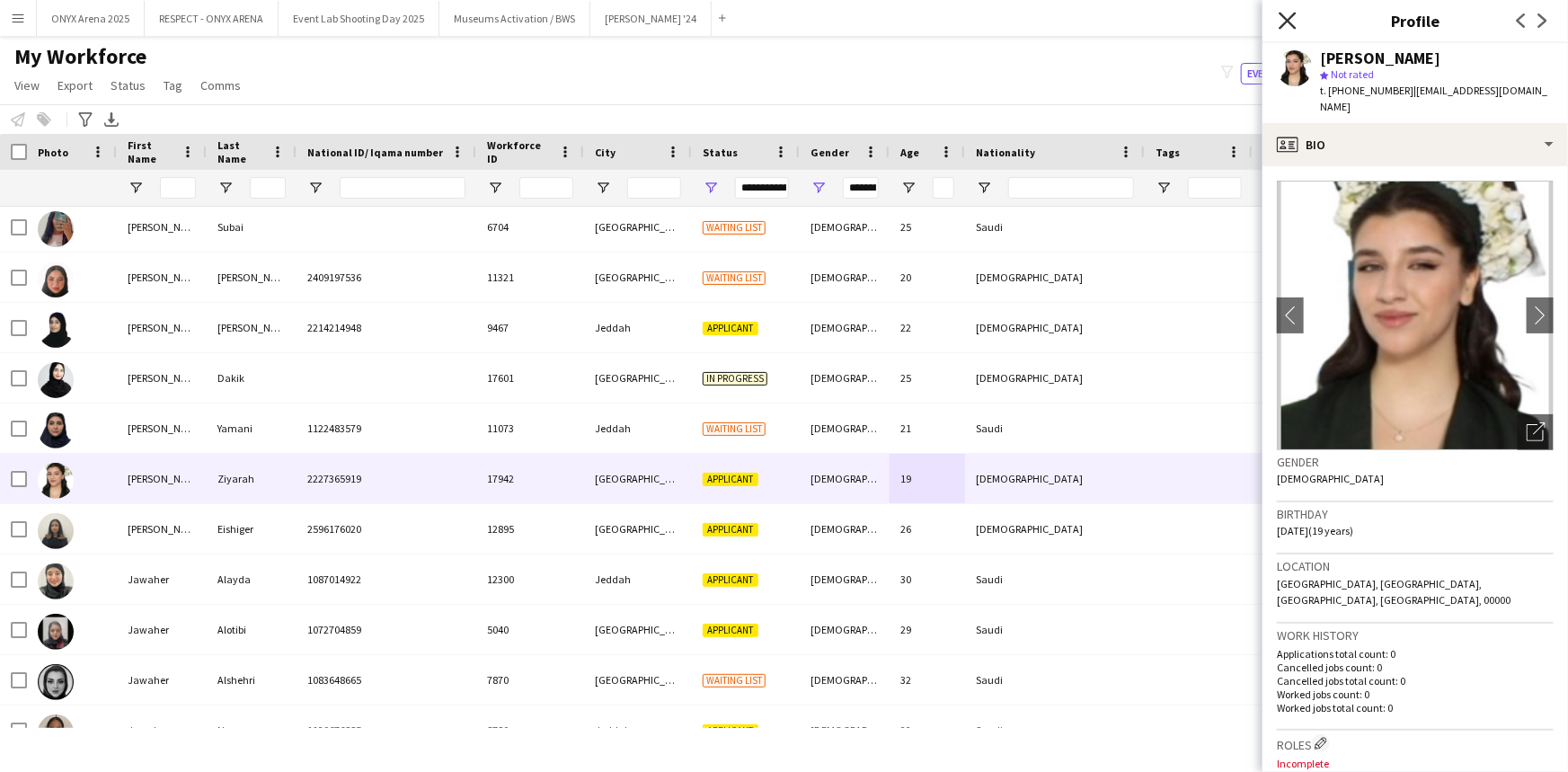
click at [1285, 12] on icon "Close pop-in" at bounding box center [1286, 20] width 17 height 17
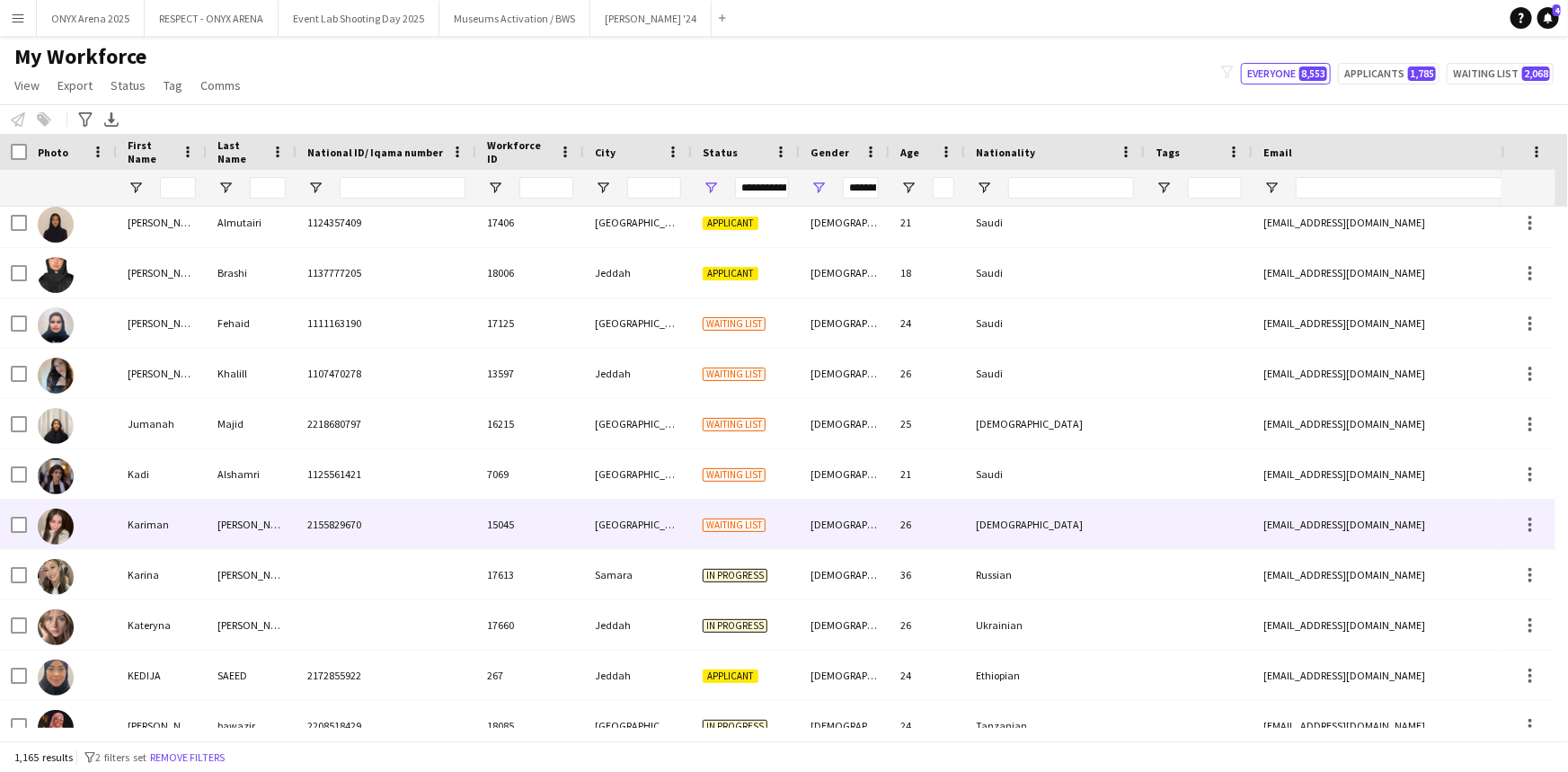
click at [852, 529] on div "[DEMOGRAPHIC_DATA]" at bounding box center [844, 524] width 90 height 49
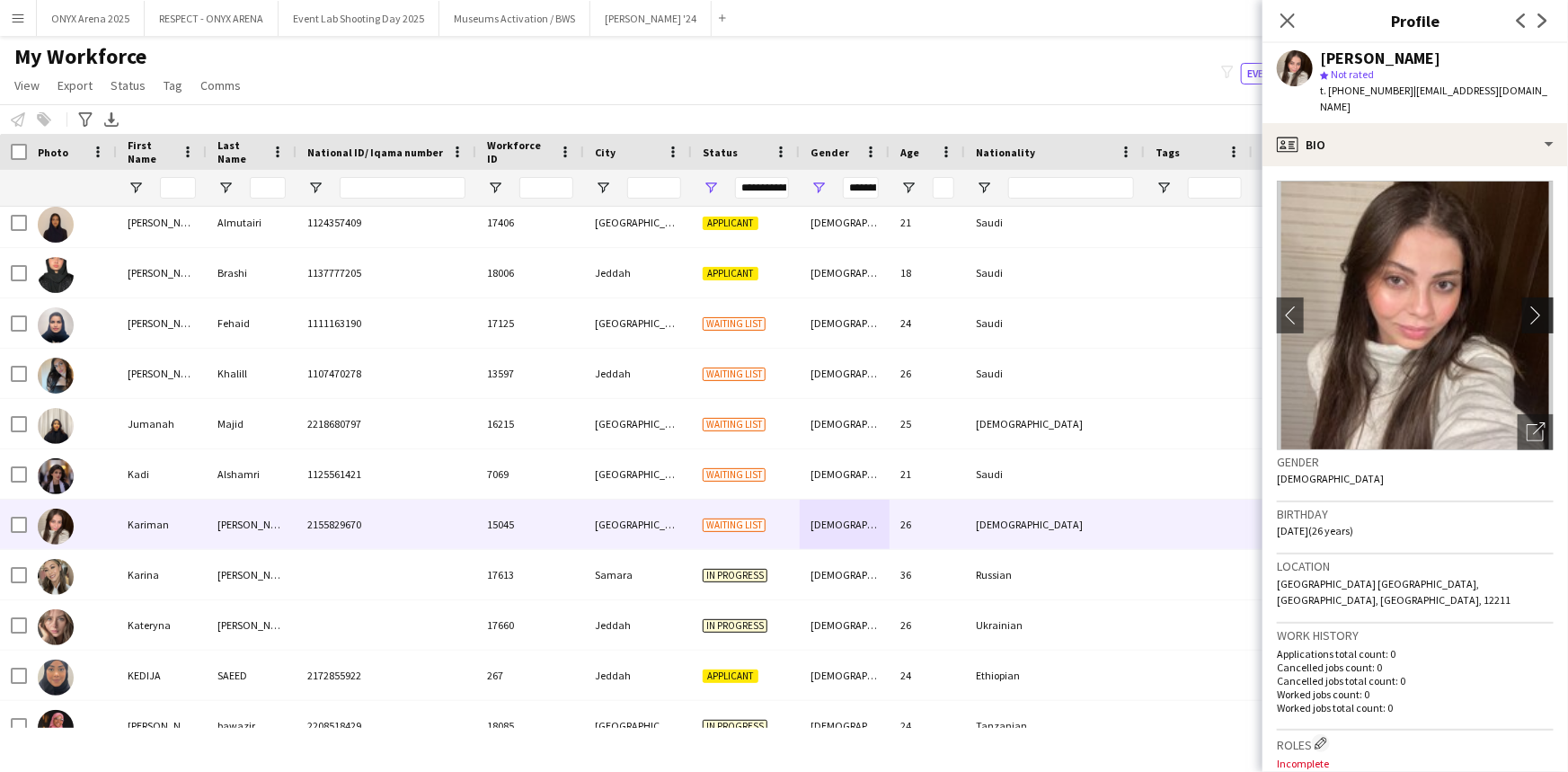
click at [1527, 305] on app-icon "chevron-right" at bounding box center [1540, 314] width 28 height 19
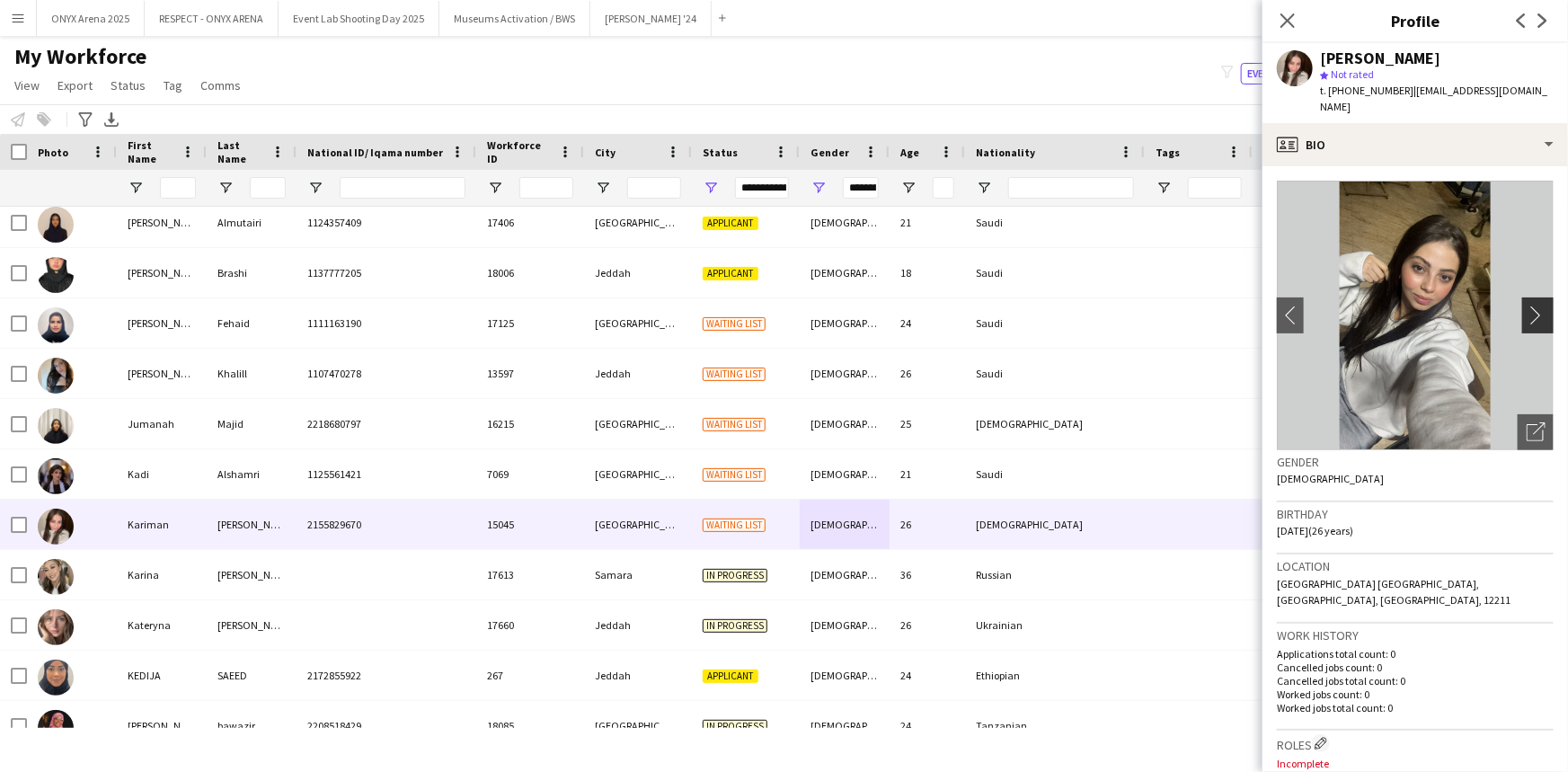
click at [1527, 305] on app-icon "chevron-right" at bounding box center [1540, 314] width 28 height 19
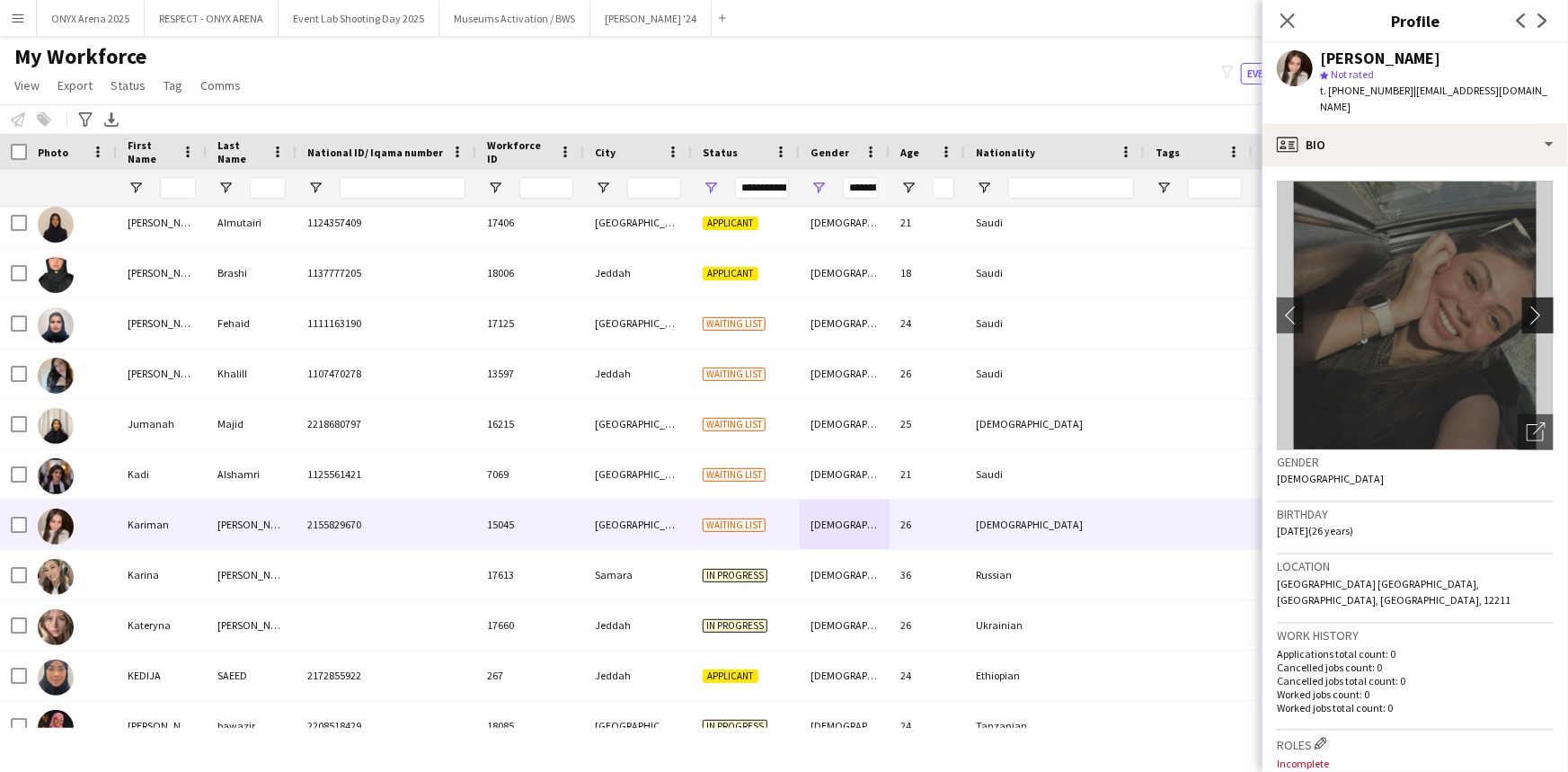
click at [1527, 305] on app-icon "chevron-right" at bounding box center [1540, 314] width 28 height 19
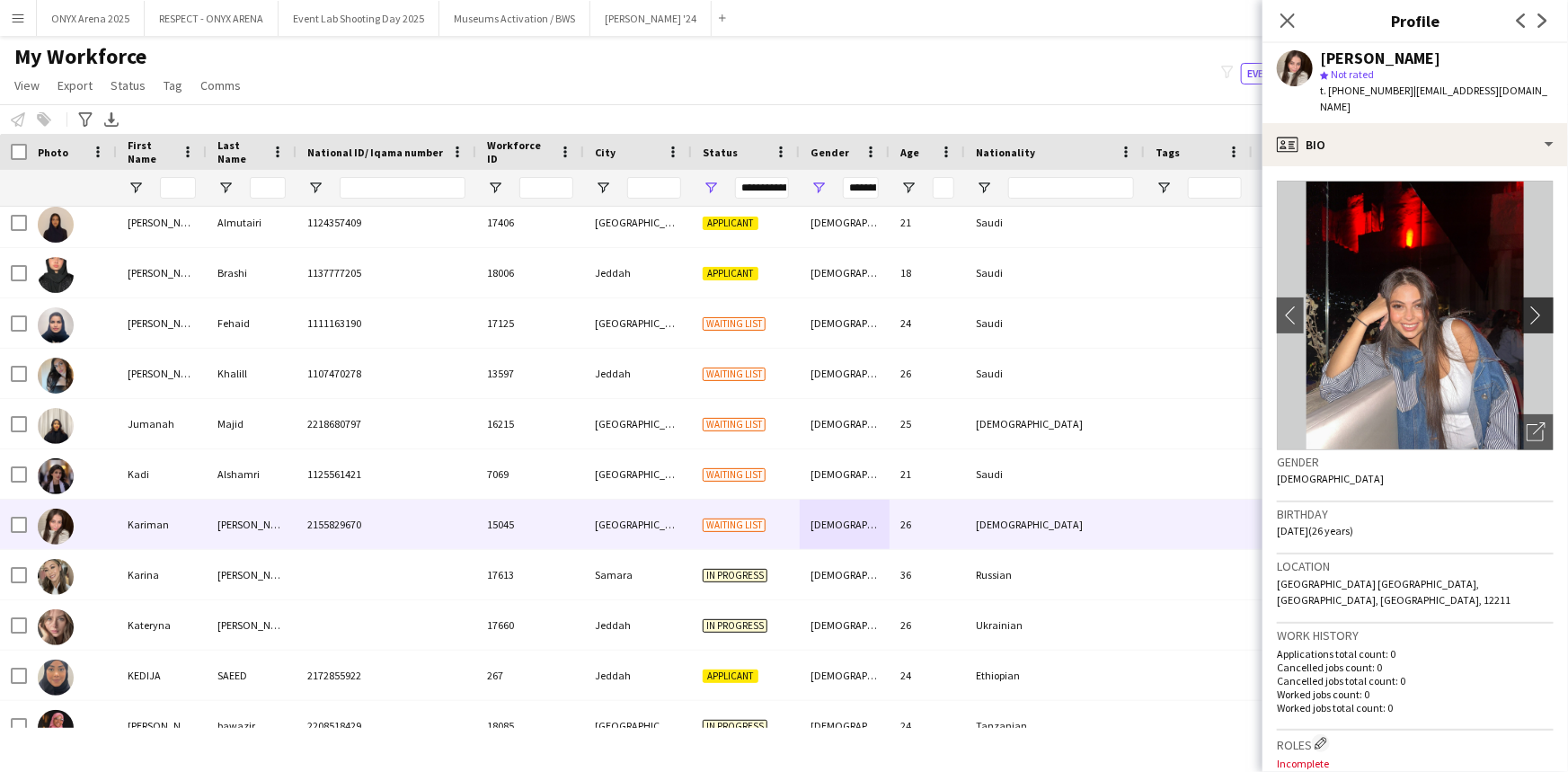
click at [1527, 305] on app-icon "chevron-right" at bounding box center [1540, 314] width 28 height 19
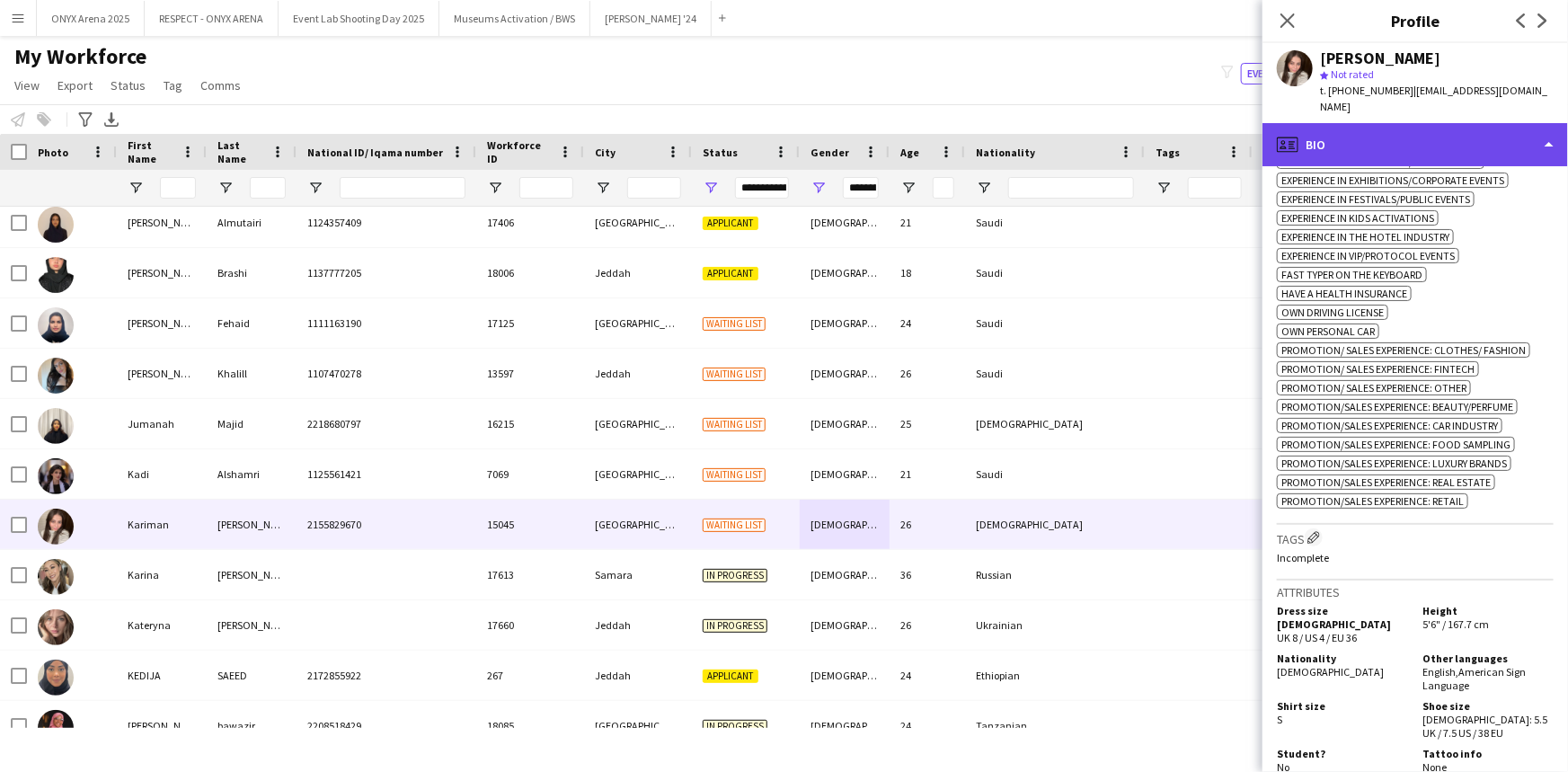
click at [1336, 135] on div "profile Bio" at bounding box center [1414, 145] width 305 height 43
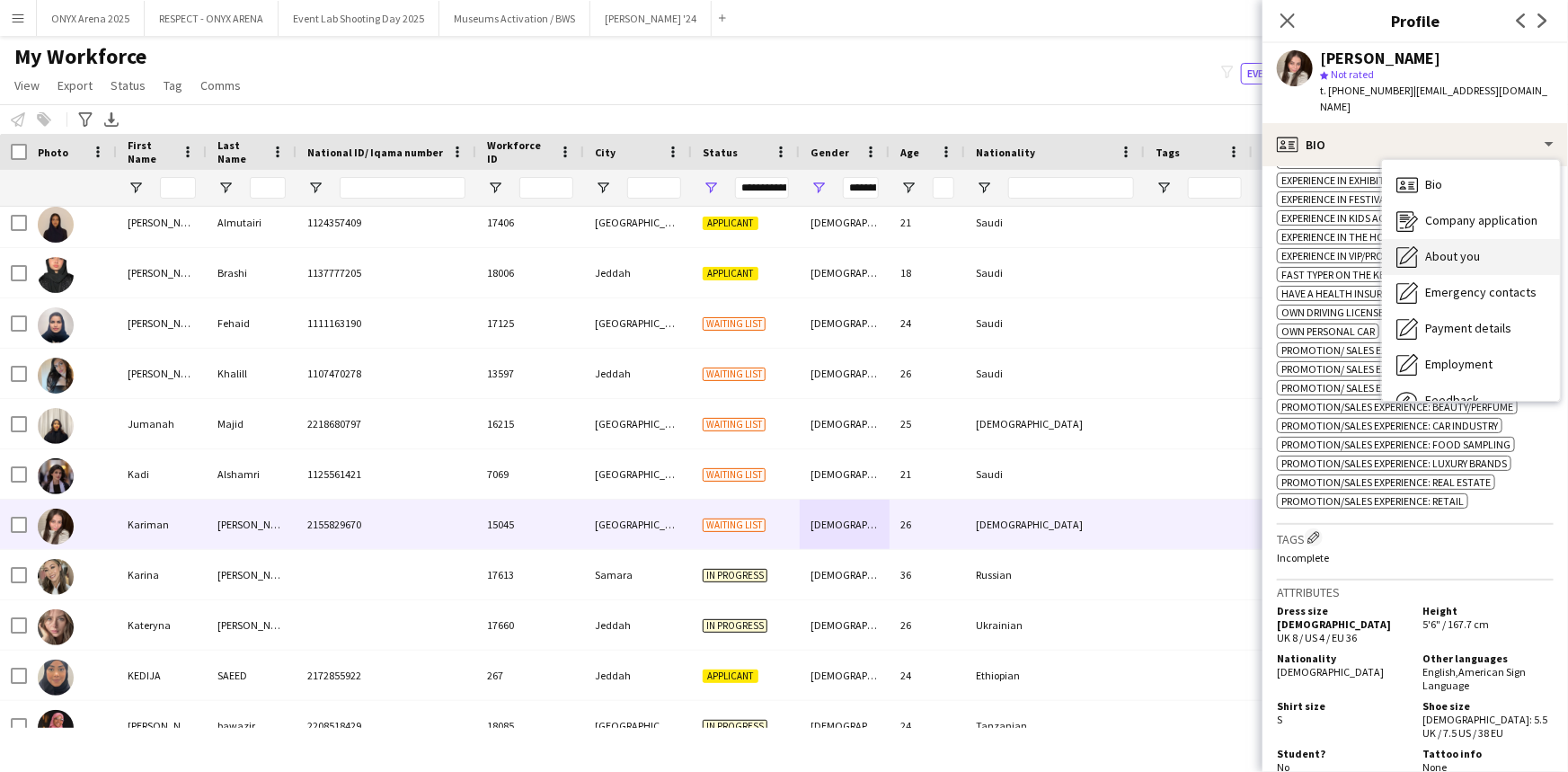
click at [1464, 252] on div "About you About you" at bounding box center [1471, 257] width 178 height 36
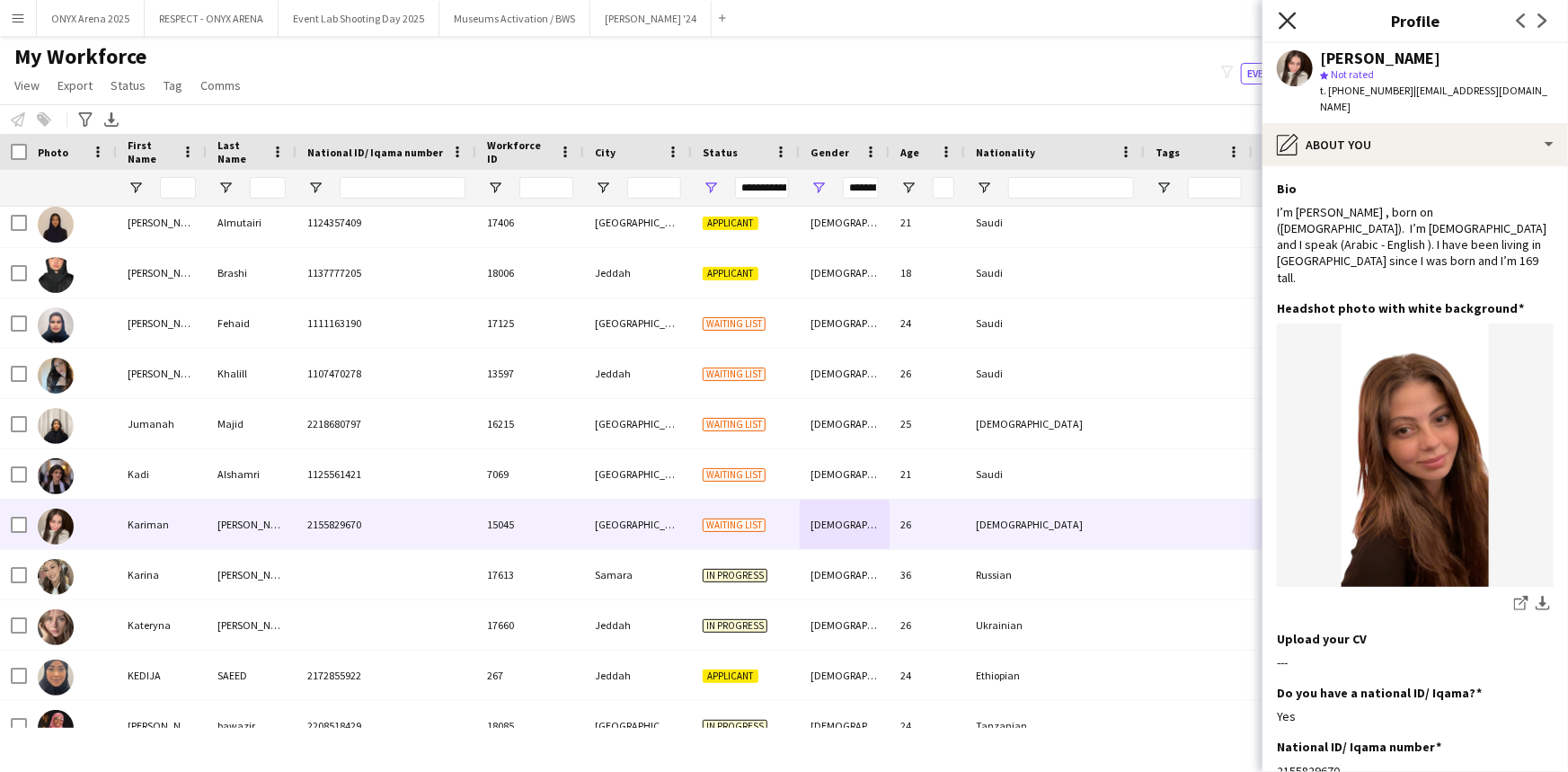
click at [1295, 16] on icon "Close pop-in" at bounding box center [1286, 20] width 17 height 17
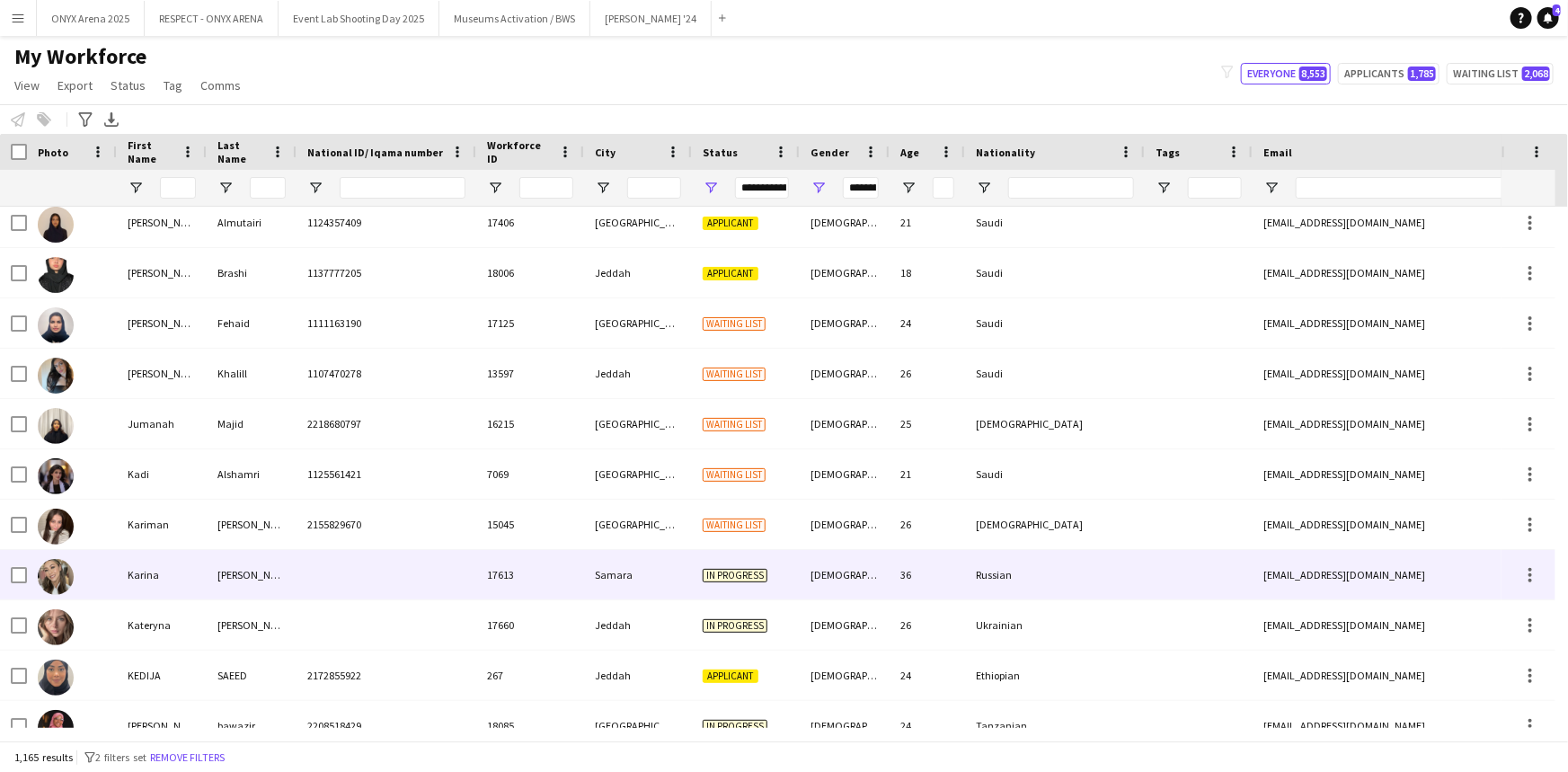
click at [857, 574] on div "[DEMOGRAPHIC_DATA]" at bounding box center [844, 575] width 90 height 49
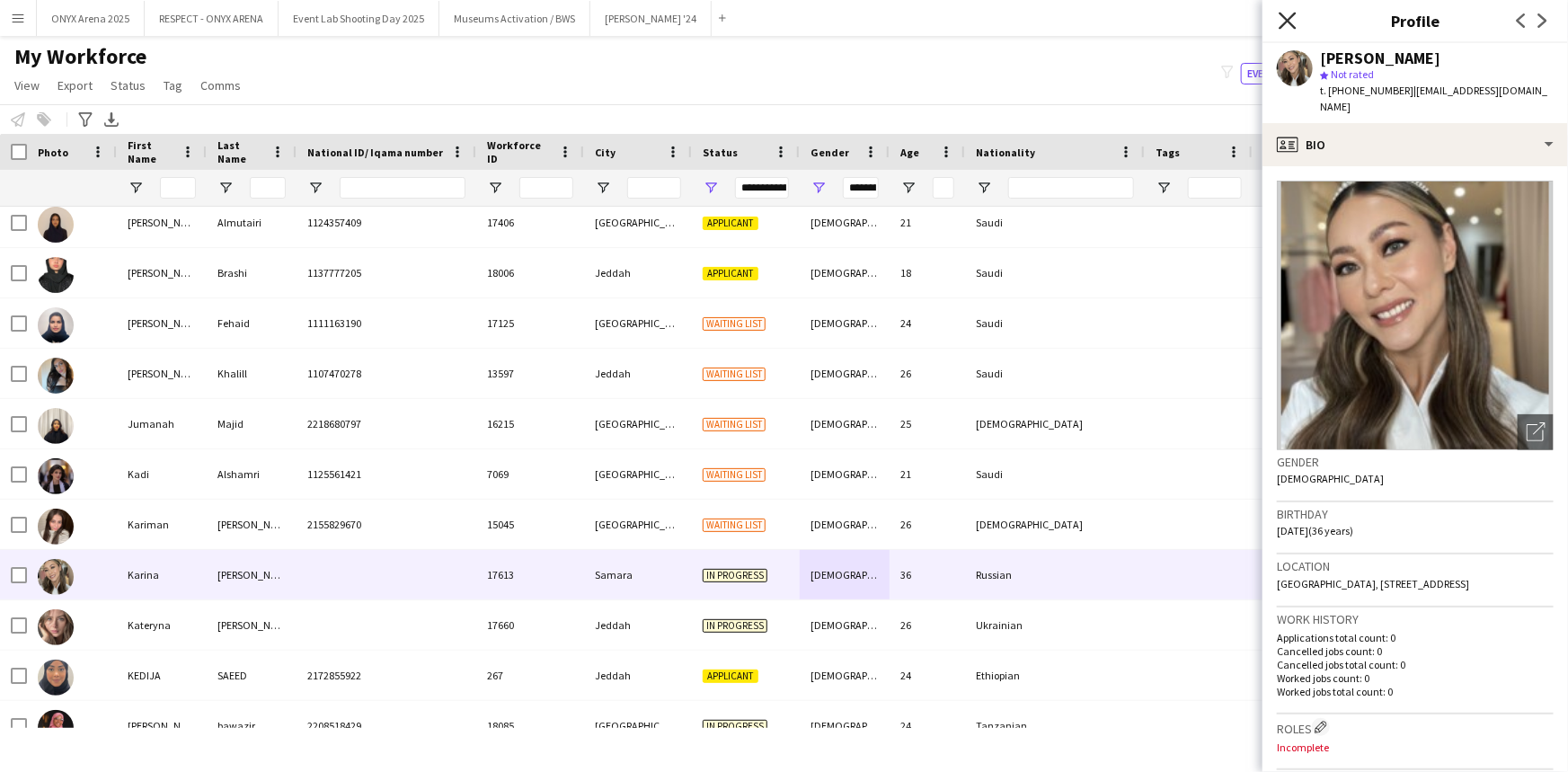
click at [1289, 21] on icon at bounding box center [1286, 20] width 17 height 17
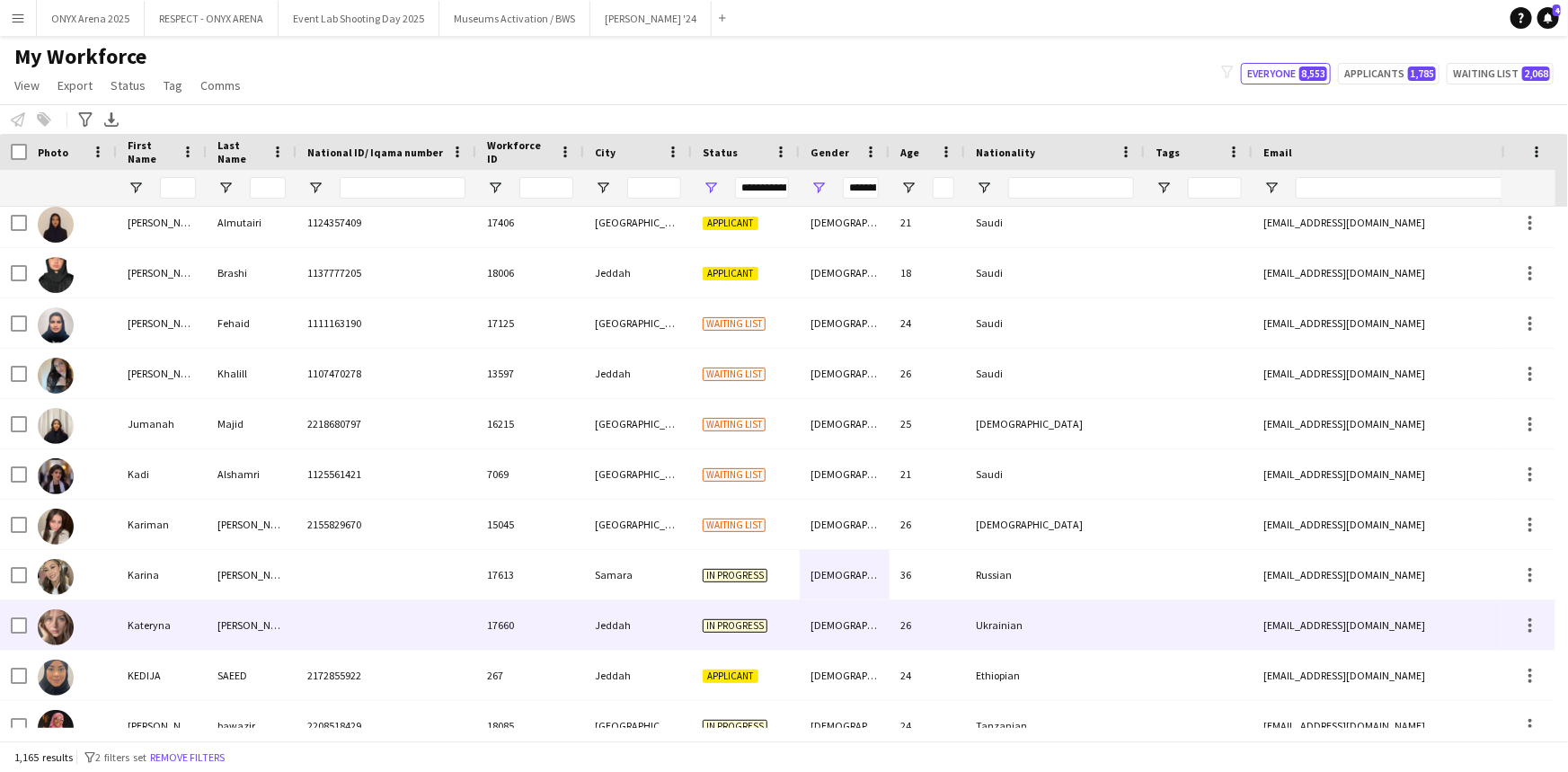
click at [819, 635] on div "[DEMOGRAPHIC_DATA]" at bounding box center [844, 625] width 90 height 49
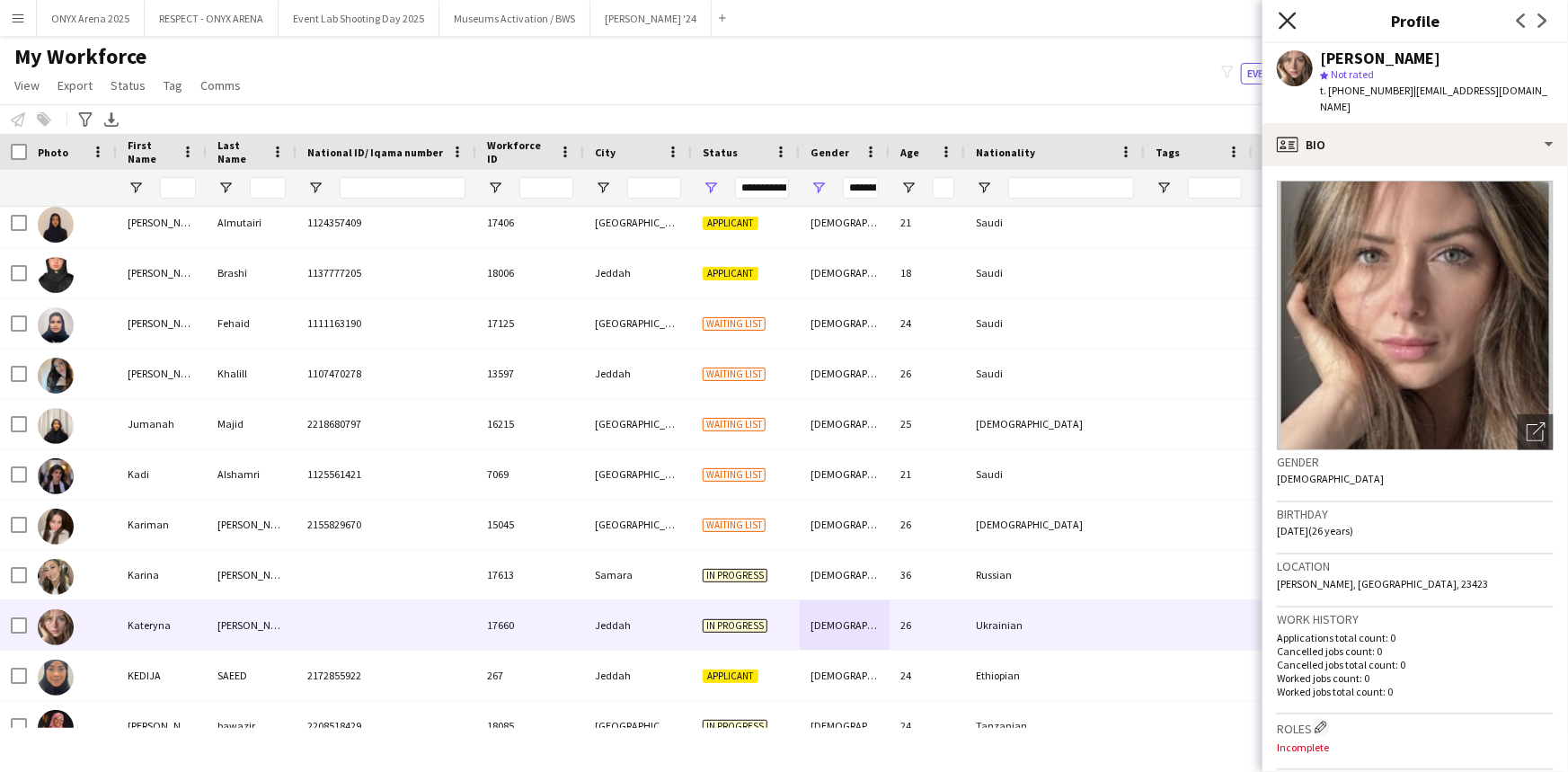
click at [1293, 26] on icon "Close pop-in" at bounding box center [1286, 20] width 17 height 17
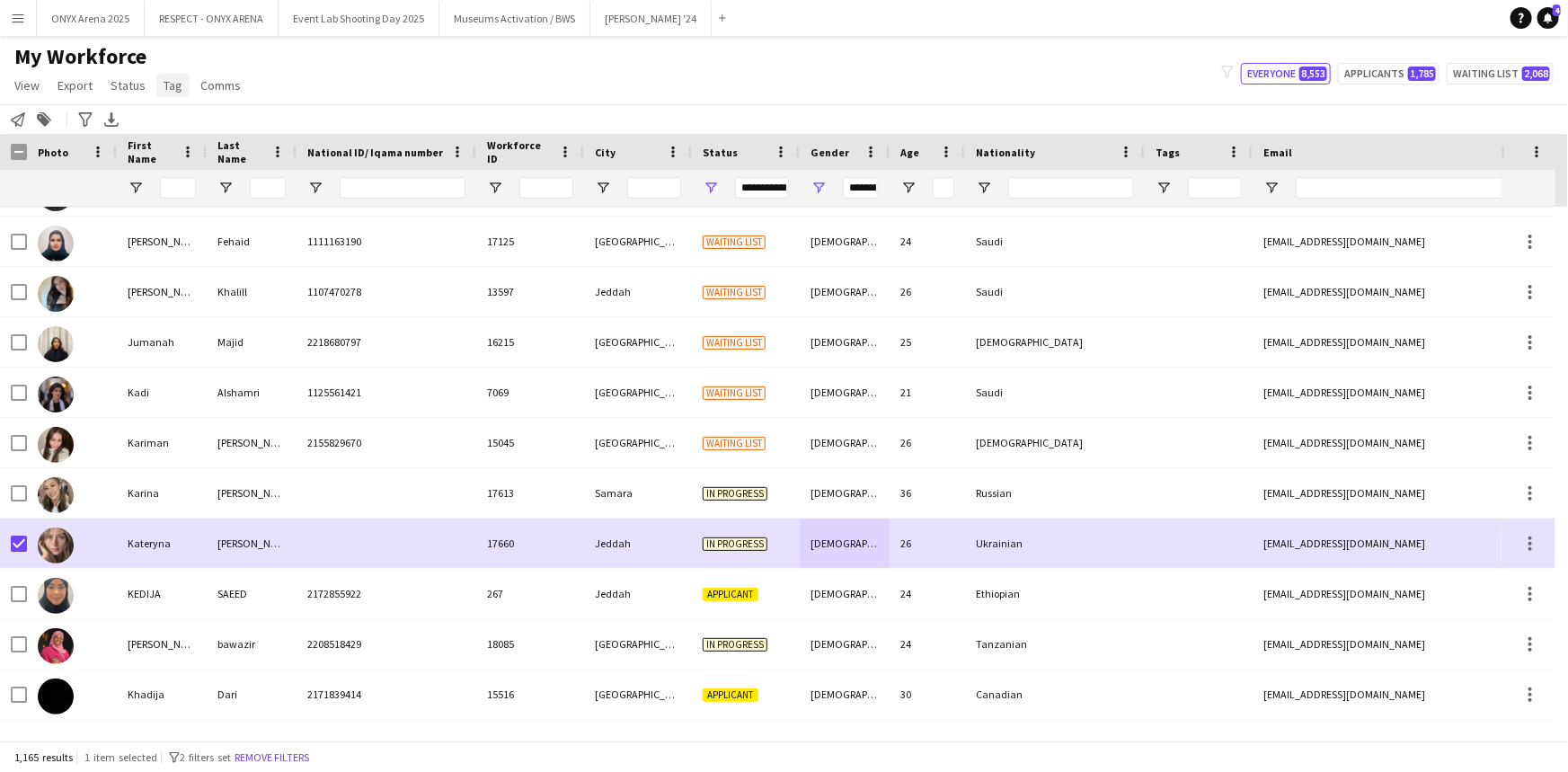
click at [170, 87] on span "Tag" at bounding box center [172, 85] width 19 height 16
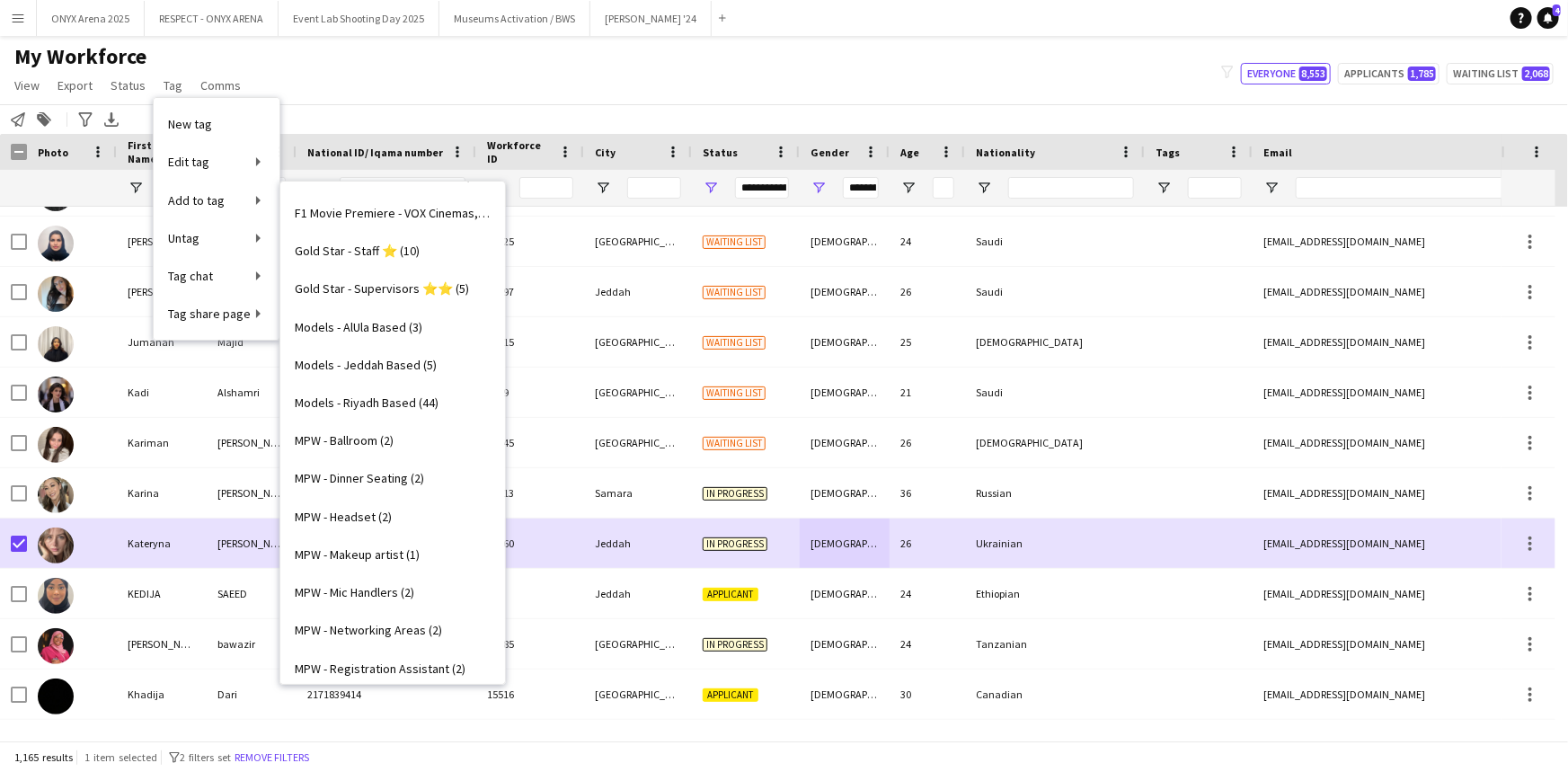
scroll to position [654, 0]
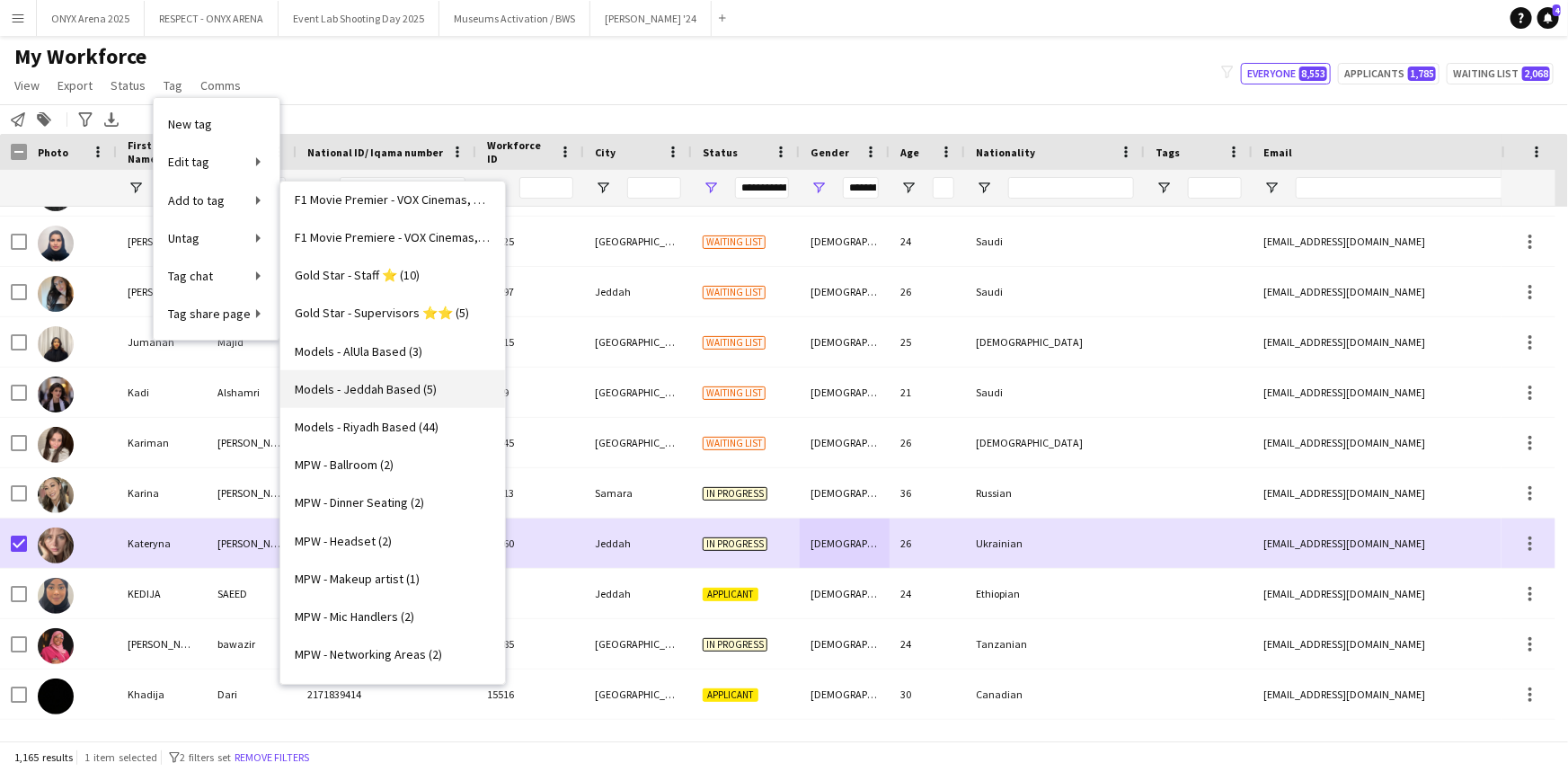
click at [382, 376] on link "Models - Jeddah Based (5)" at bounding box center [393, 389] width 224 height 37
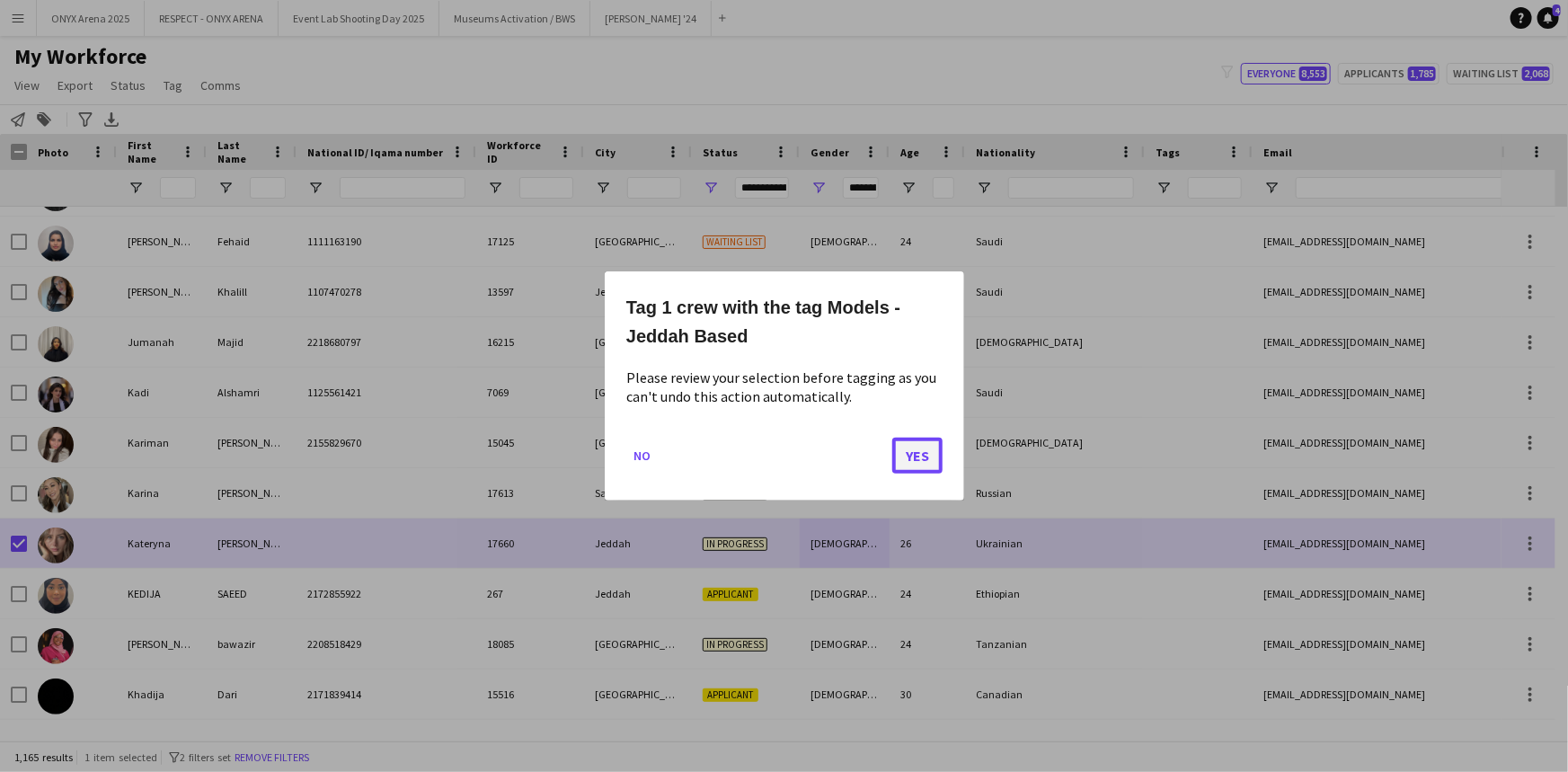
click at [909, 447] on button "Yes" at bounding box center [916, 456] width 50 height 36
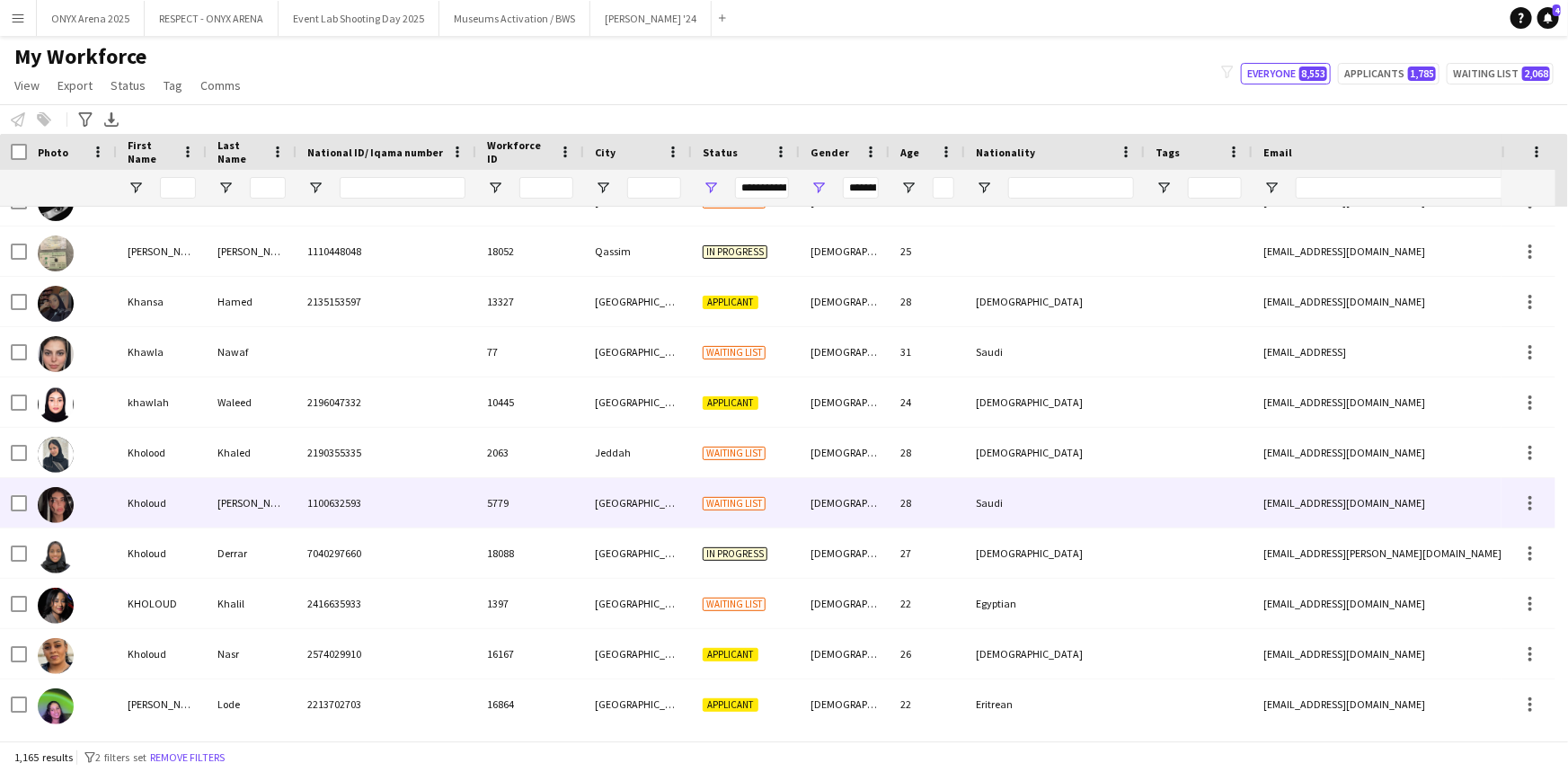
scroll to position [22469, 0]
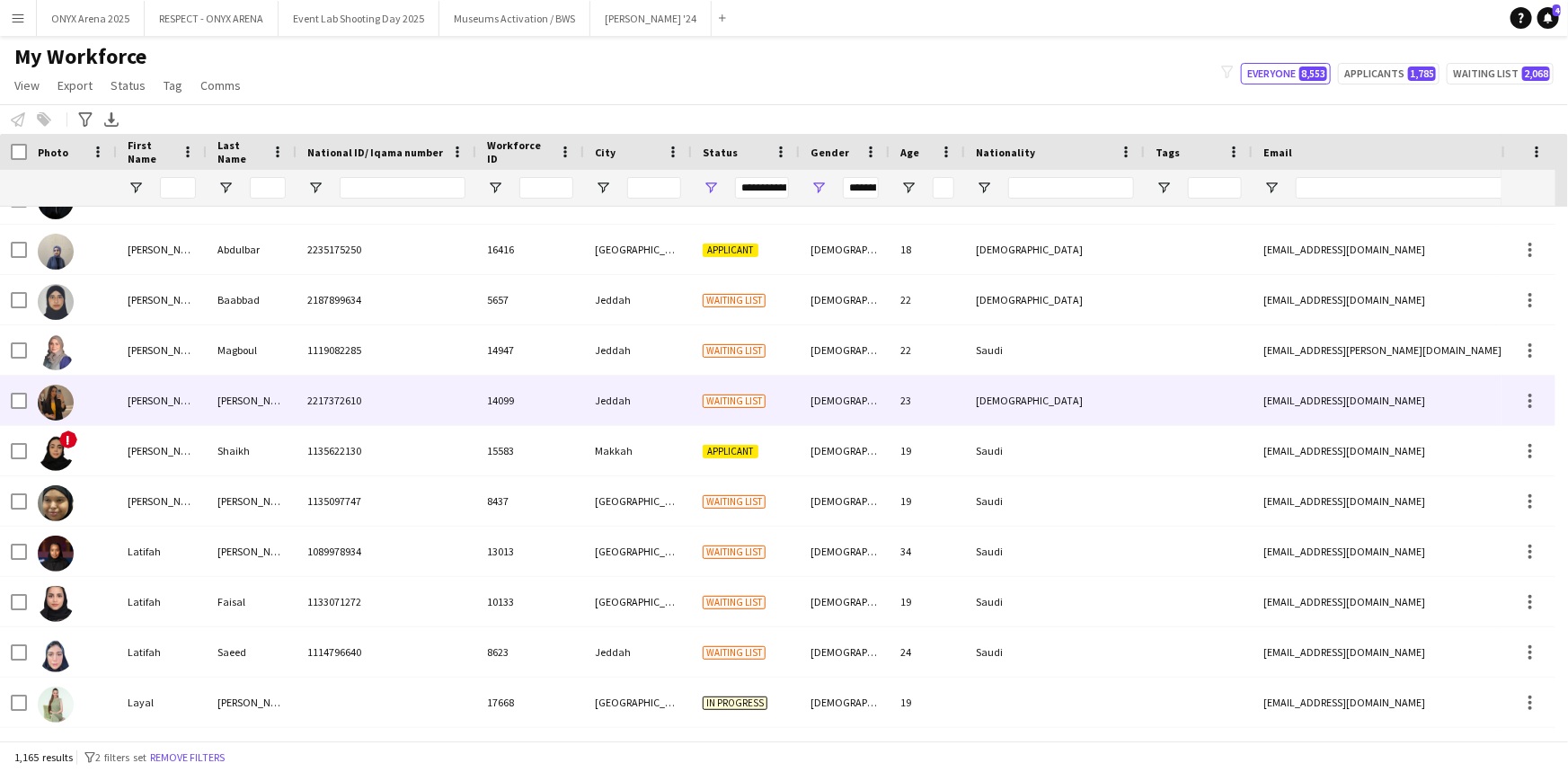
click at [452, 418] on div "2217372610" at bounding box center [386, 401] width 180 height 49
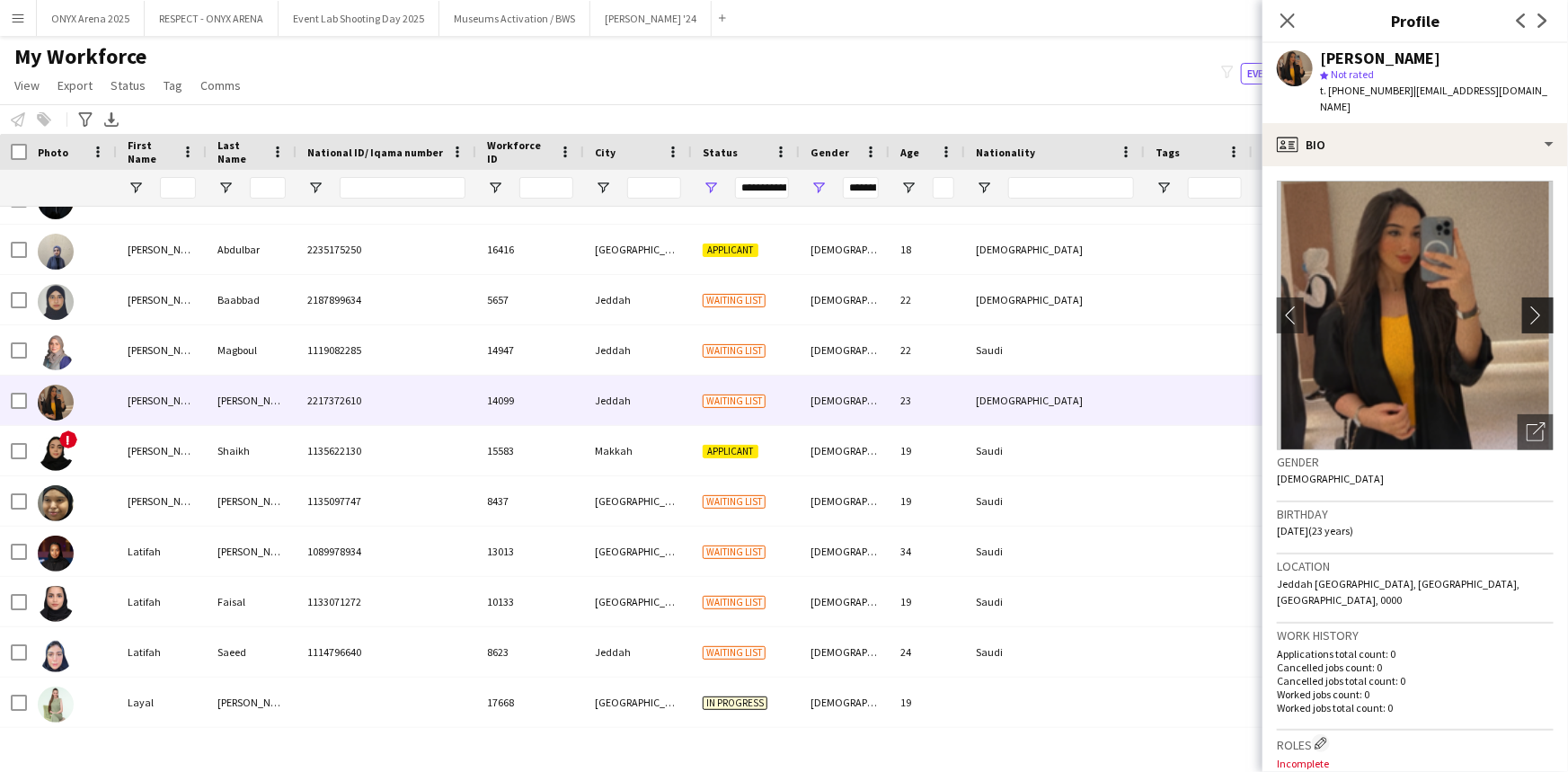
click at [1531, 305] on app-icon "chevron-right" at bounding box center [1540, 314] width 28 height 19
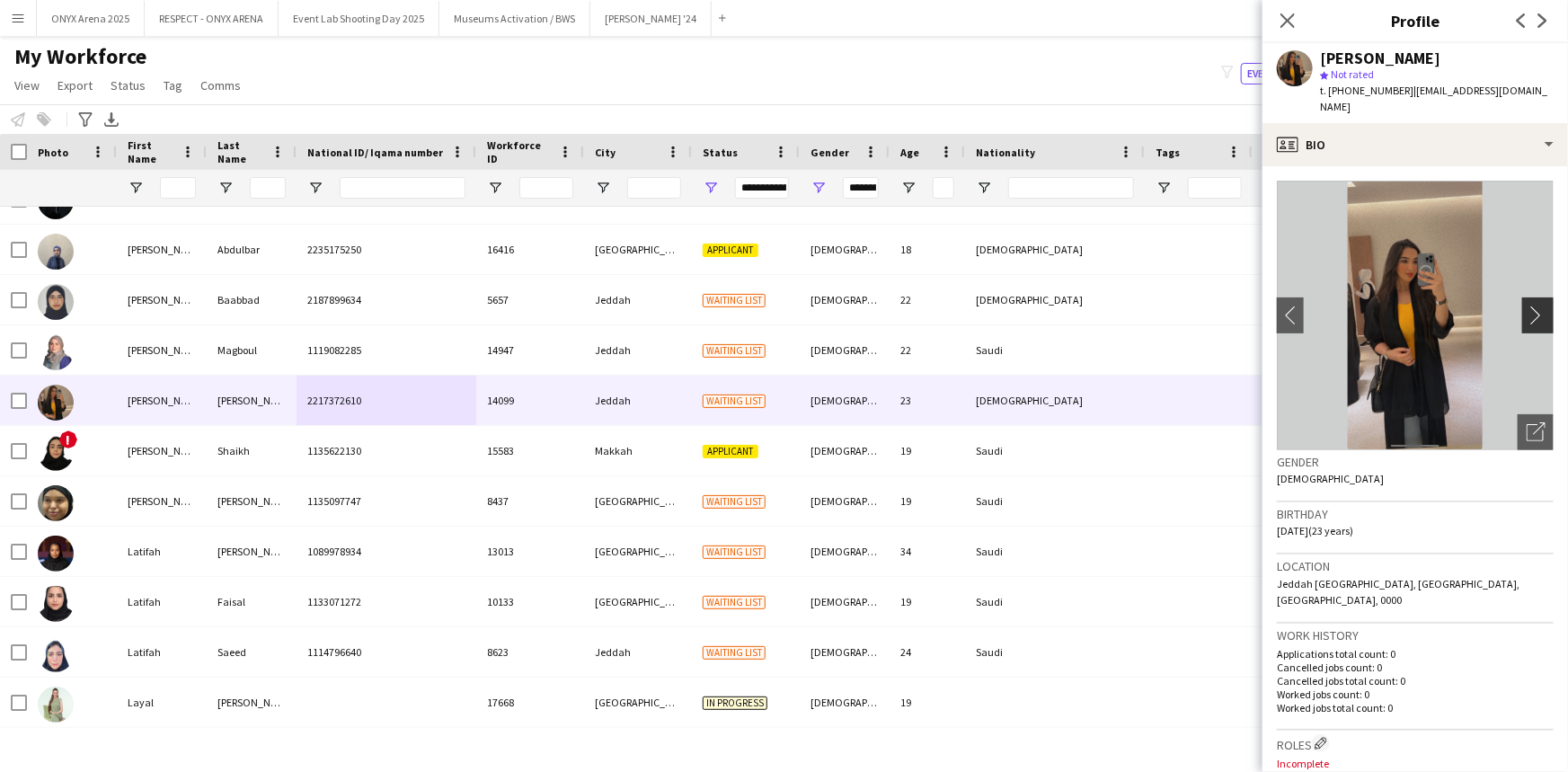
click at [1531, 305] on app-icon "chevron-right" at bounding box center [1540, 314] width 28 height 19
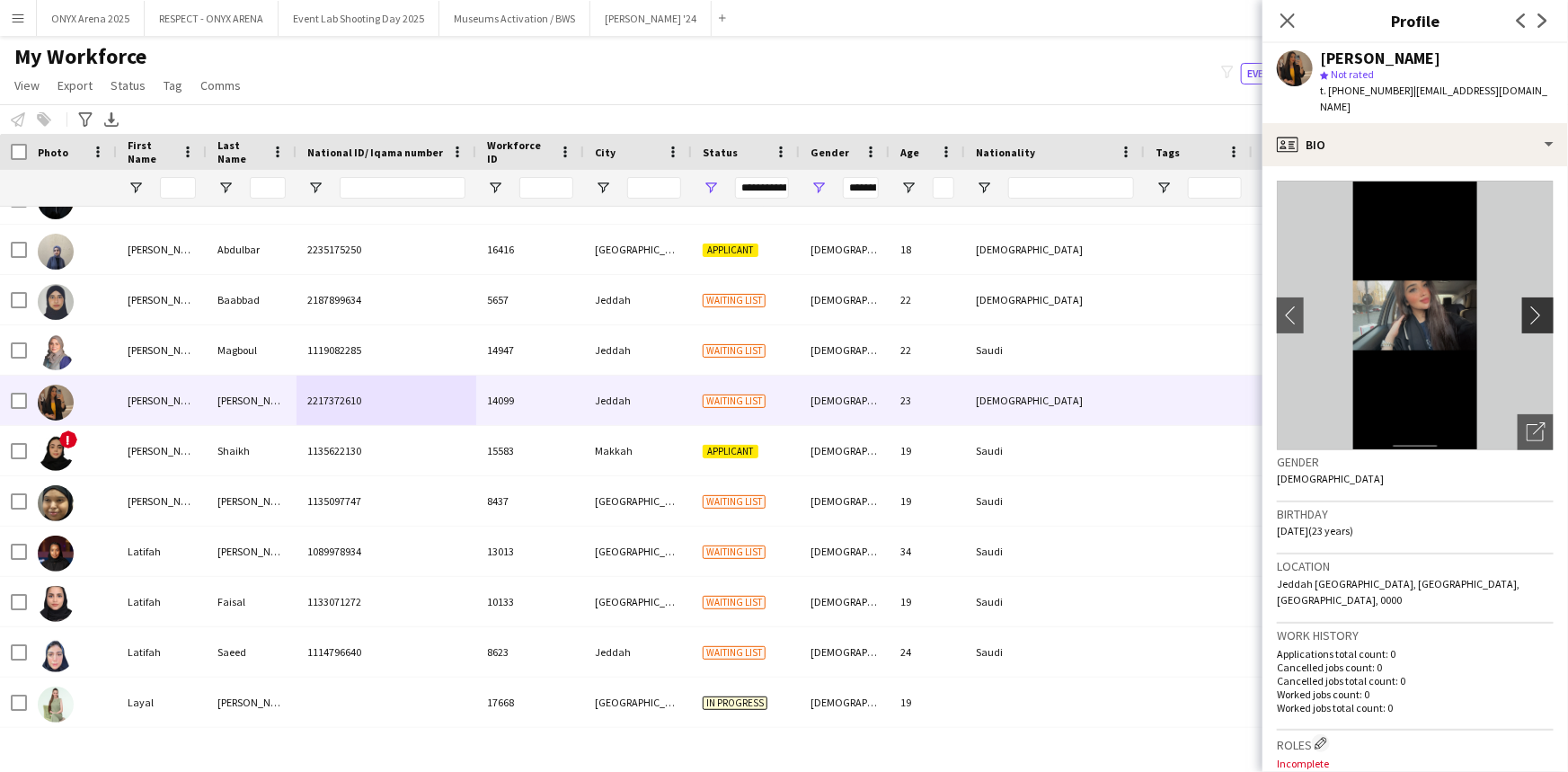
click at [1531, 305] on app-icon "chevron-right" at bounding box center [1540, 314] width 28 height 19
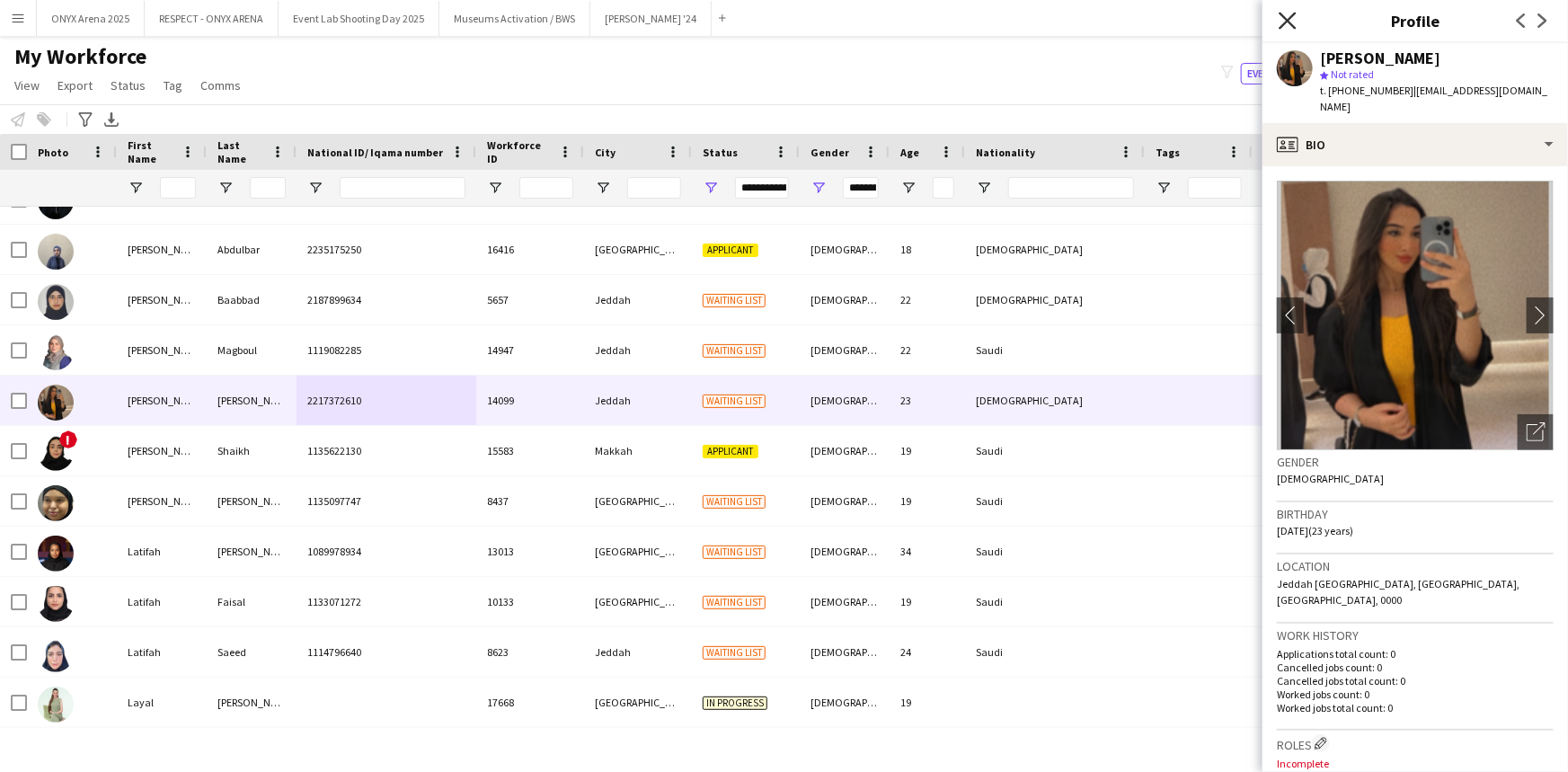
click at [1281, 23] on icon "Close pop-in" at bounding box center [1286, 20] width 17 height 17
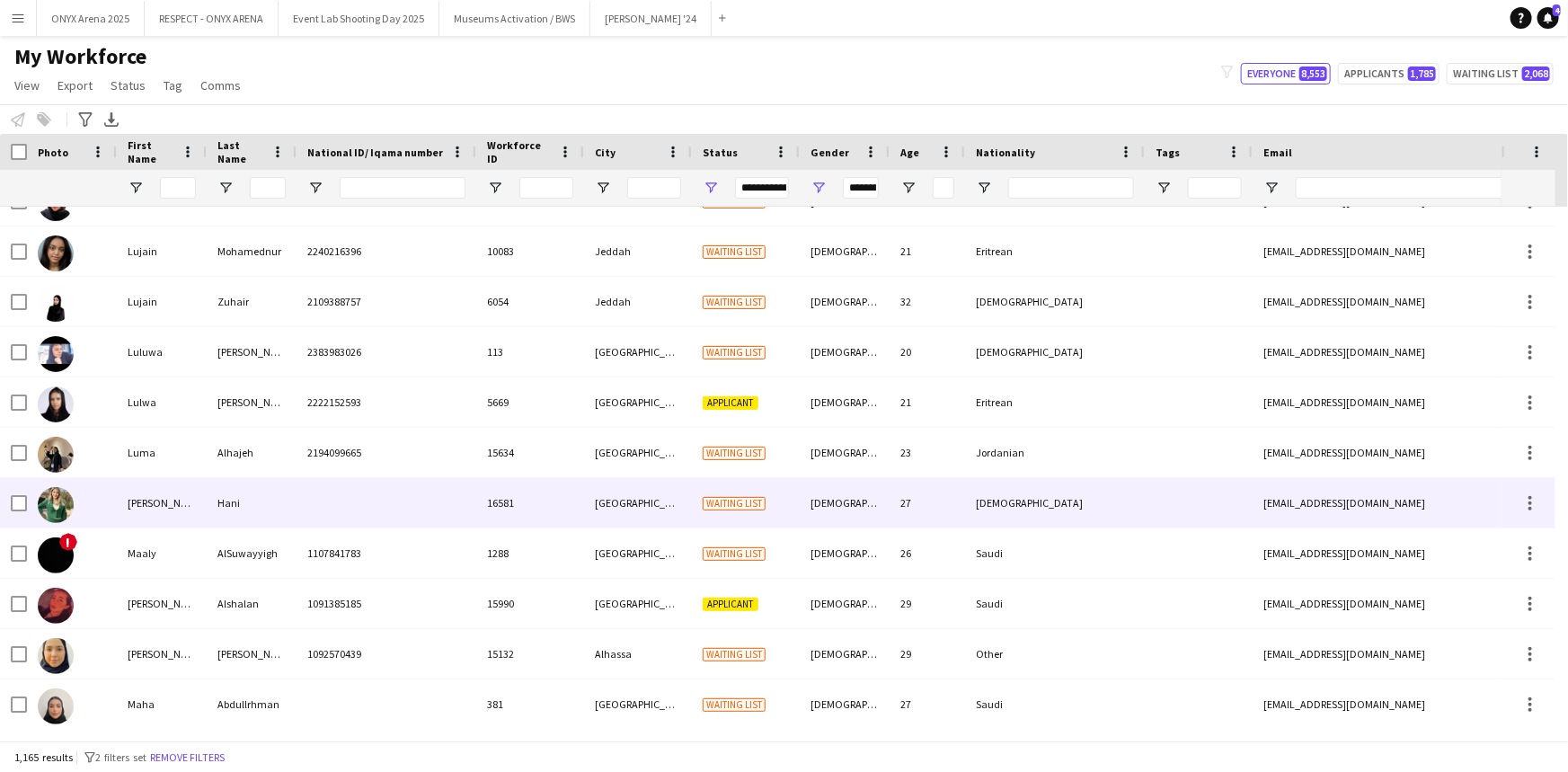
click at [399, 510] on div at bounding box center [386, 503] width 180 height 49
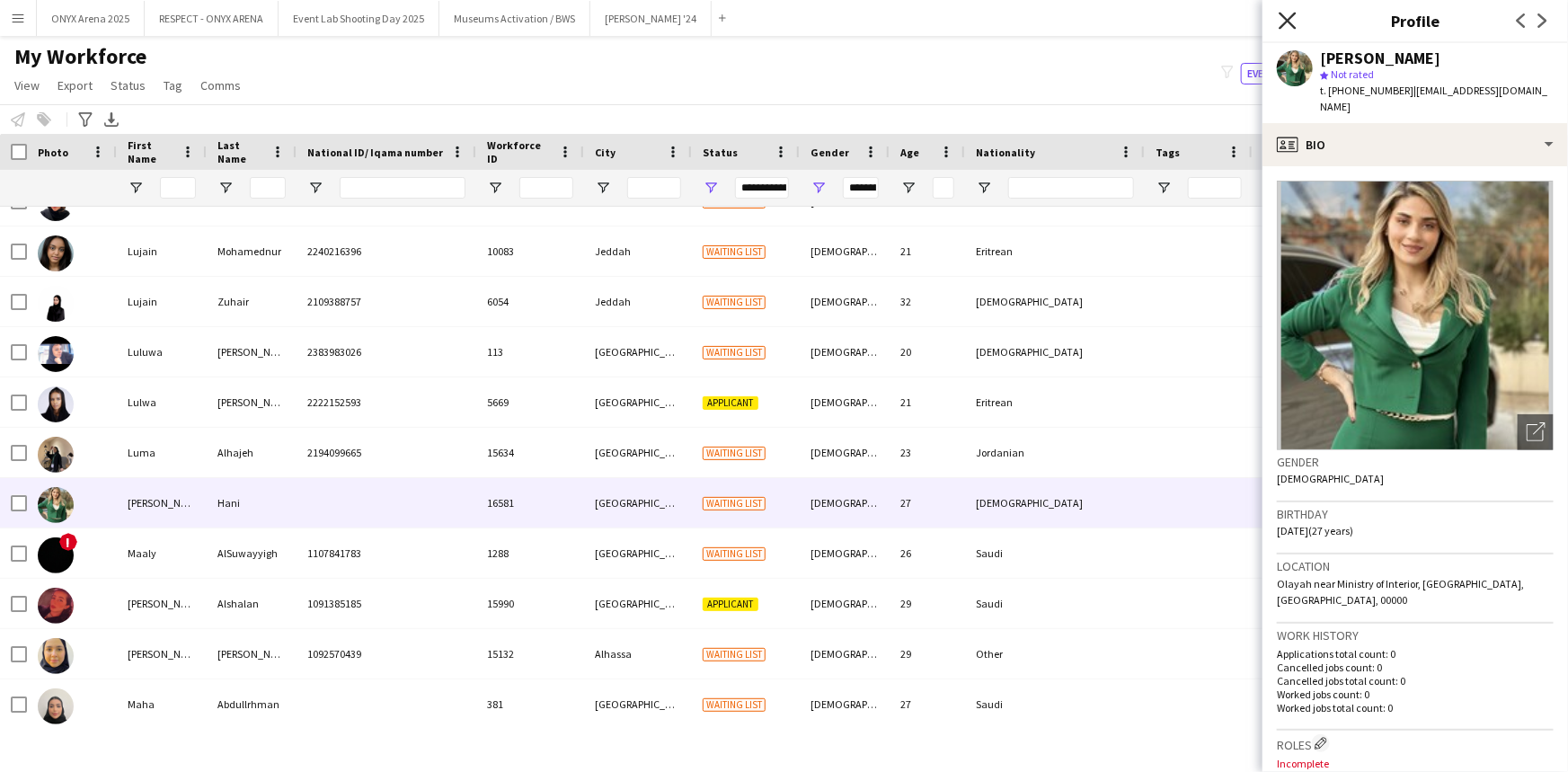
click at [1281, 25] on icon "Close pop-in" at bounding box center [1286, 20] width 17 height 17
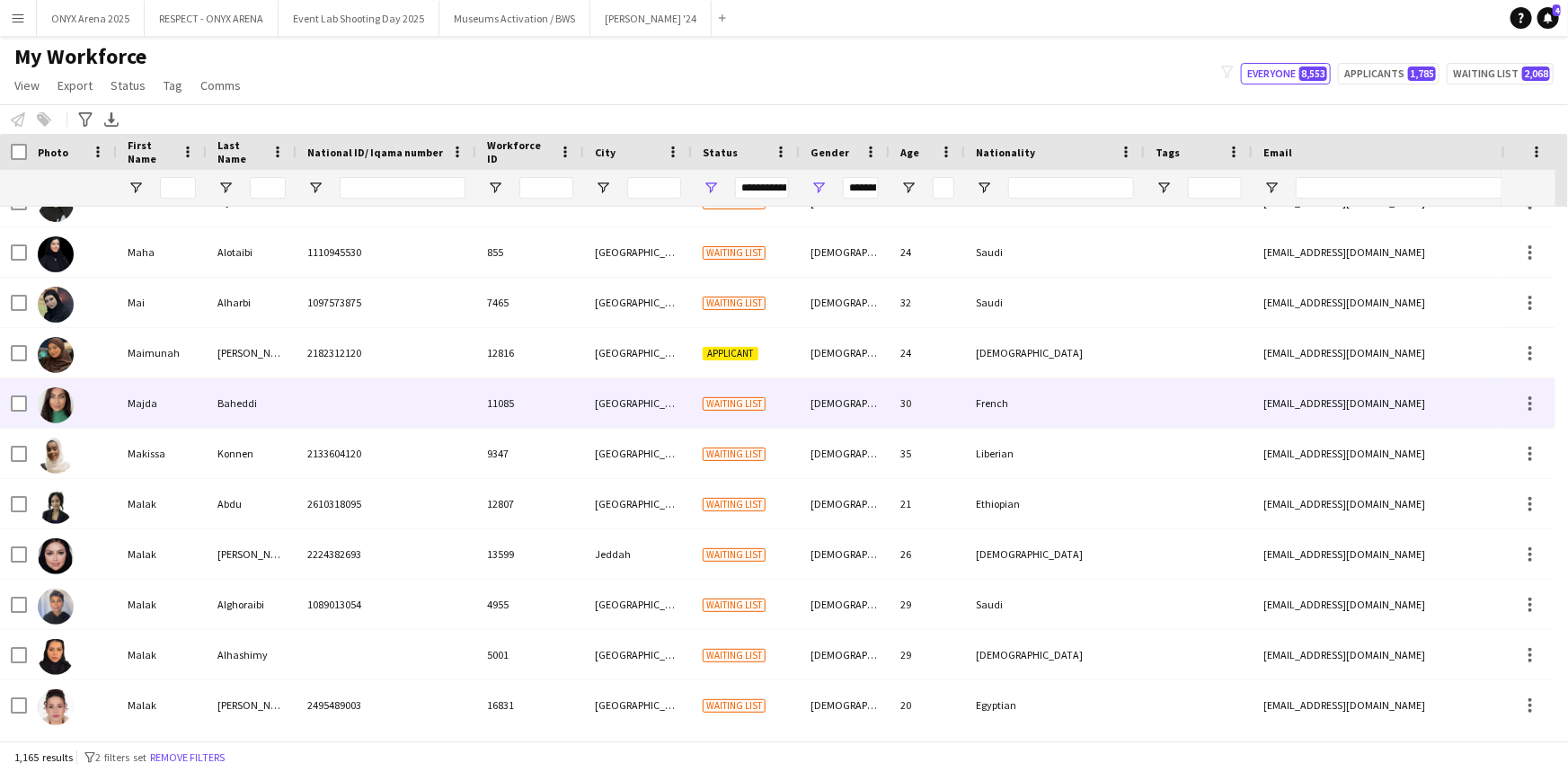
click at [345, 407] on div at bounding box center [386, 403] width 180 height 49
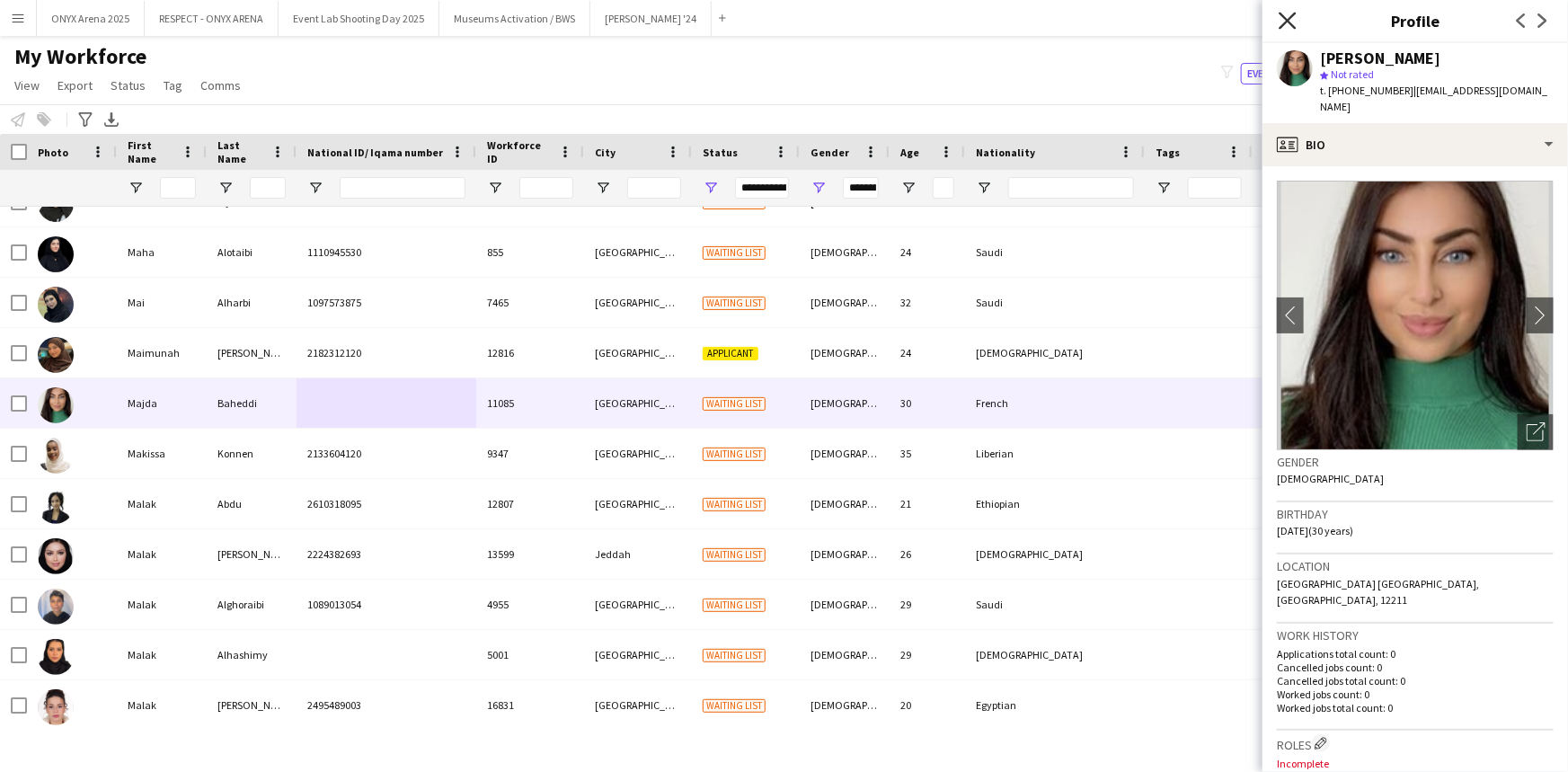
click at [1284, 15] on icon "Close pop-in" at bounding box center [1286, 20] width 17 height 17
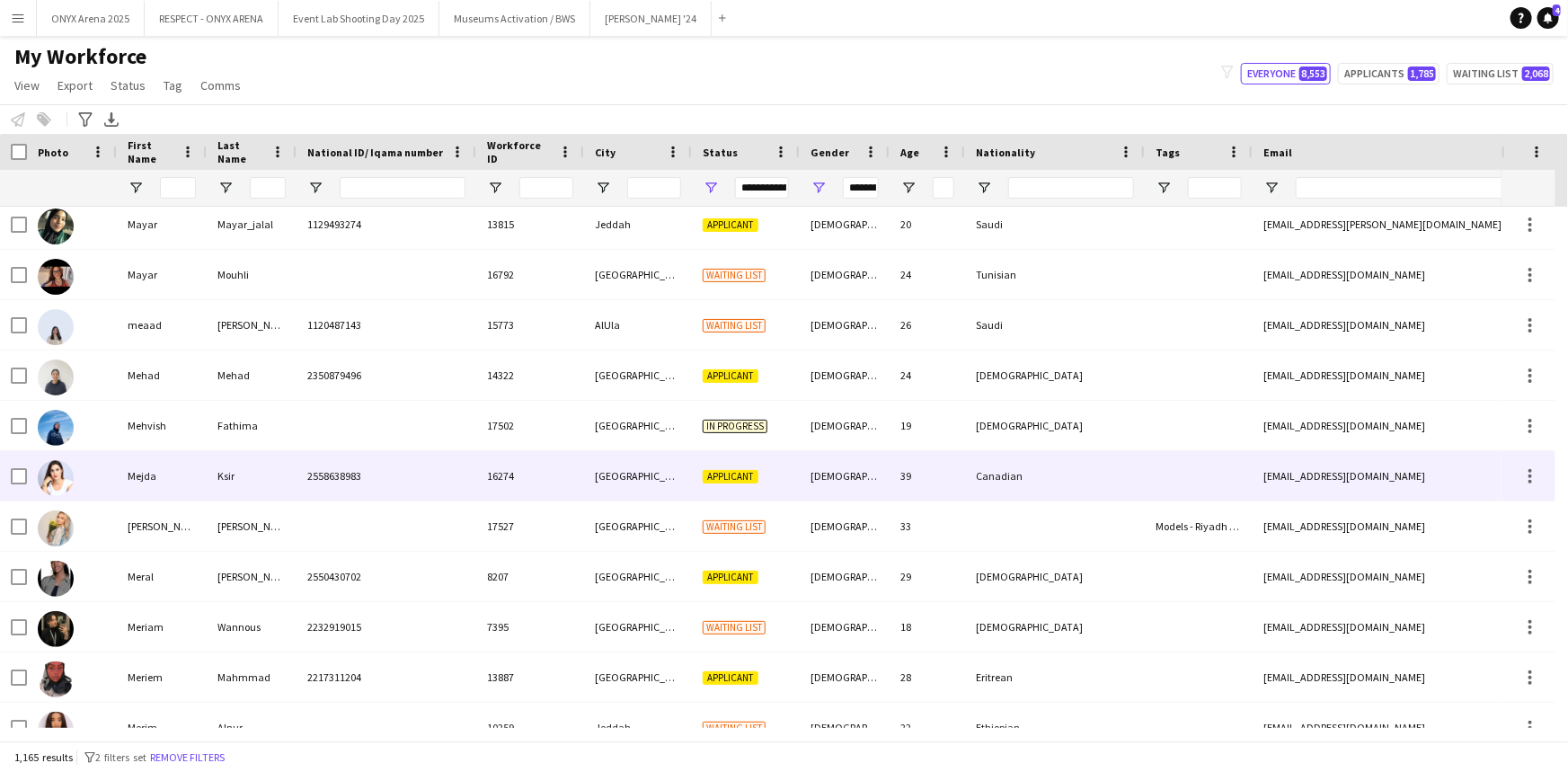
click at [558, 495] on div "16274" at bounding box center [531, 476] width 108 height 49
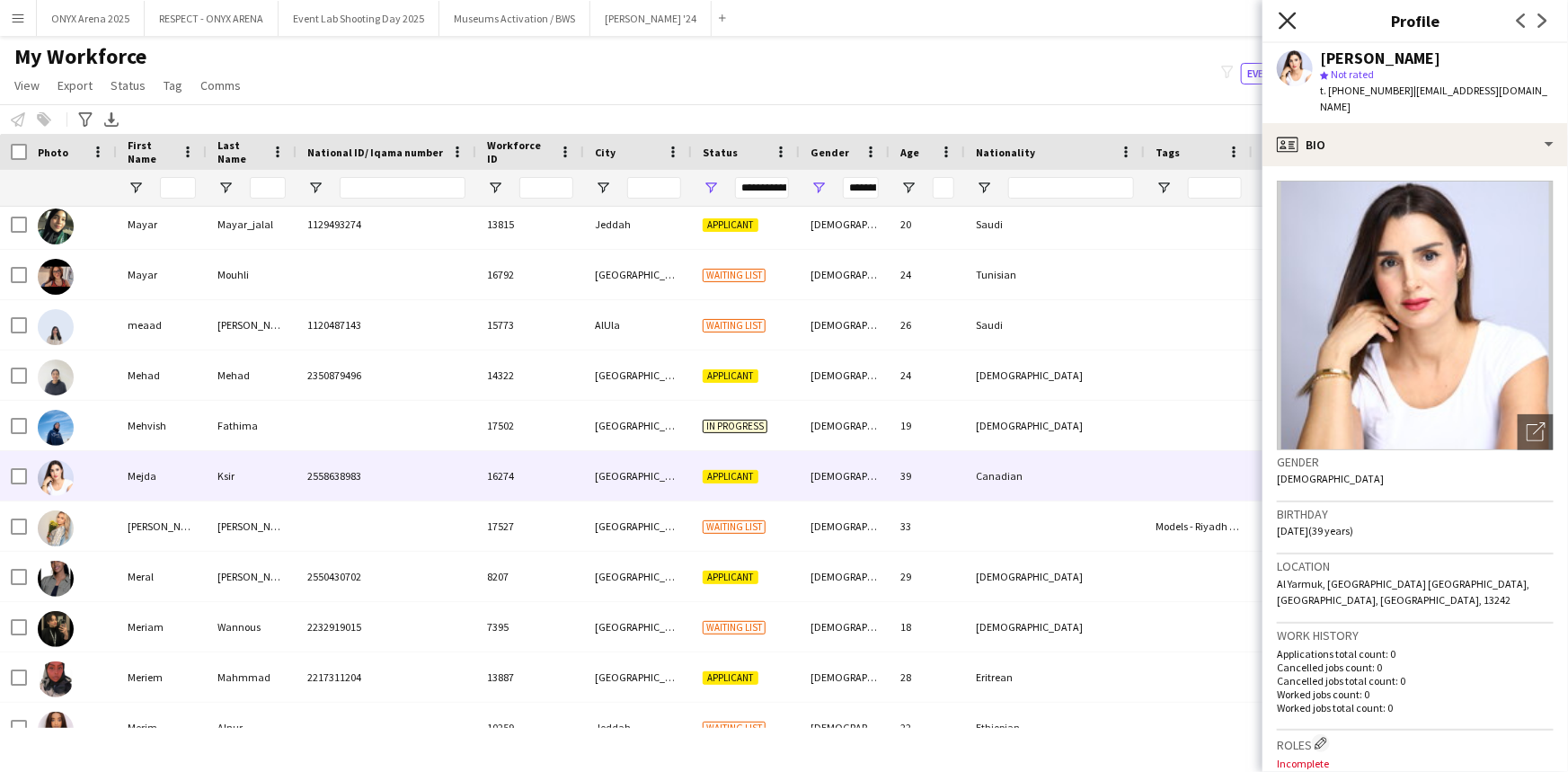
click at [1281, 15] on icon "Close pop-in" at bounding box center [1286, 20] width 17 height 17
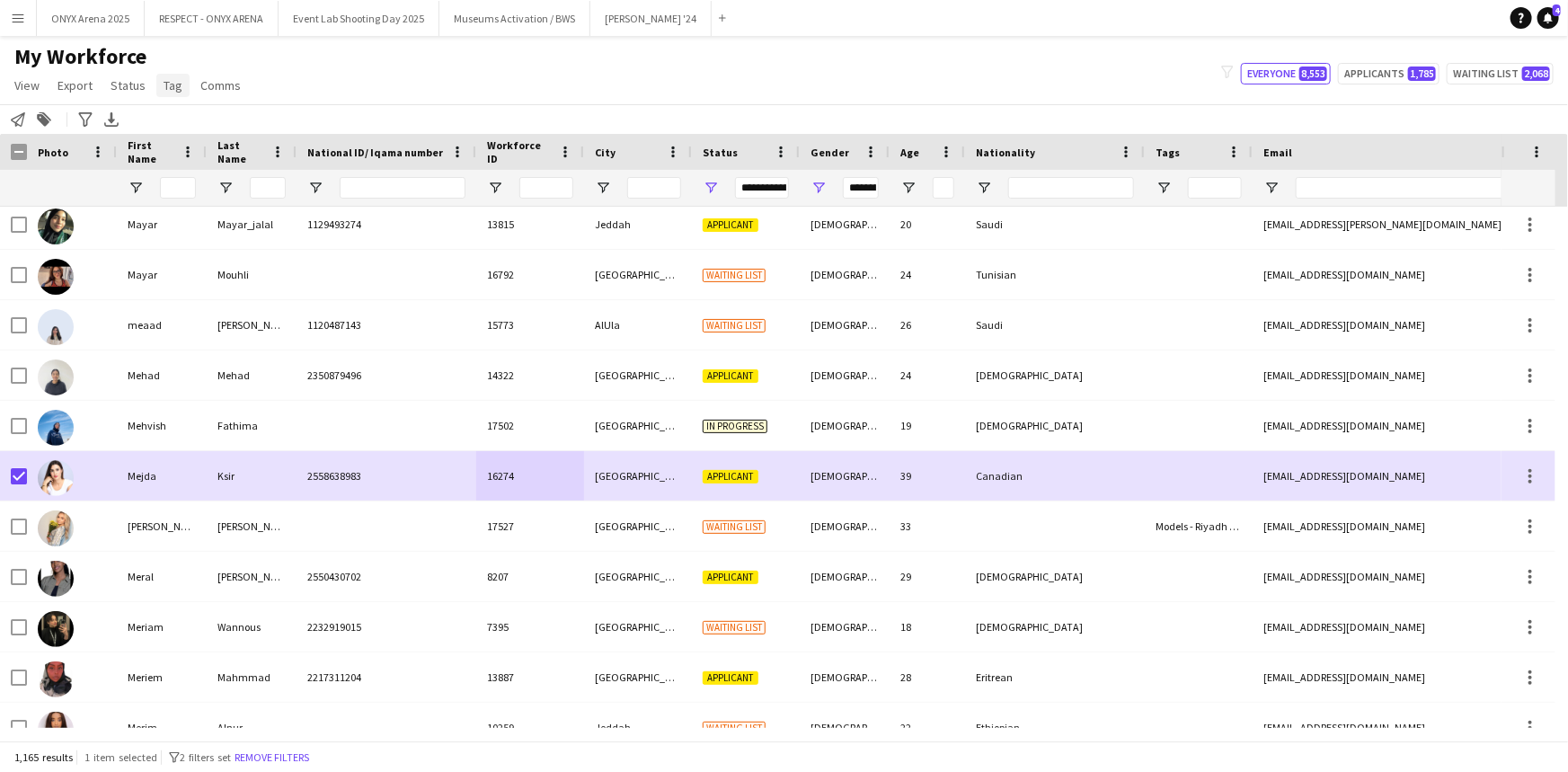
click at [178, 91] on span "Tag" at bounding box center [172, 85] width 19 height 16
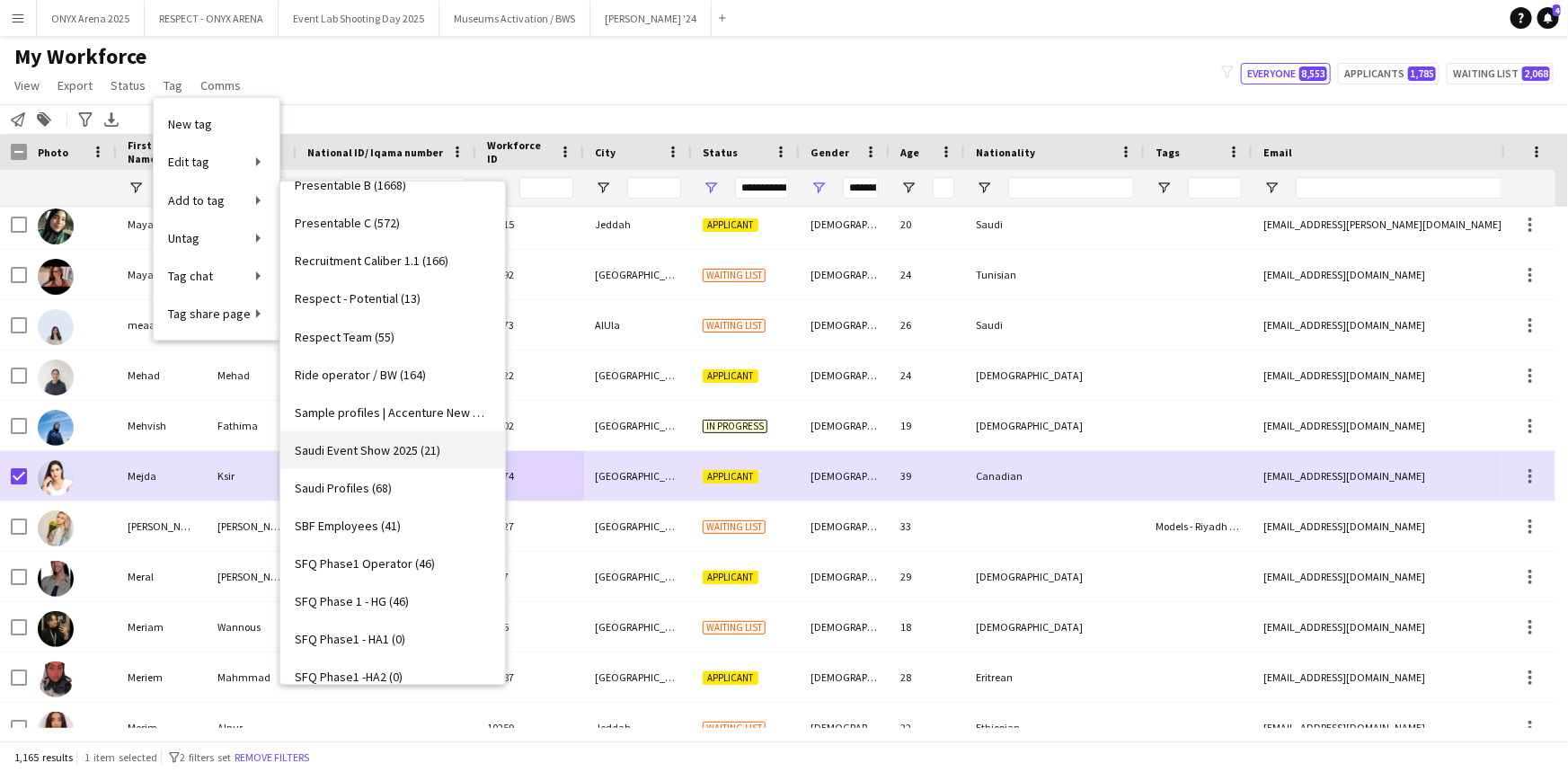
click at [379, 448] on span "Saudi Event Show 2025 (21)" at bounding box center [367, 450] width 146 height 16
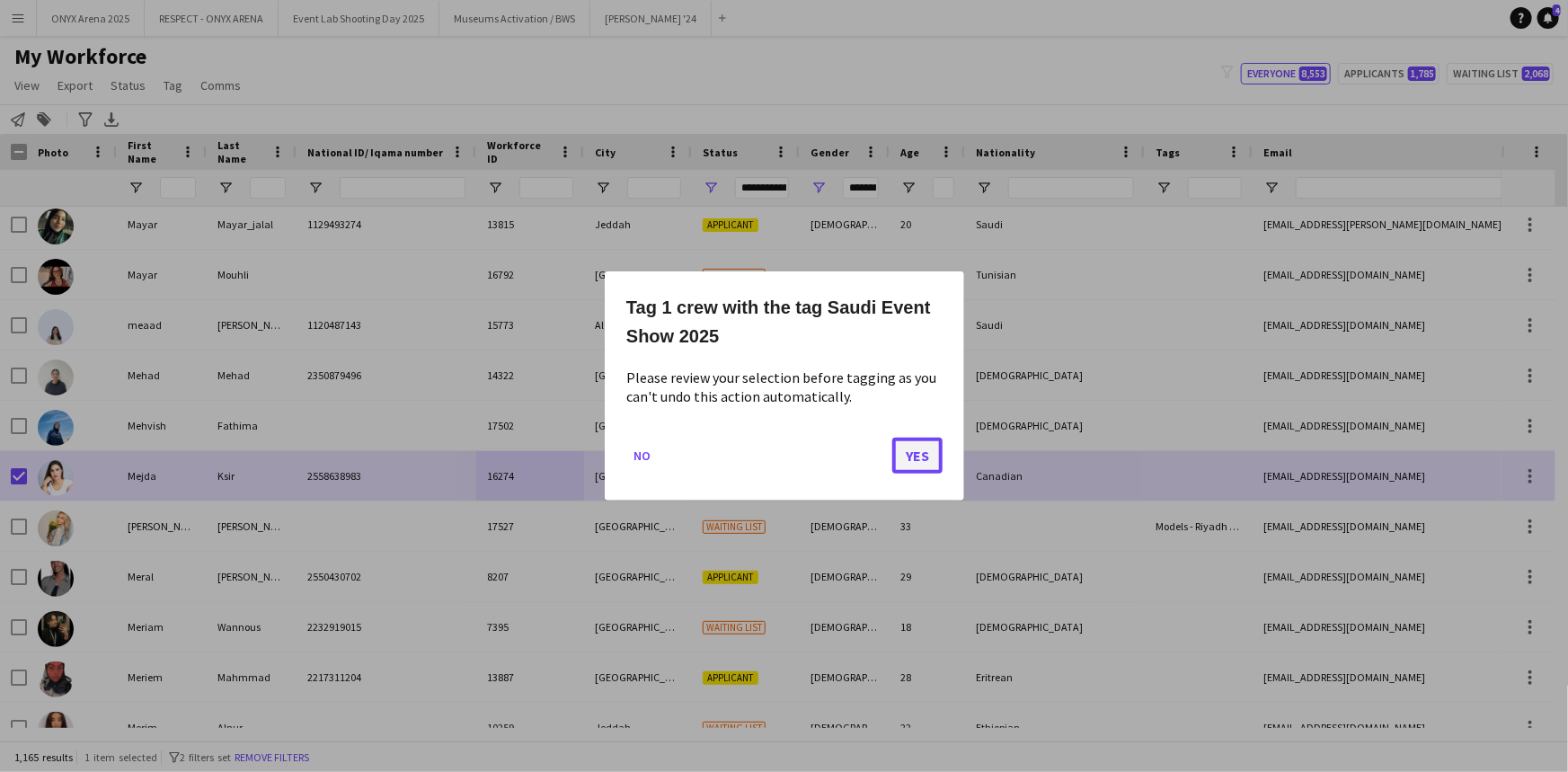
click at [917, 449] on button "Yes" at bounding box center [916, 456] width 50 height 36
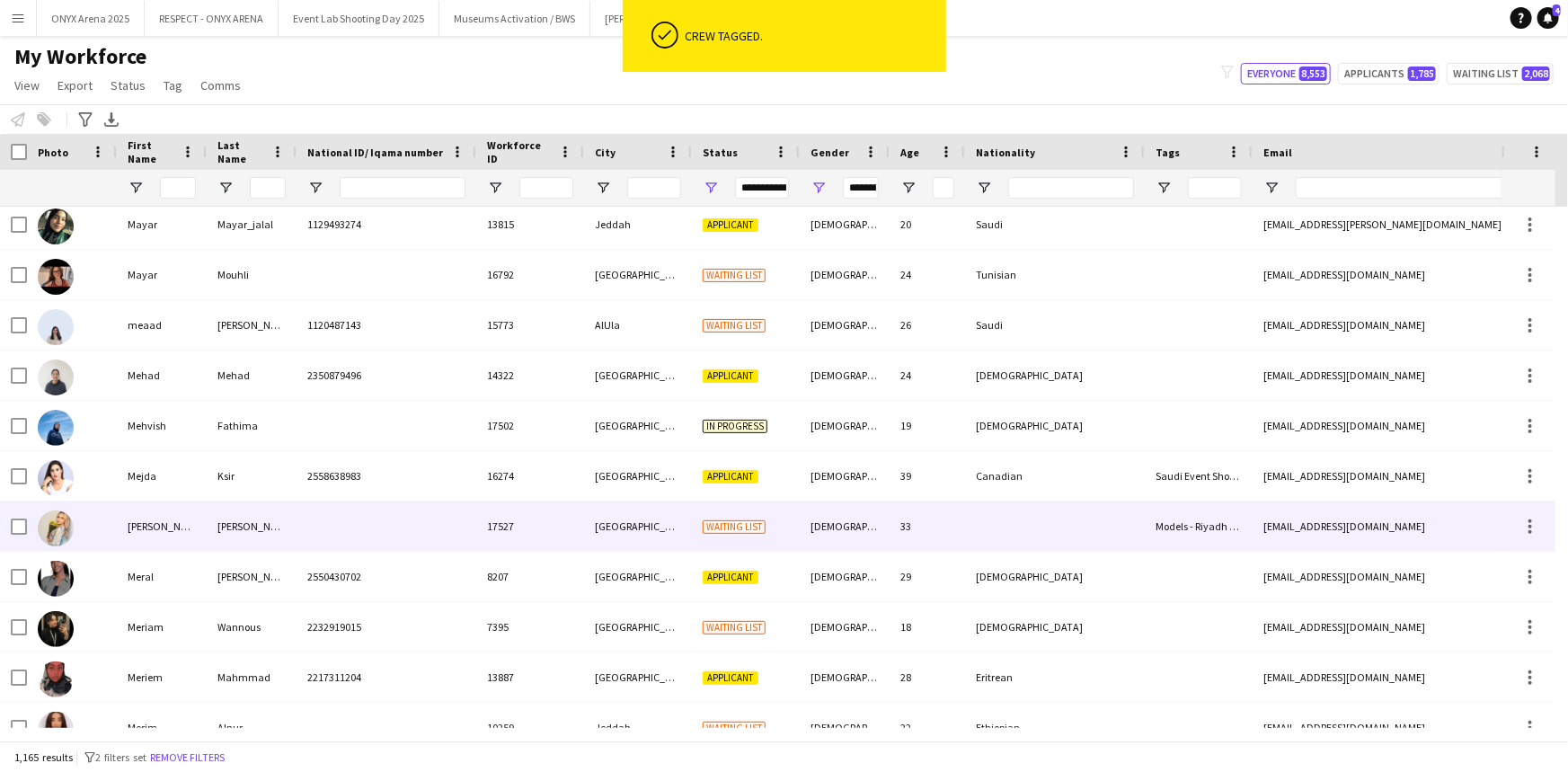
click at [92, 521] on div at bounding box center [71, 526] width 90 height 49
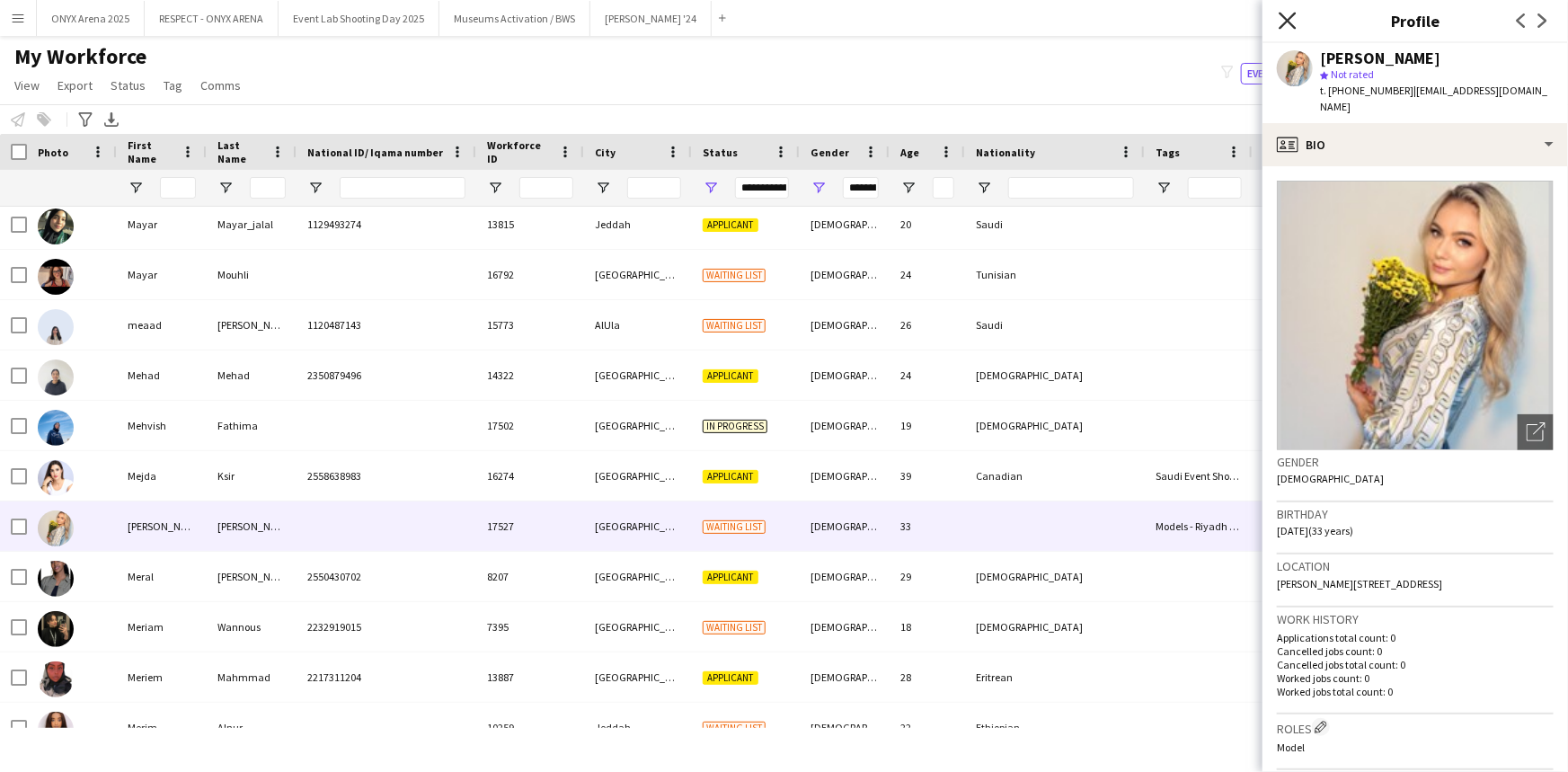
click at [1288, 20] on icon at bounding box center [1286, 20] width 17 height 17
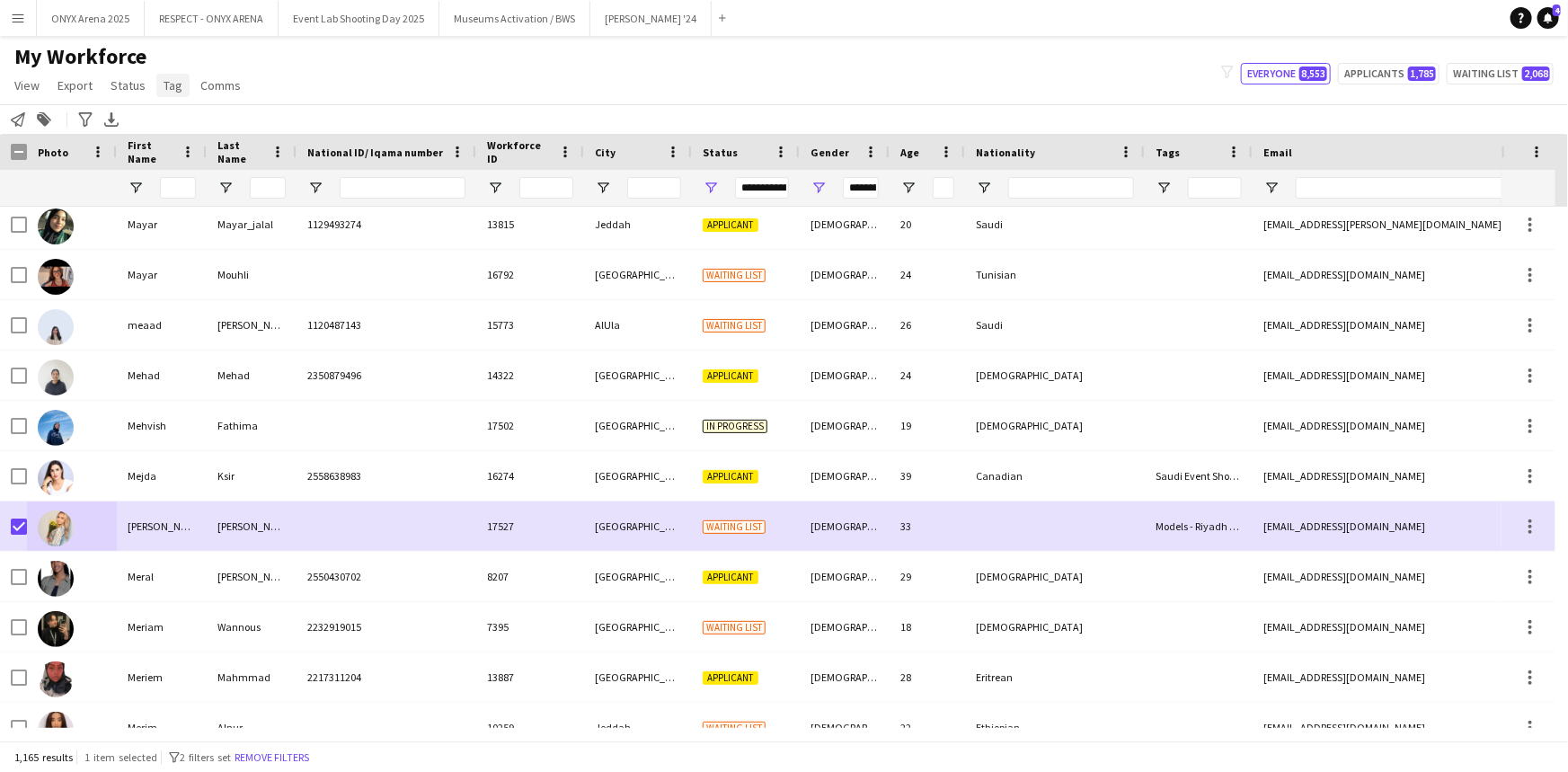
click at [179, 88] on link "Tag" at bounding box center [173, 86] width 33 height 24
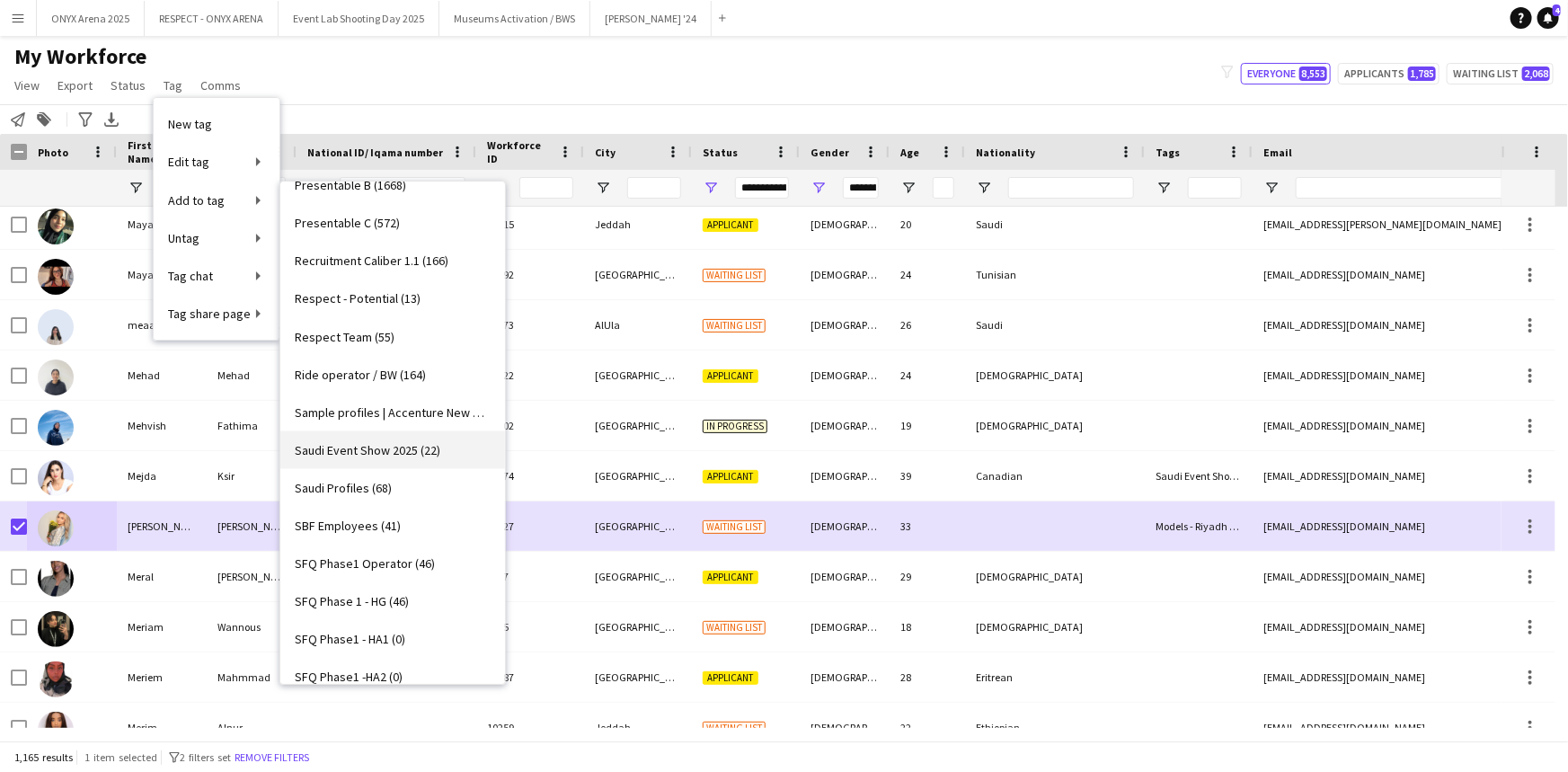
click at [384, 457] on span "Saudi Event Show 2025 (22)" at bounding box center [367, 450] width 146 height 16
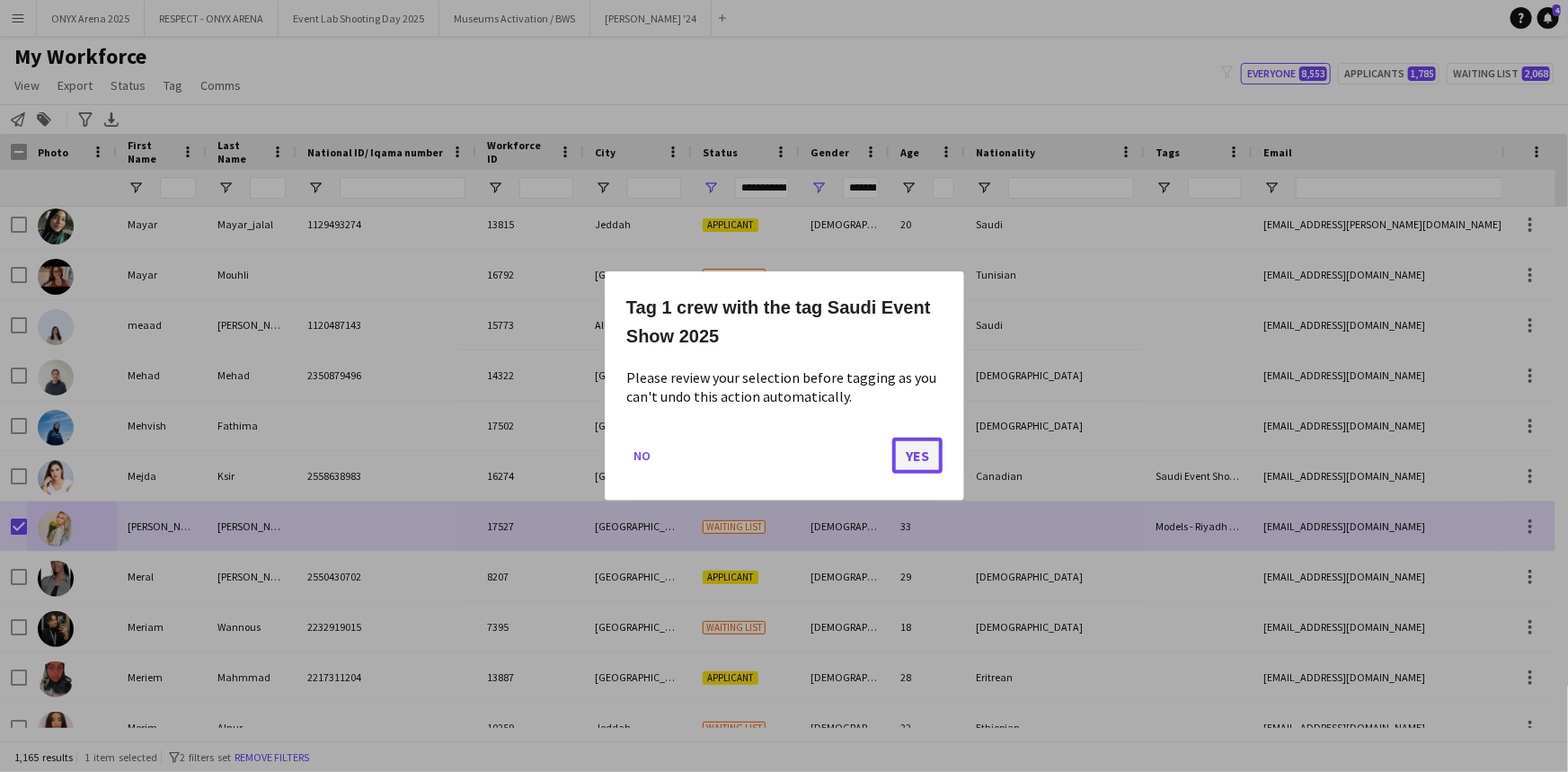
click at [921, 449] on button "Yes" at bounding box center [916, 456] width 50 height 36
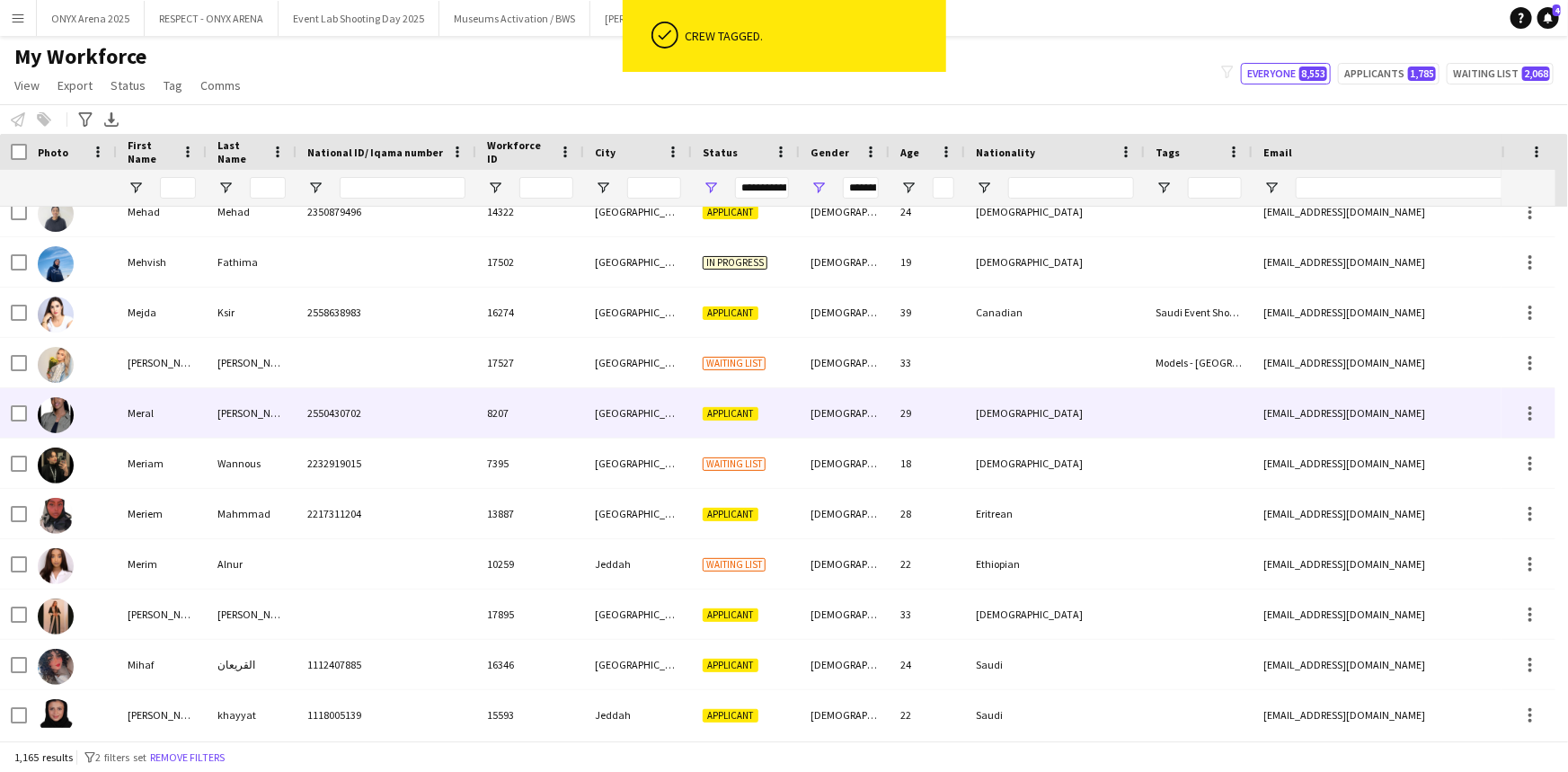
click at [268, 433] on div "[PERSON_NAME]" at bounding box center [251, 413] width 90 height 49
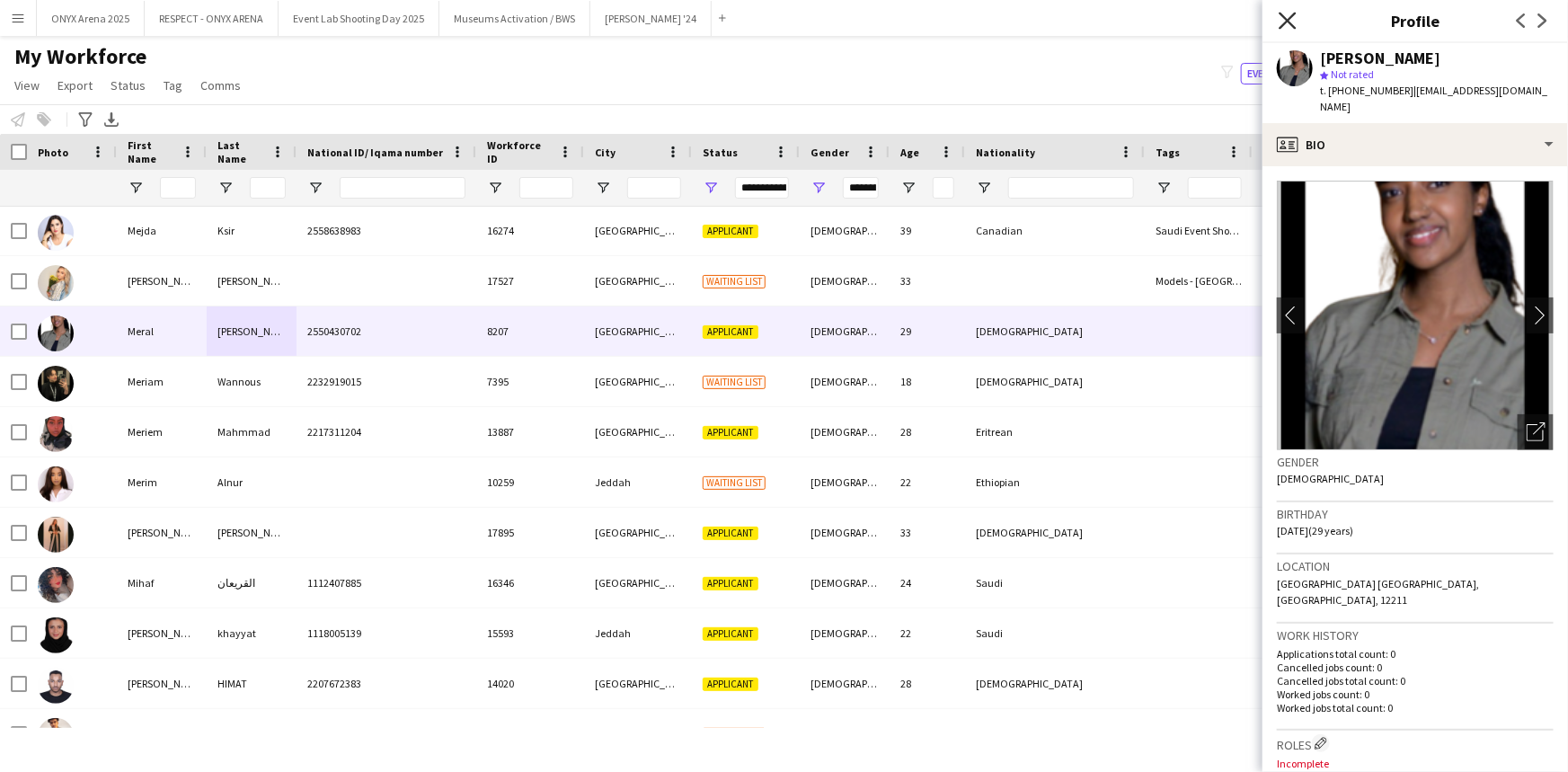
click at [1287, 21] on icon at bounding box center [1286, 20] width 17 height 17
